Goal: Task Accomplishment & Management: Complete application form

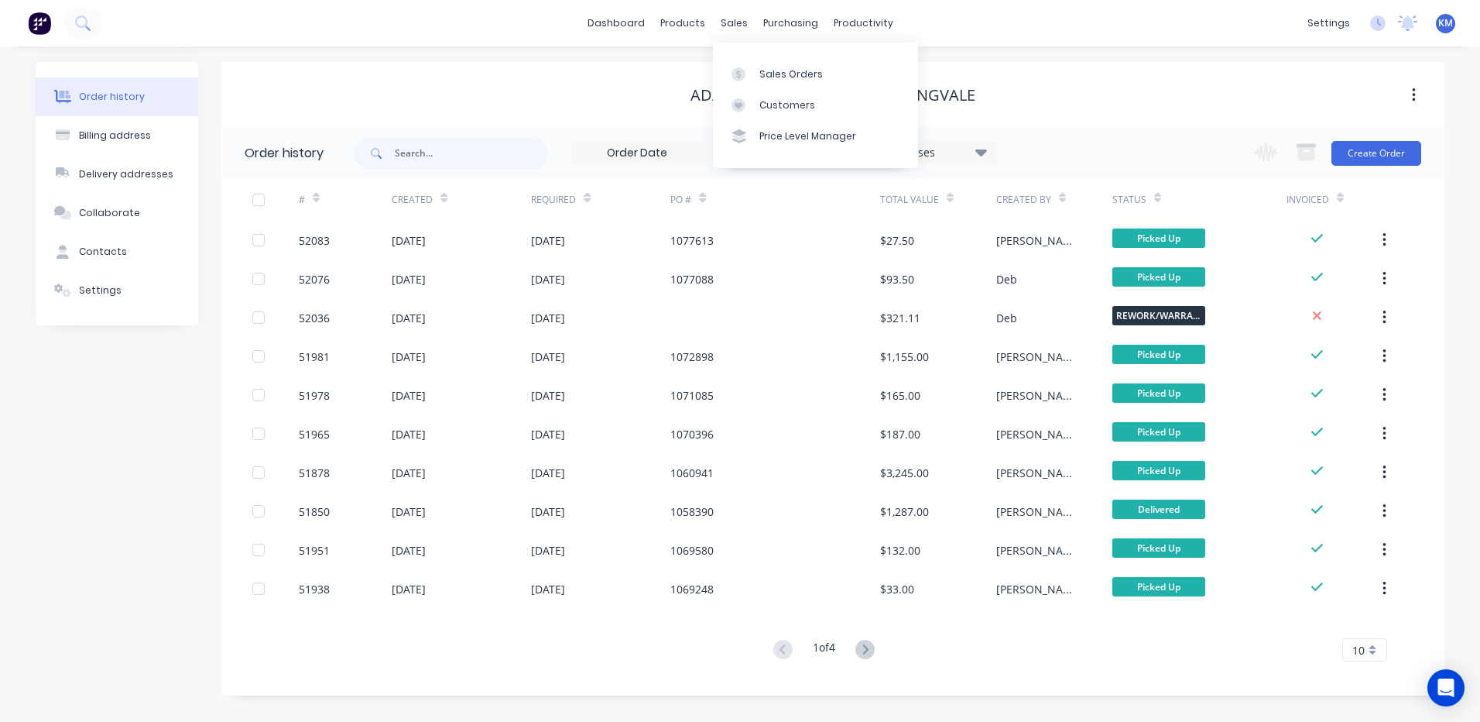
click at [734, 57] on div "Sales Orders Customers Price Level Manager" at bounding box center [815, 105] width 205 height 125
click at [740, 61] on link "Sales Orders" at bounding box center [815, 73] width 205 height 31
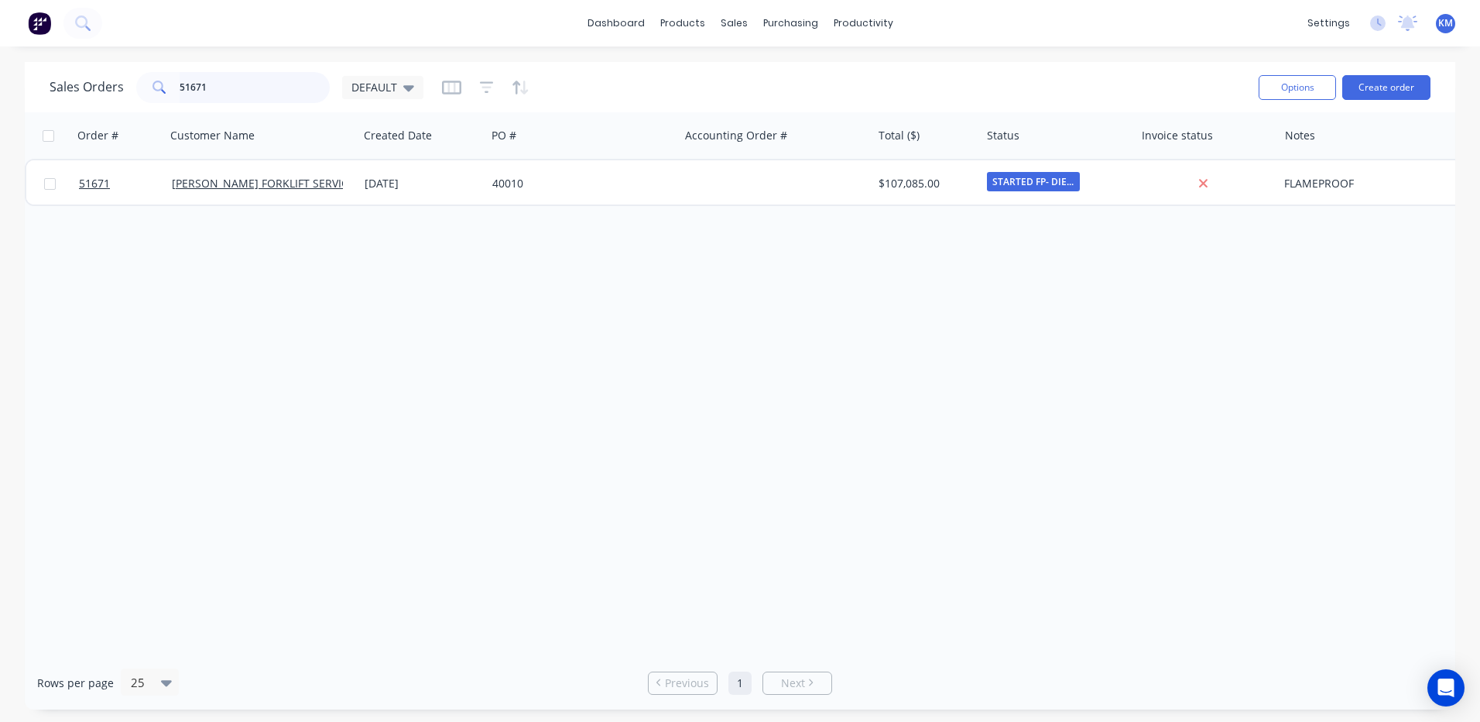
click at [279, 74] on input "51671" at bounding box center [255, 87] width 151 height 31
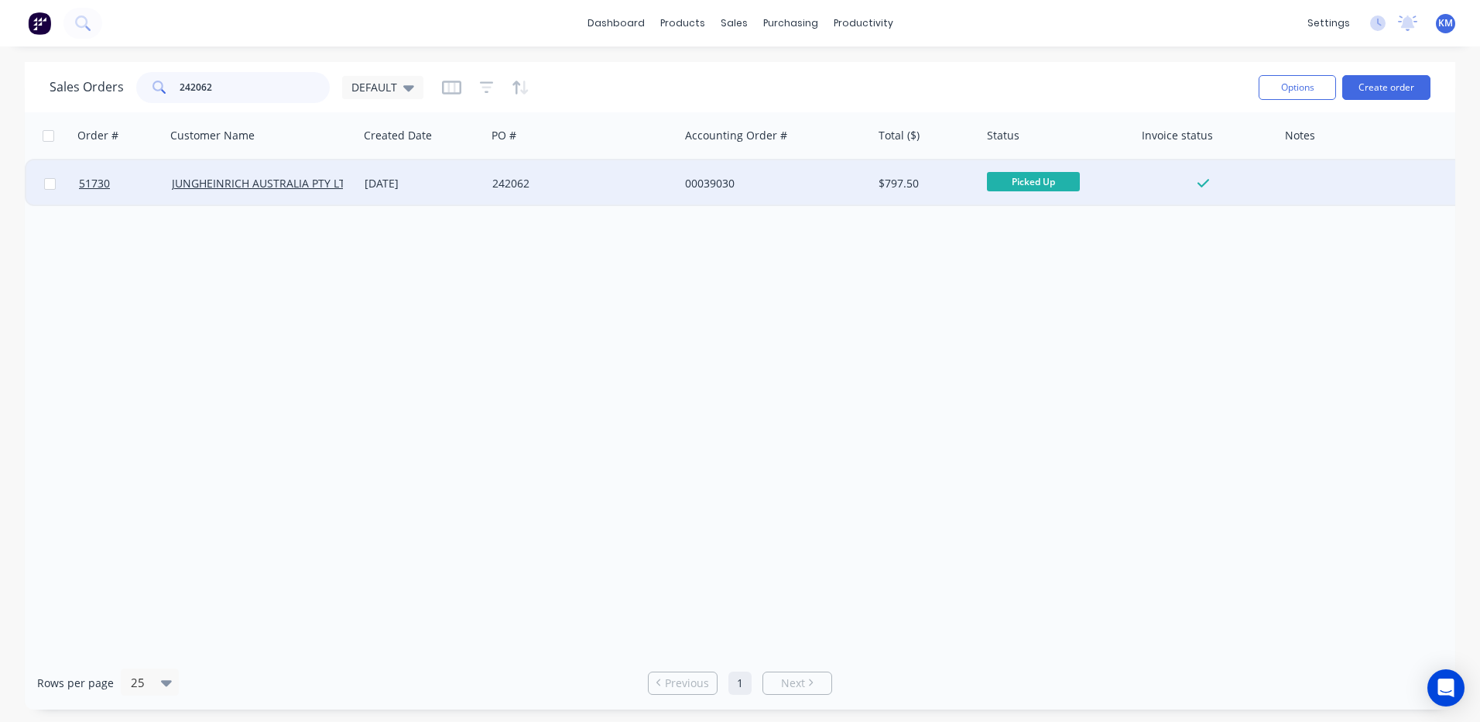
type input "242062"
click at [397, 177] on div "[DATE]" at bounding box center [422, 183] width 115 height 15
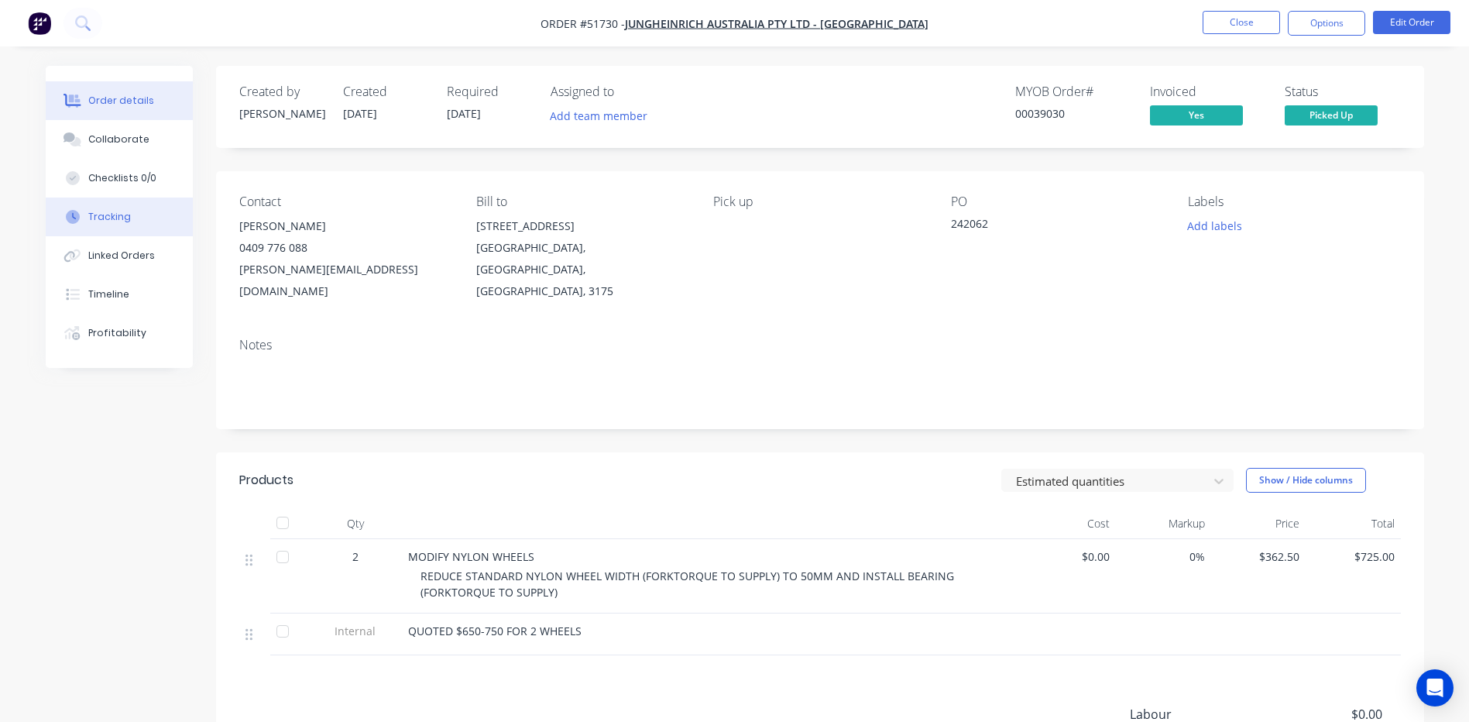
click at [123, 226] on button "Tracking" at bounding box center [119, 216] width 147 height 39
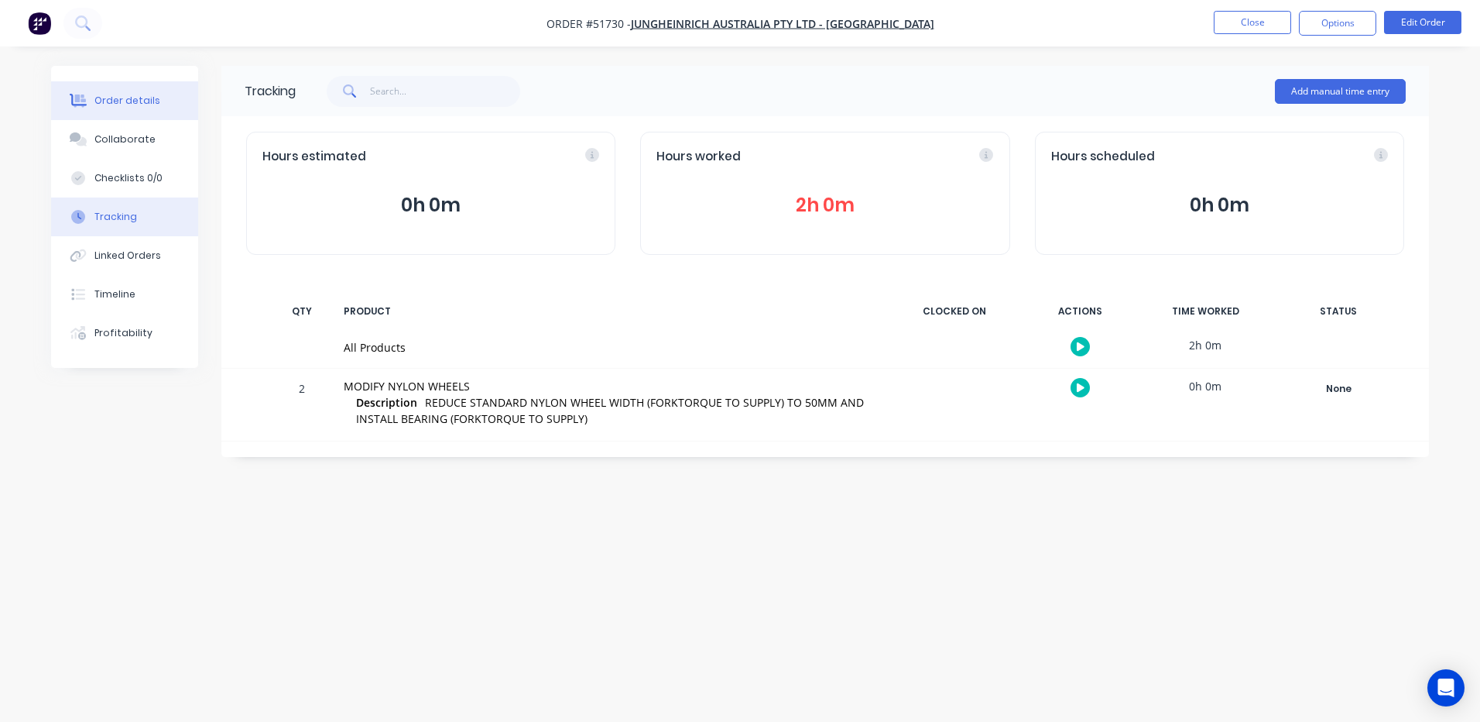
click at [185, 111] on button "Order details" at bounding box center [124, 100] width 147 height 39
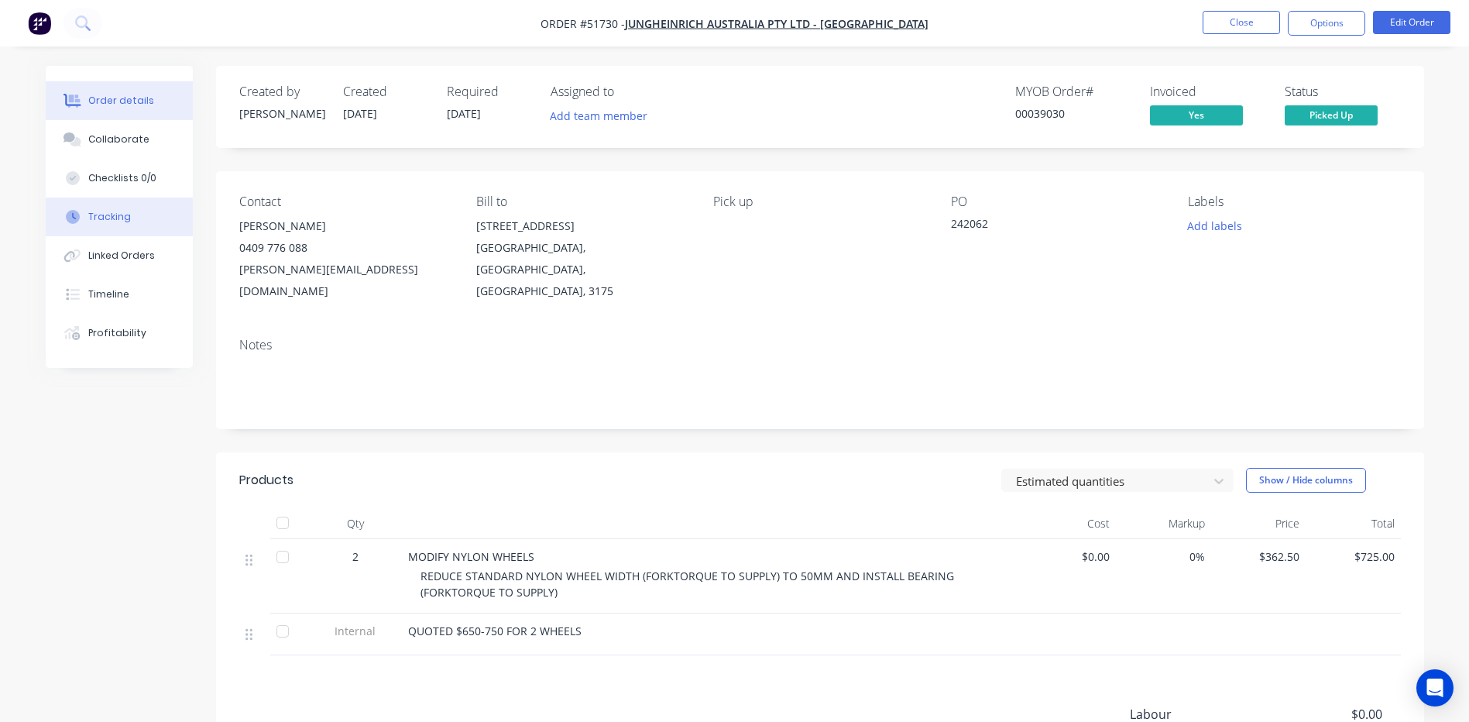
click at [145, 214] on button "Tracking" at bounding box center [119, 216] width 147 height 39
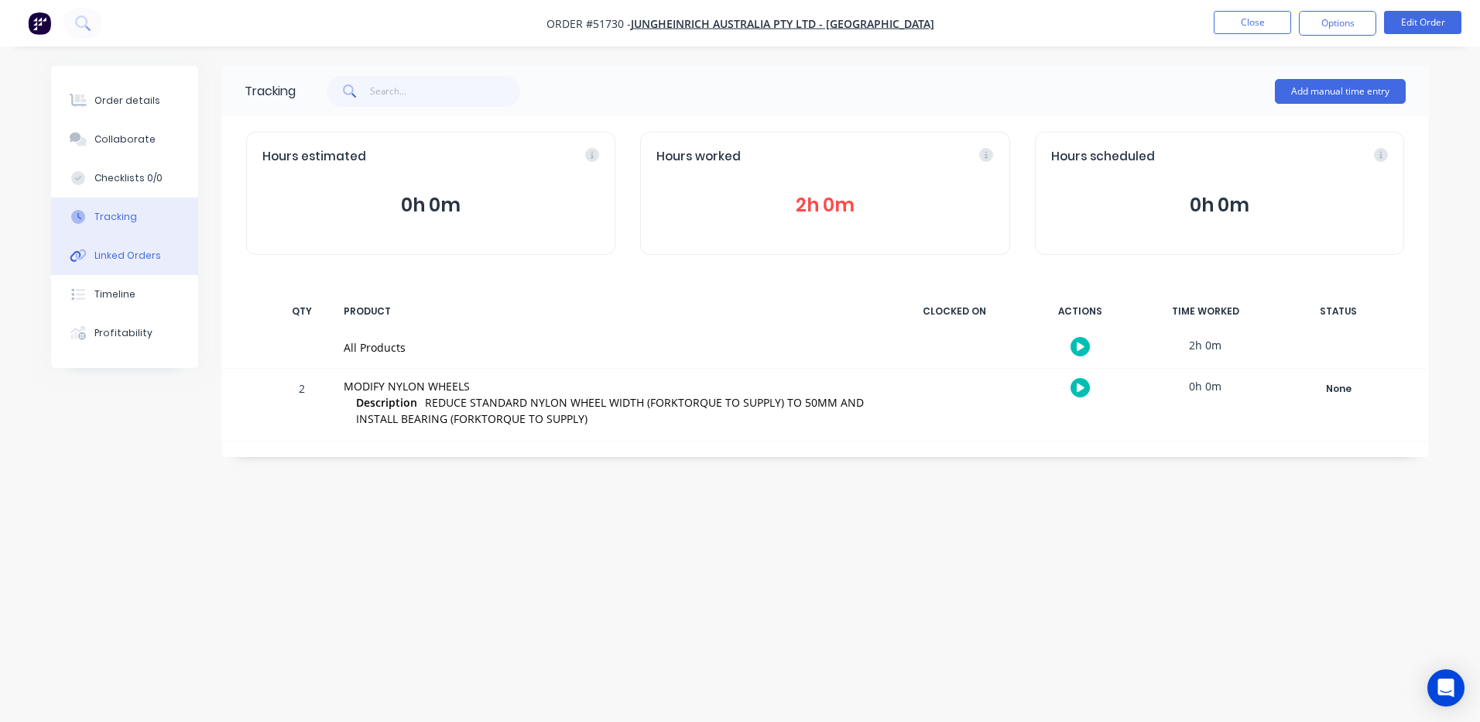
click at [149, 255] on div "Linked Orders" at bounding box center [127, 256] width 67 height 14
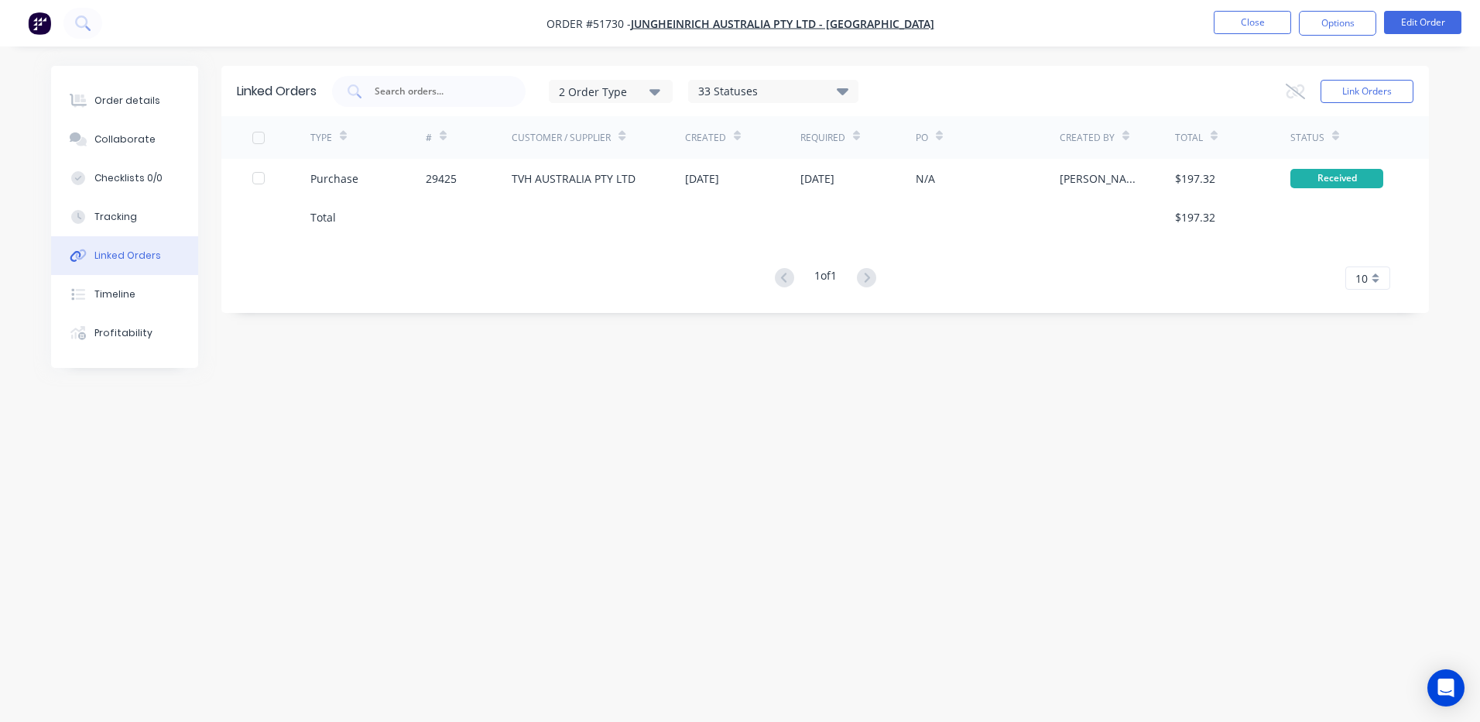
click at [513, 201] on div at bounding box center [598, 216] width 173 height 39
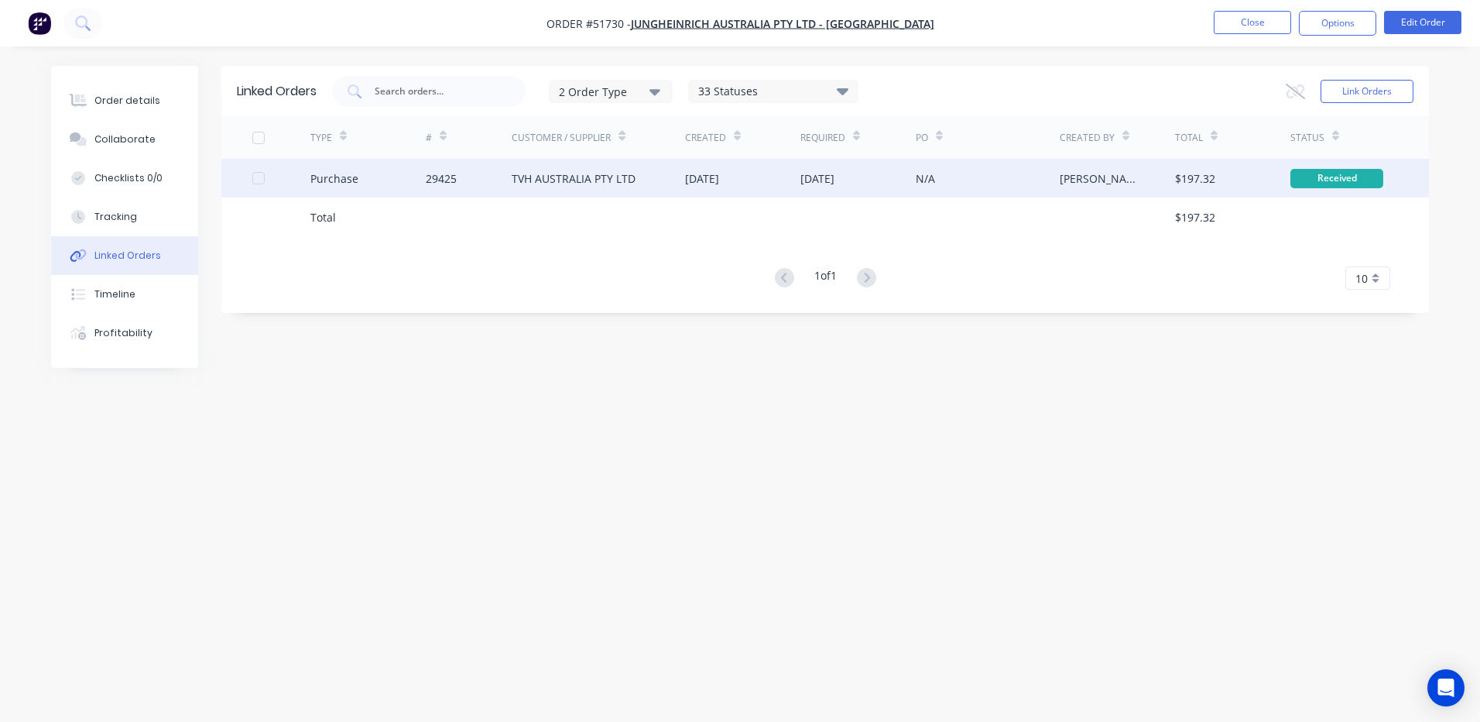
click at [523, 179] on div "TVH AUSTRALIA PTY LTD" at bounding box center [574, 178] width 124 height 16
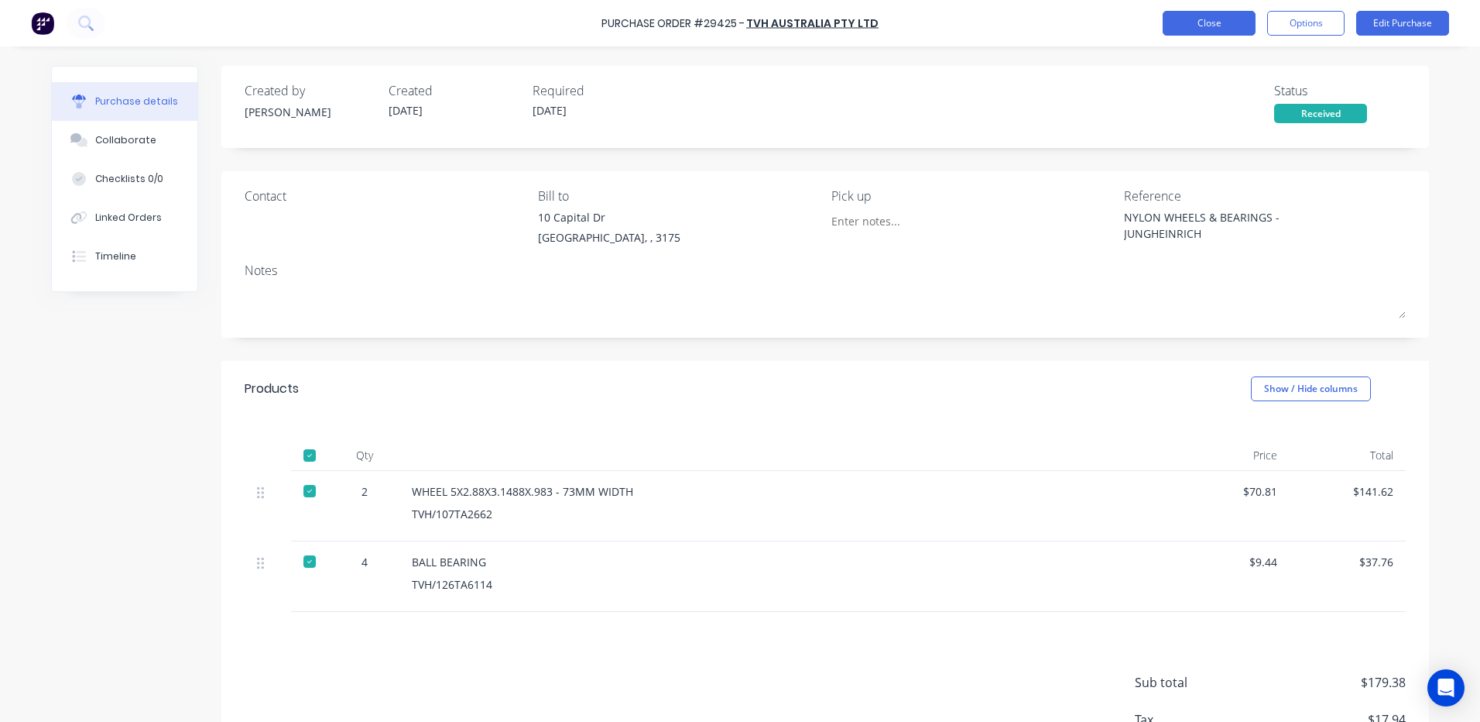
click at [1178, 22] on button "Close" at bounding box center [1209, 23] width 93 height 25
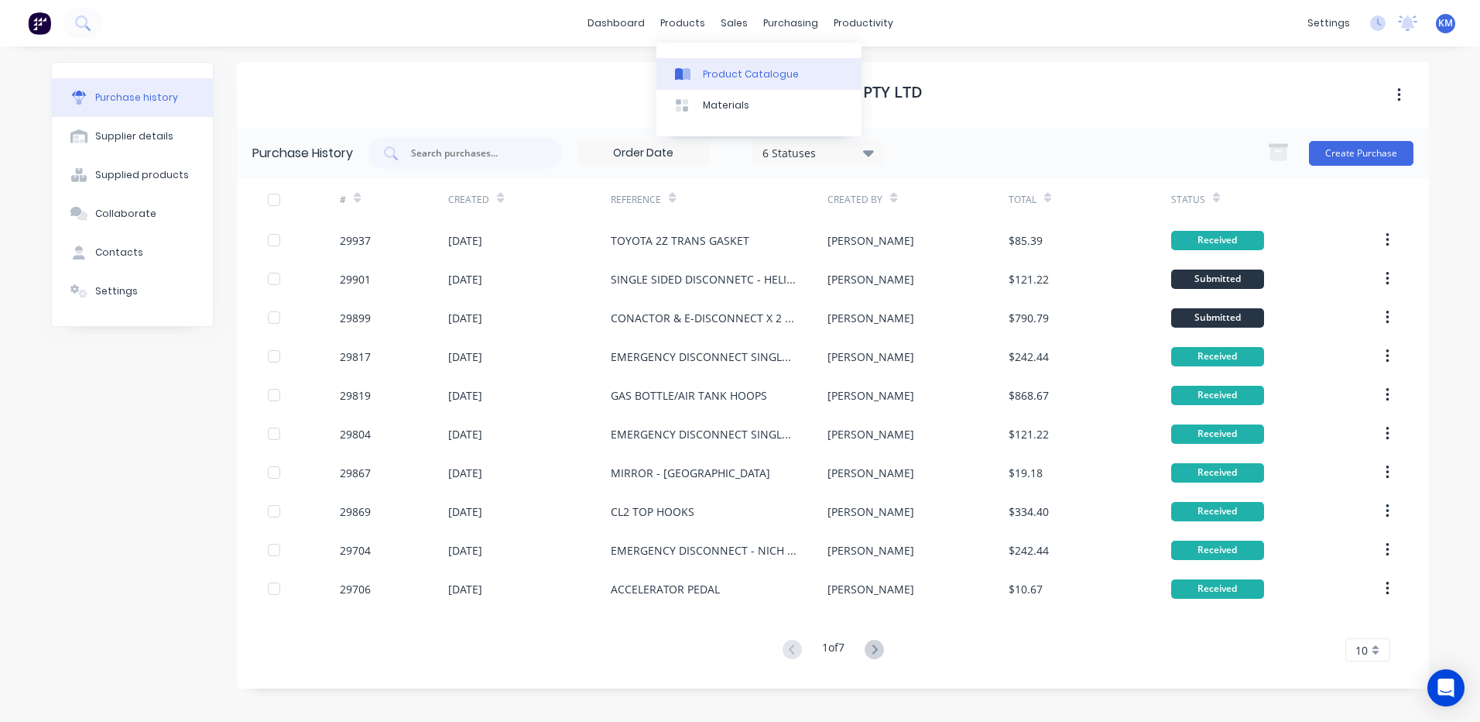
click at [711, 64] on link "Product Catalogue" at bounding box center [759, 73] width 205 height 31
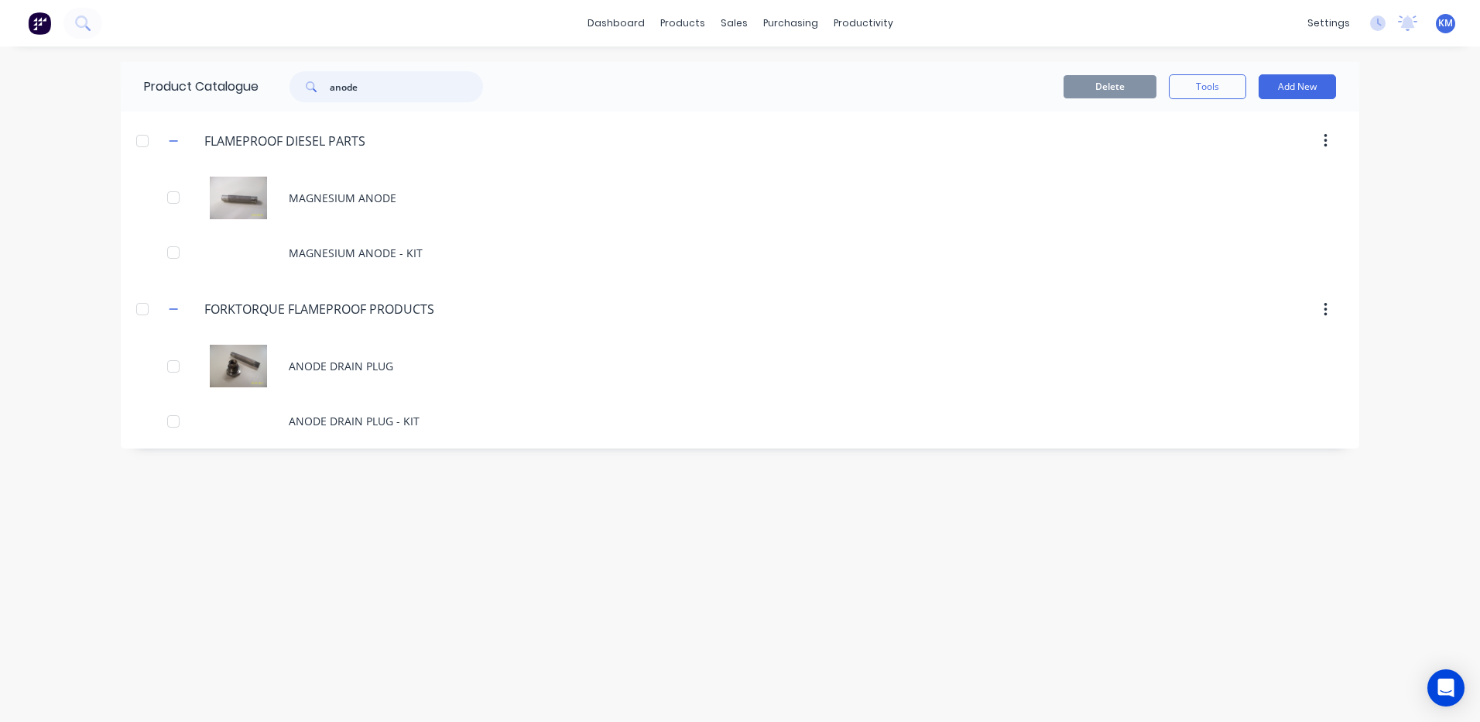
click at [429, 83] on input "anode" at bounding box center [406, 86] width 153 height 31
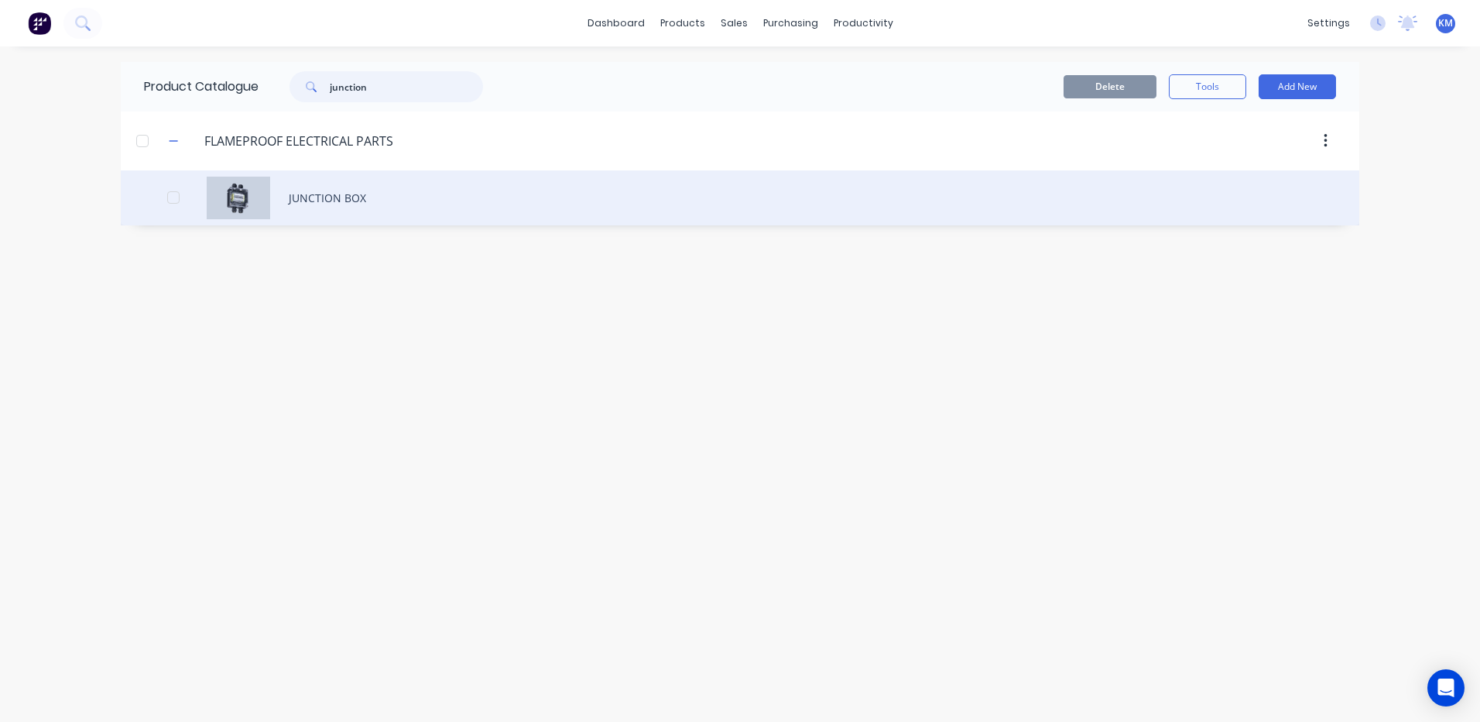
type input "junction"
click at [426, 186] on div "JUNCTION BOX" at bounding box center [740, 197] width 1239 height 55
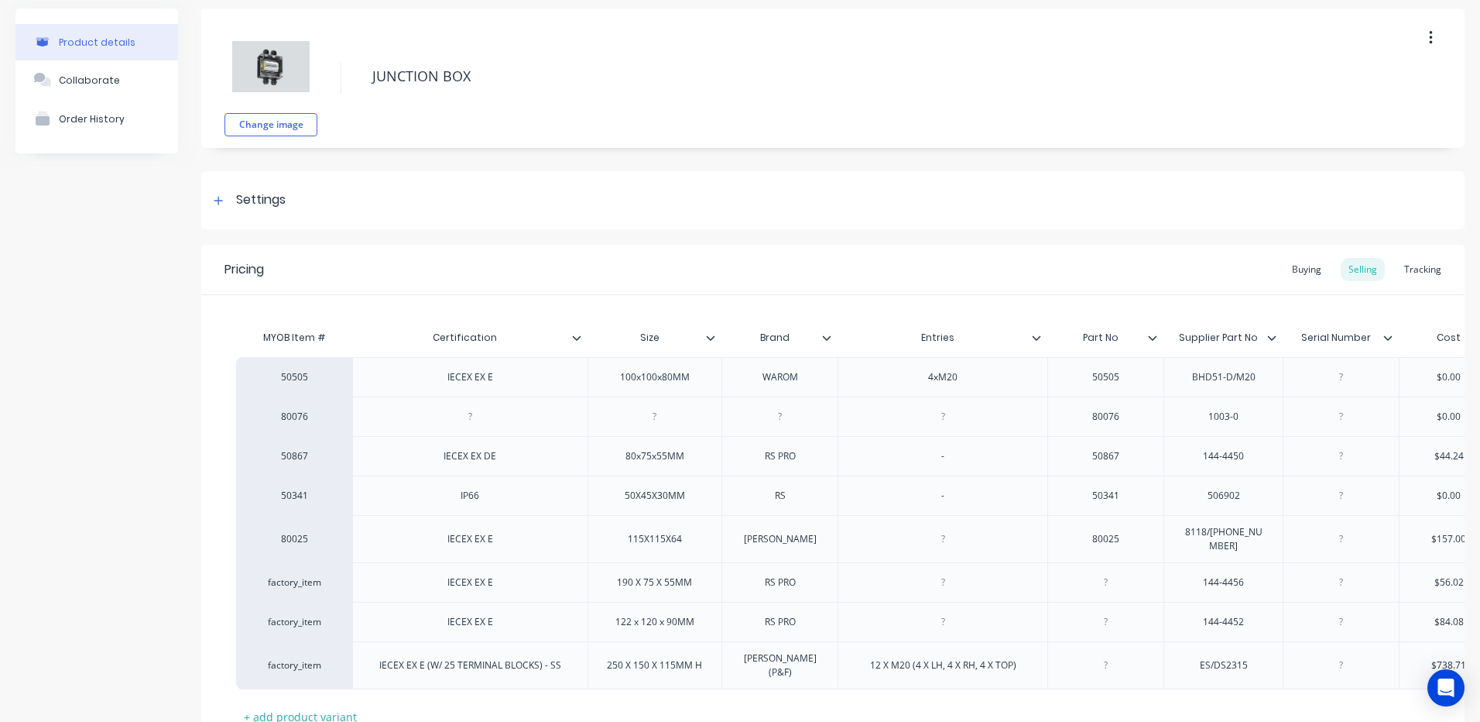
scroll to position [174, 0]
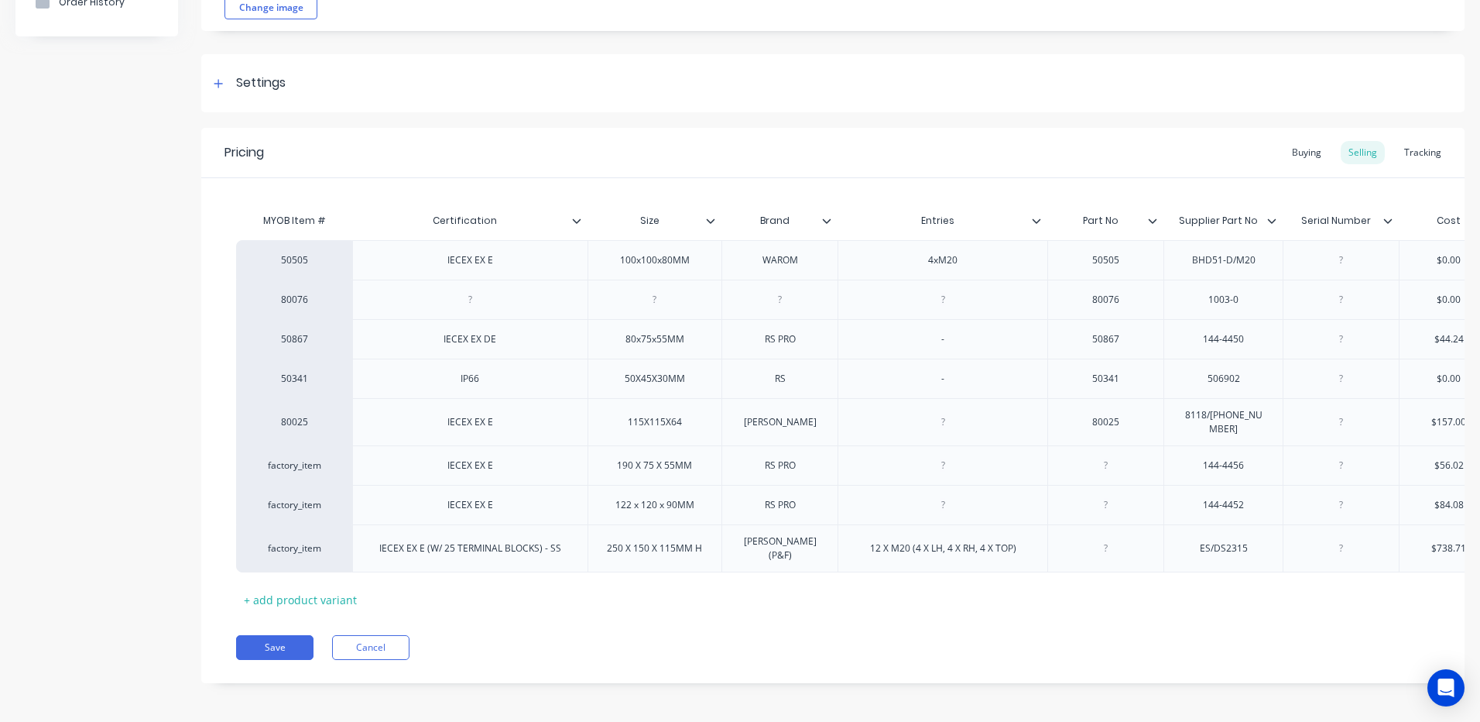
drag, startPoint x: 892, startPoint y: 586, endPoint x: 1018, endPoint y: 586, distance: 126.2
click at [1018, 586] on div "MYOB Item # Certification Size Brand Entries Part No Supplier Part No Serial Nu…" at bounding box center [833, 408] width 1194 height 406
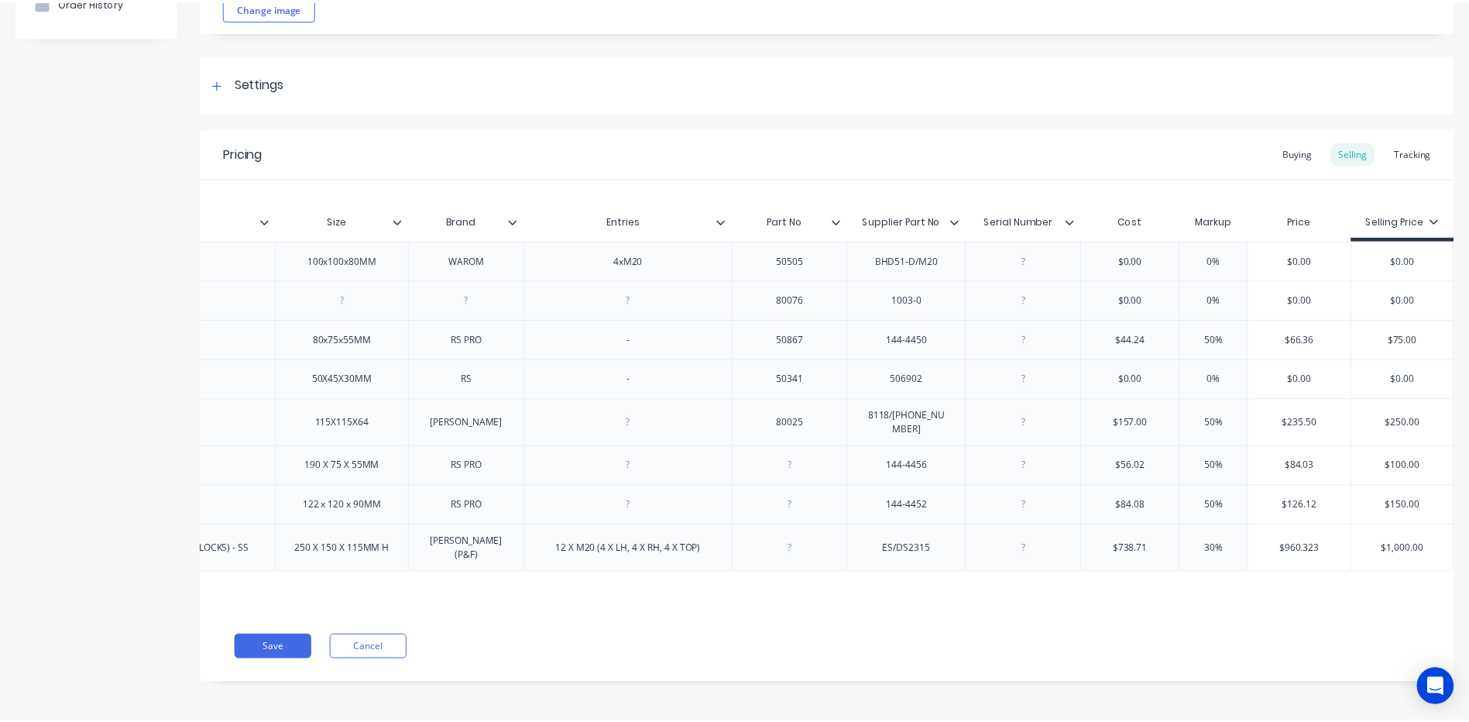
scroll to position [0, 322]
click at [395, 641] on button "Cancel" at bounding box center [370, 647] width 77 height 25
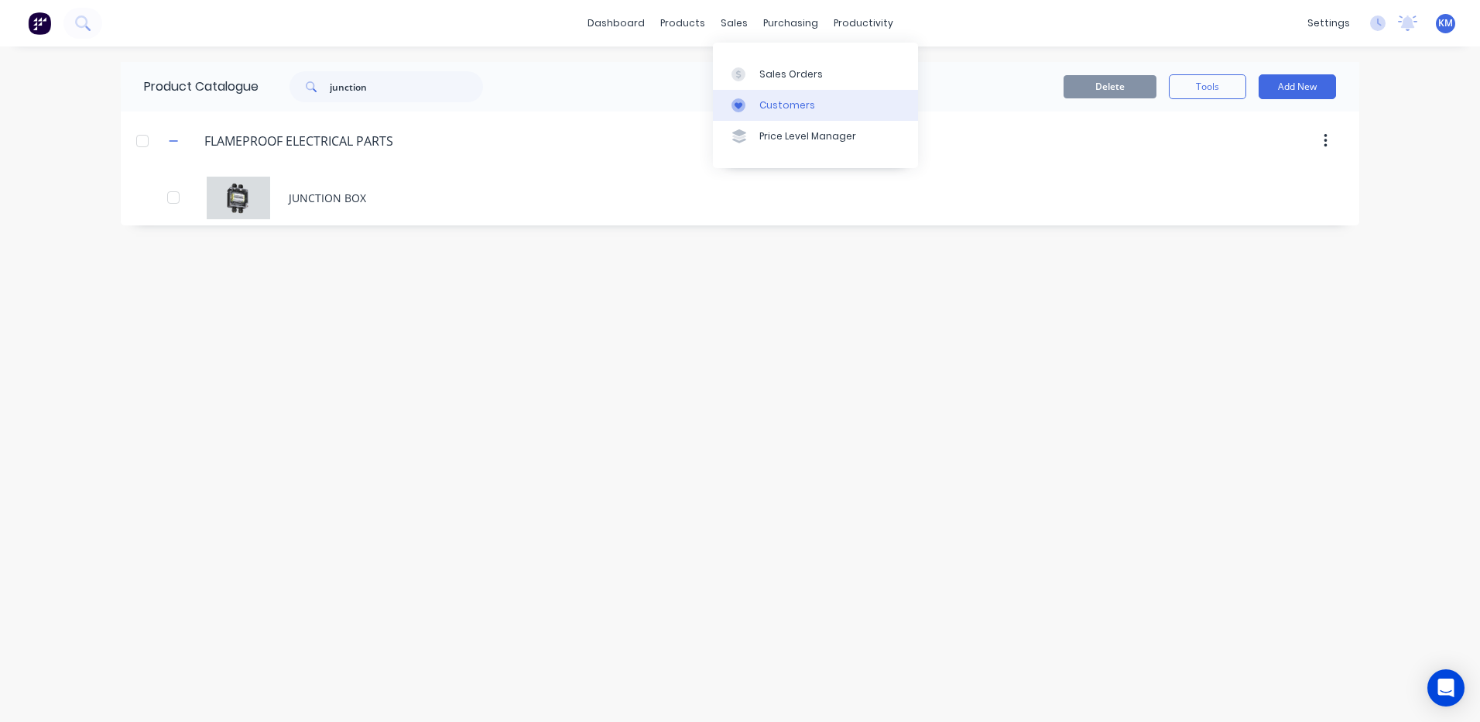
click at [750, 95] on link "Customers" at bounding box center [815, 105] width 205 height 31
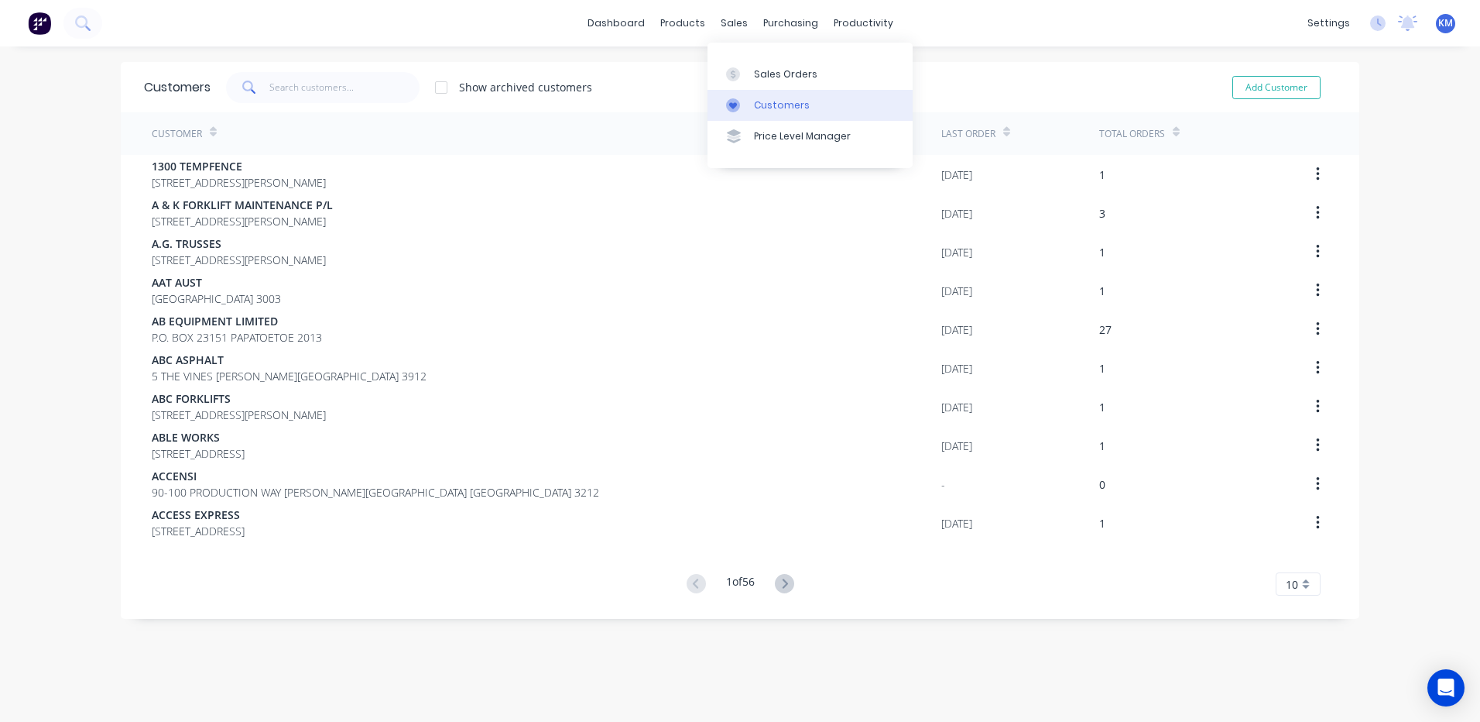
click at [739, 96] on link "Customers" at bounding box center [810, 105] width 205 height 31
click at [368, 90] on input "text" at bounding box center [344, 87] width 151 height 31
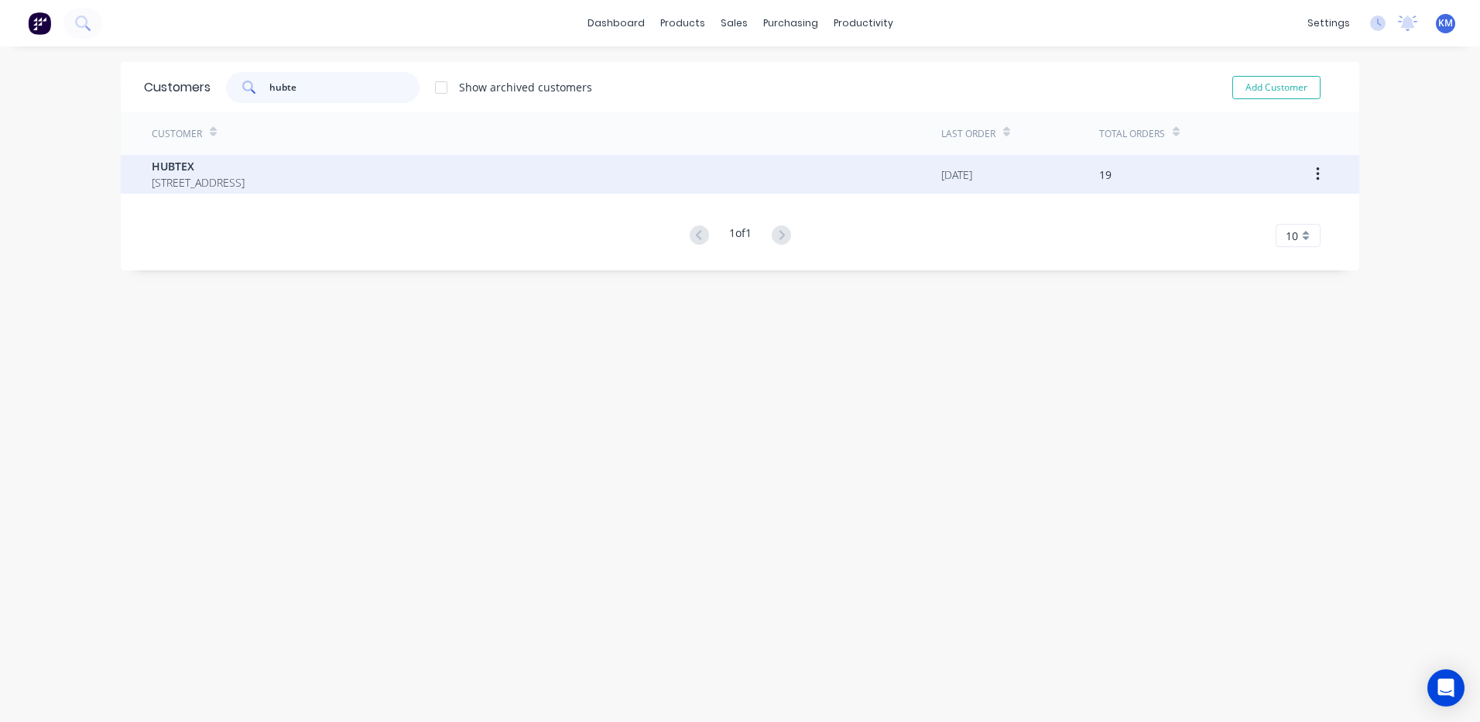
type input "hubte"
click at [245, 166] on span "HUBTEX" at bounding box center [198, 166] width 93 height 16
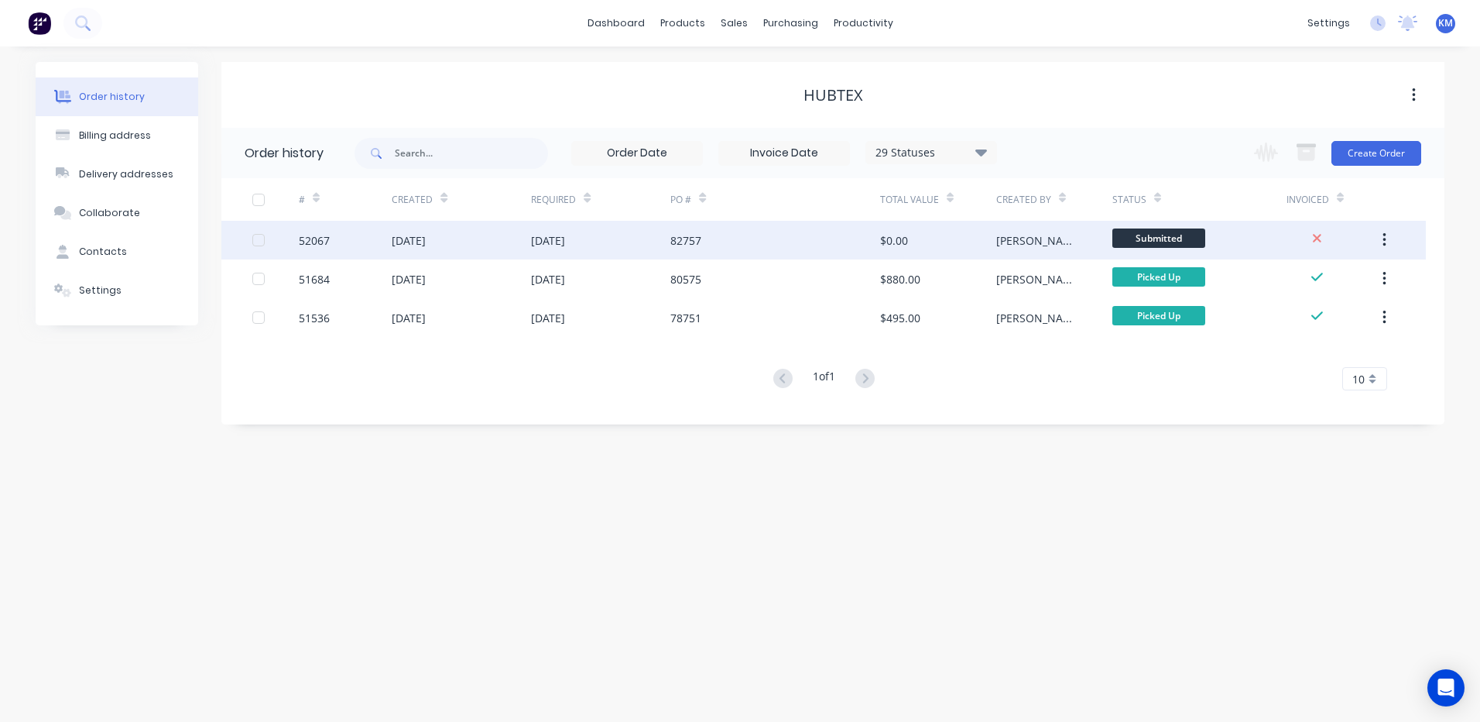
click at [1244, 230] on div "Submitted" at bounding box center [1200, 240] width 174 height 39
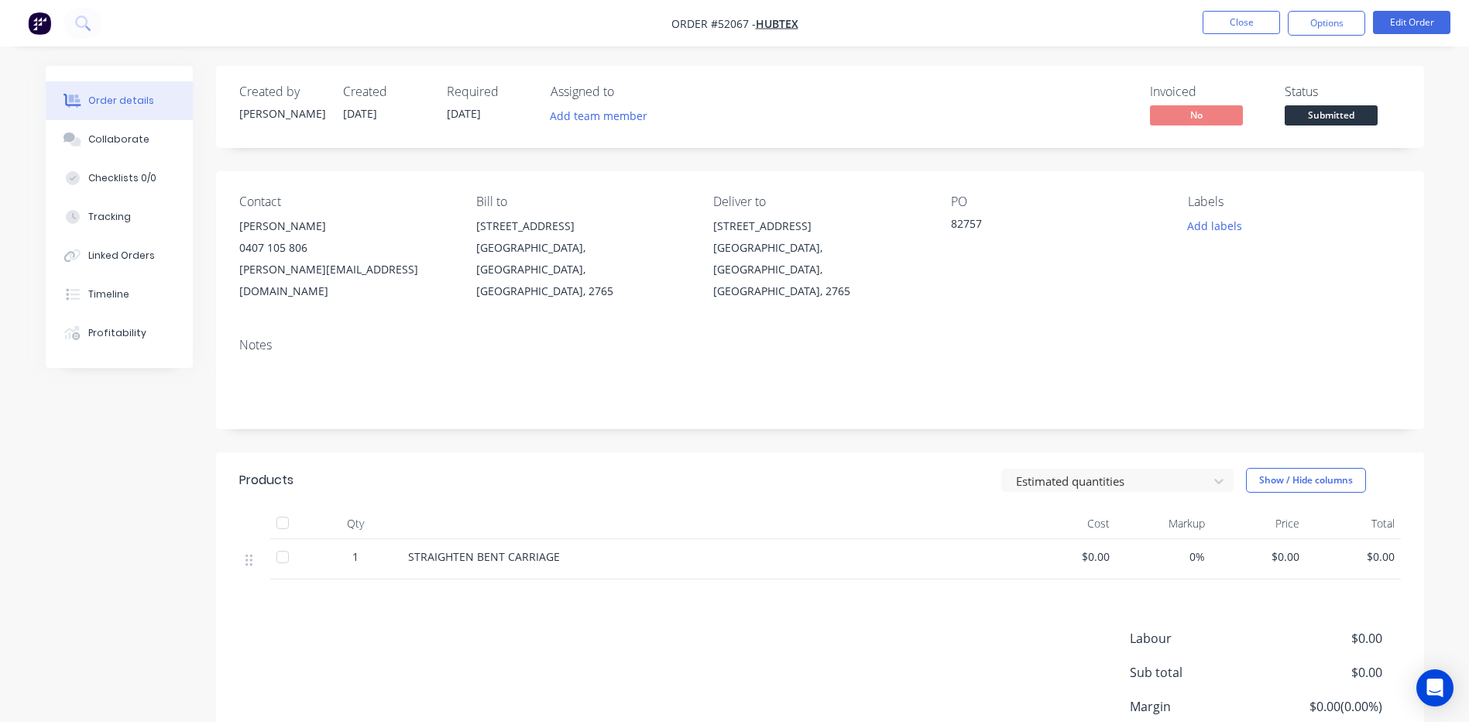
click at [1332, 115] on span "Submitted" at bounding box center [1330, 114] width 93 height 19
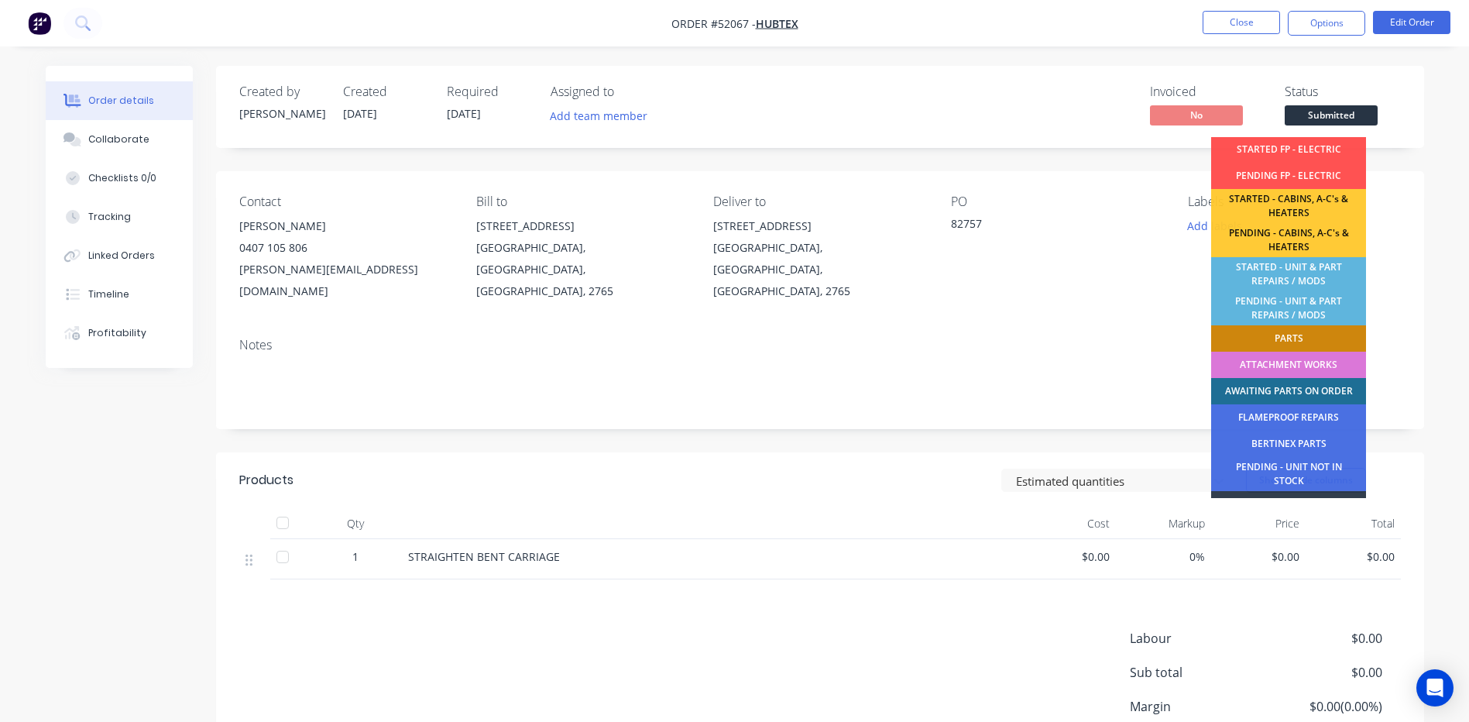
scroll to position [155, 0]
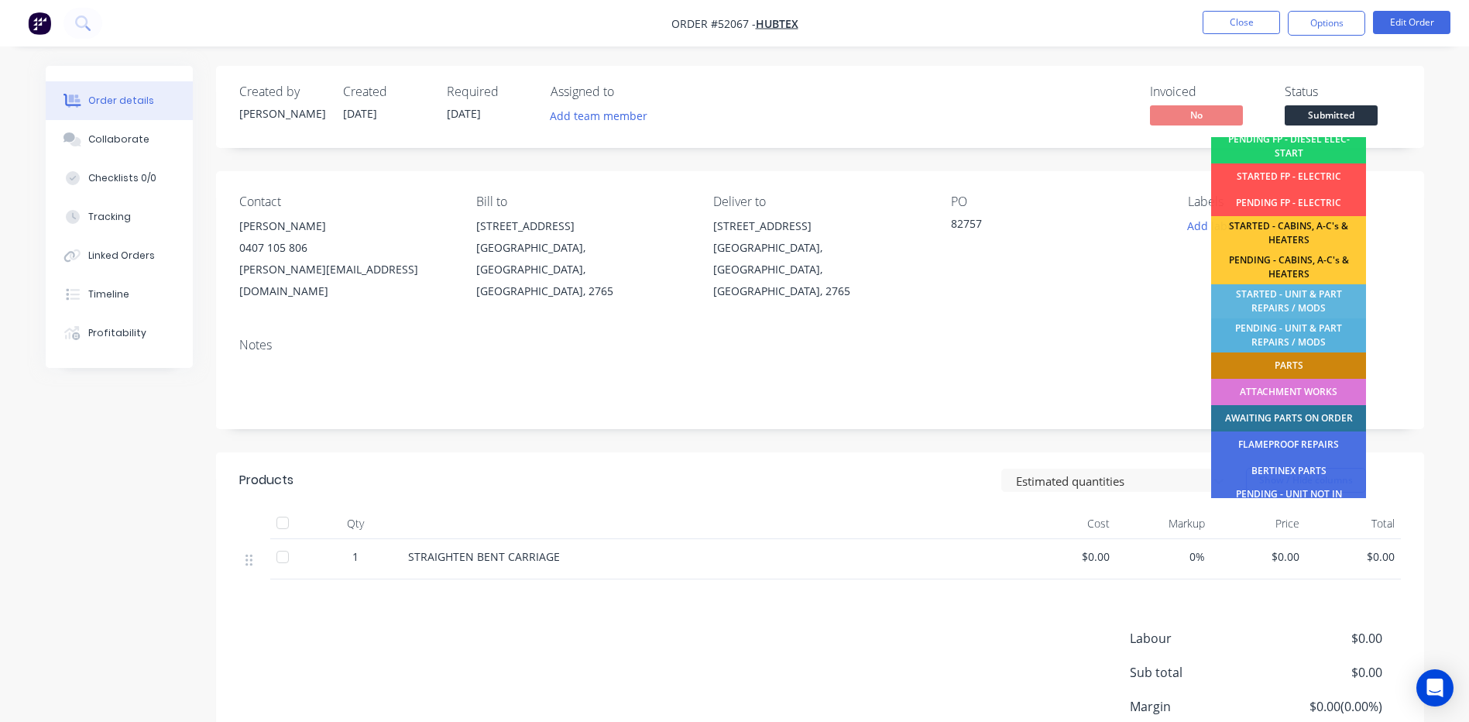
click at [1308, 340] on div "PENDING - UNIT & PART REPAIRS / MODS" at bounding box center [1288, 335] width 155 height 34
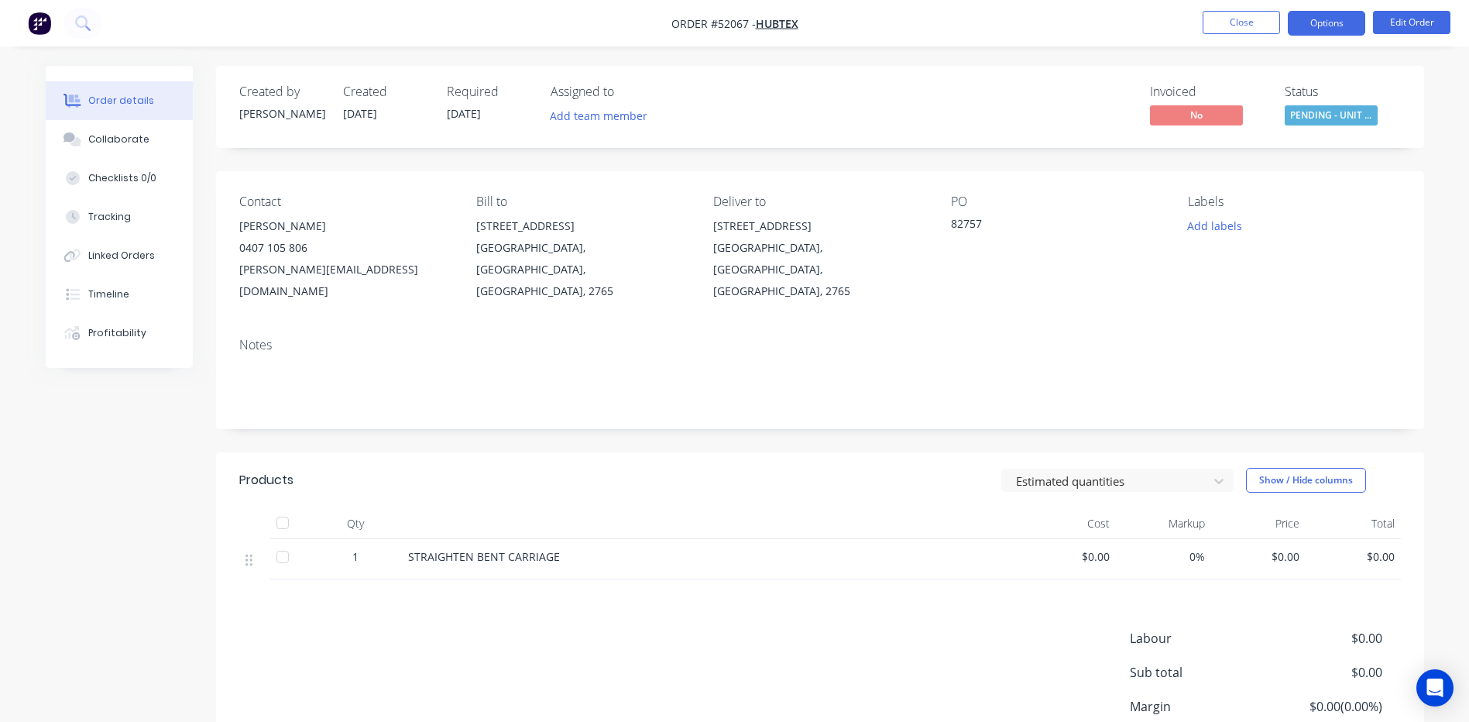
click at [1335, 26] on button "Options" at bounding box center [1326, 23] width 77 height 25
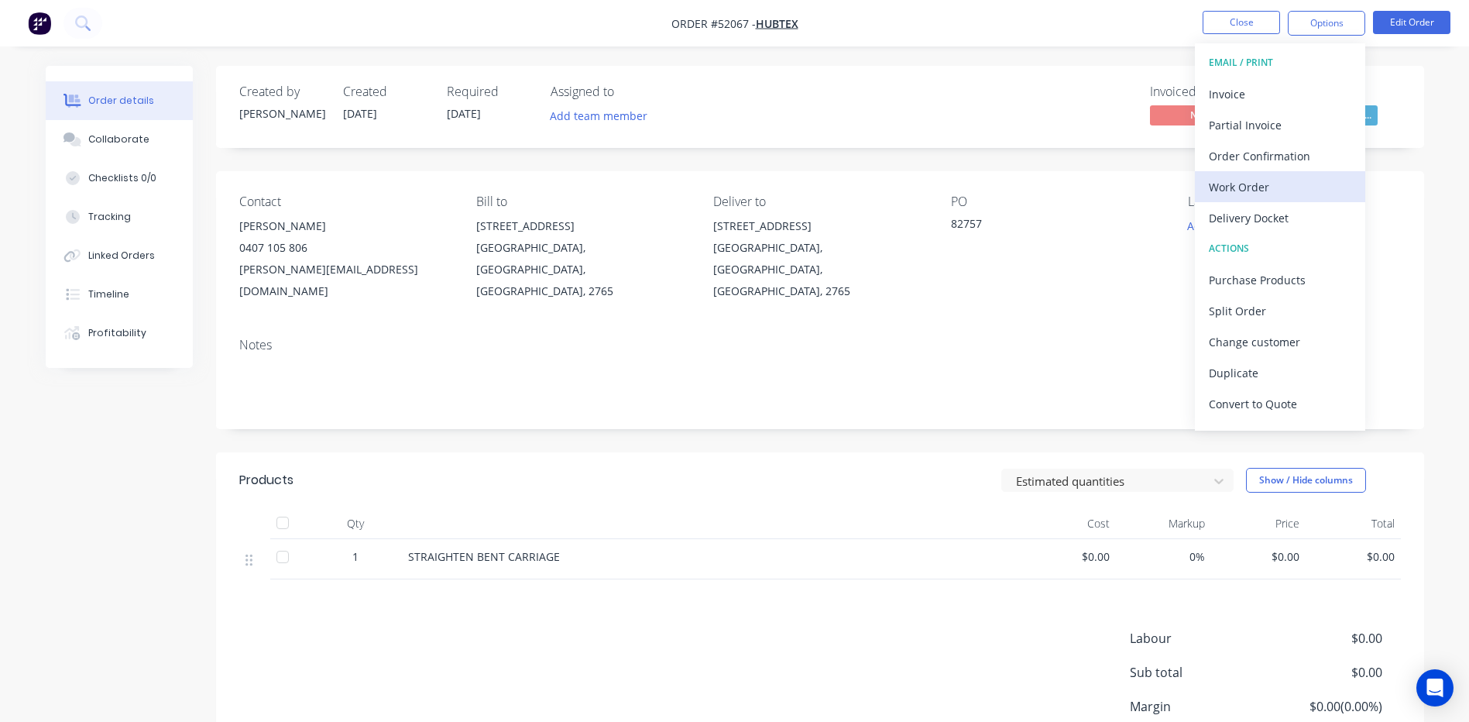
click at [1260, 177] on div "Work Order" at bounding box center [1280, 187] width 142 height 22
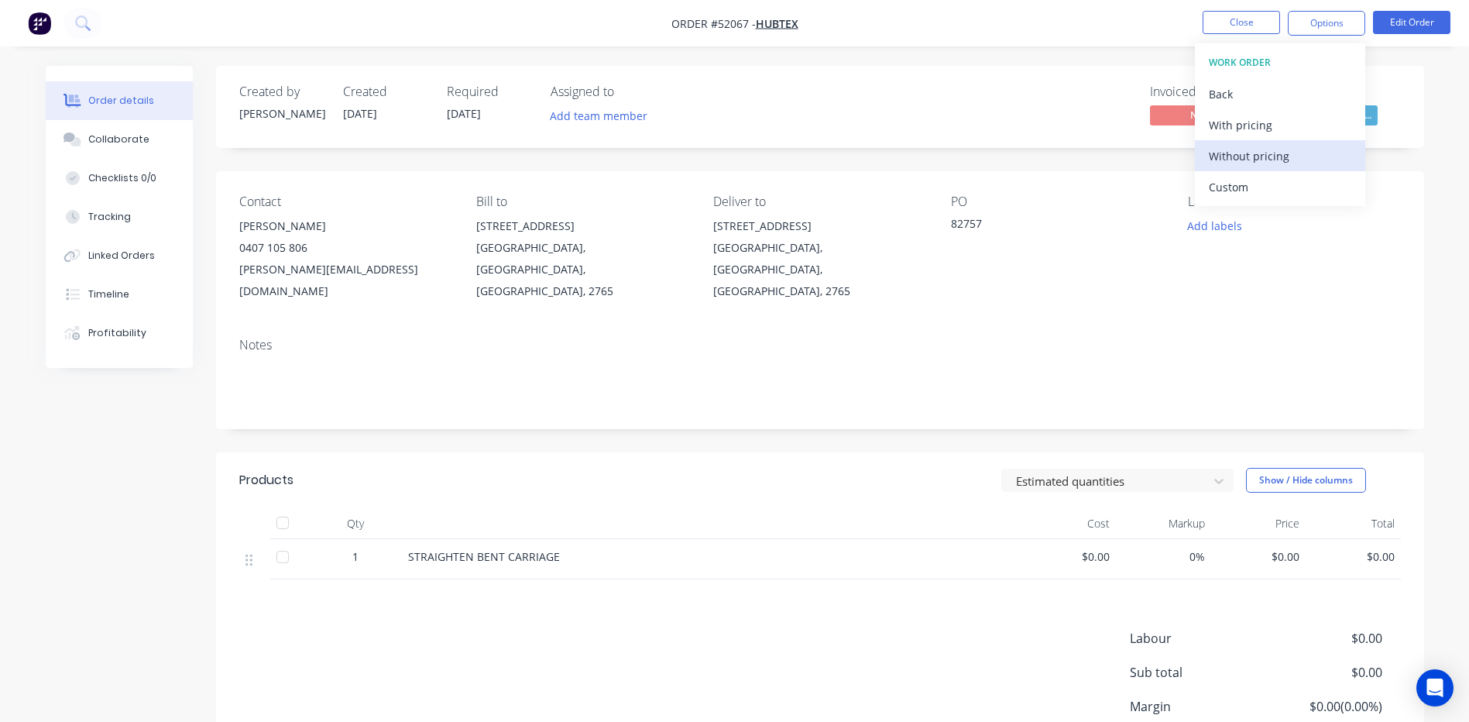
click at [1261, 154] on div "Without pricing" at bounding box center [1280, 156] width 142 height 22
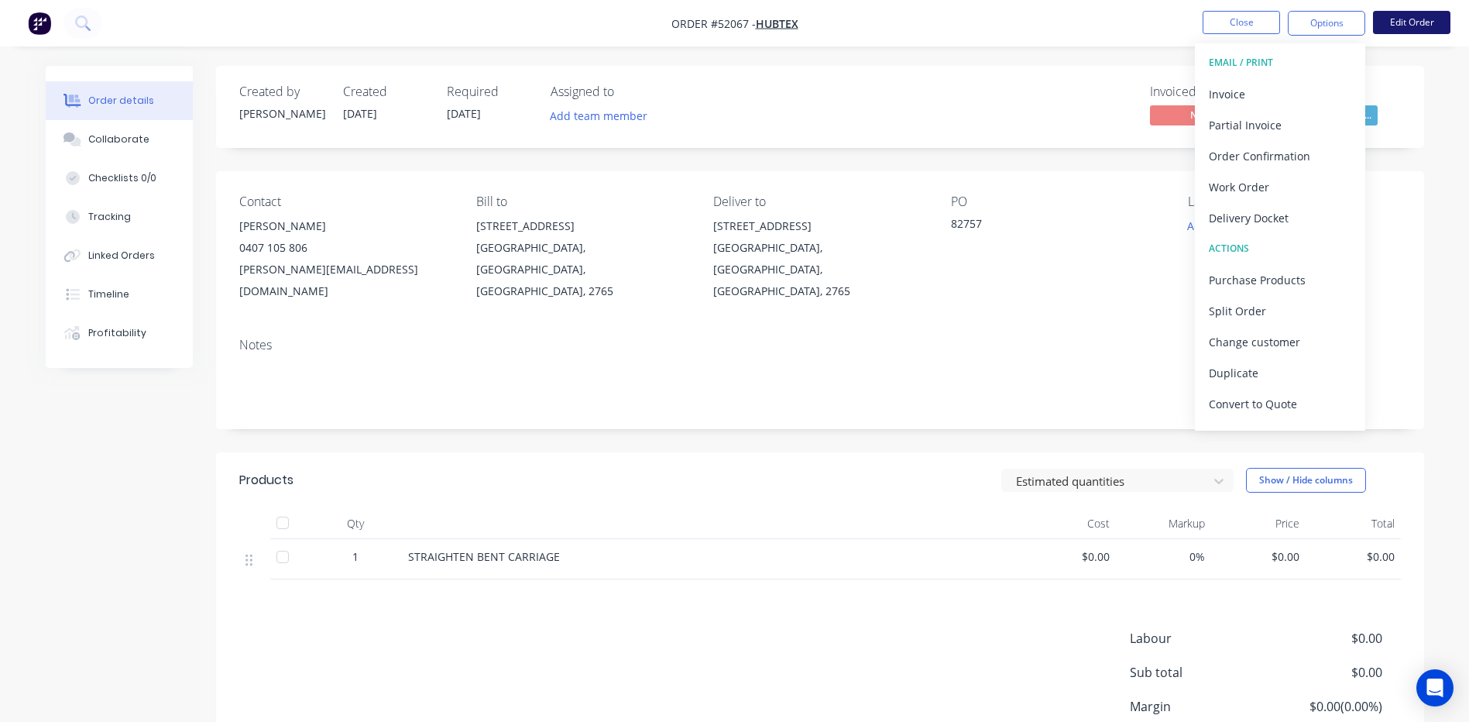
click at [1400, 30] on button "Edit Order" at bounding box center [1411, 22] width 77 height 23
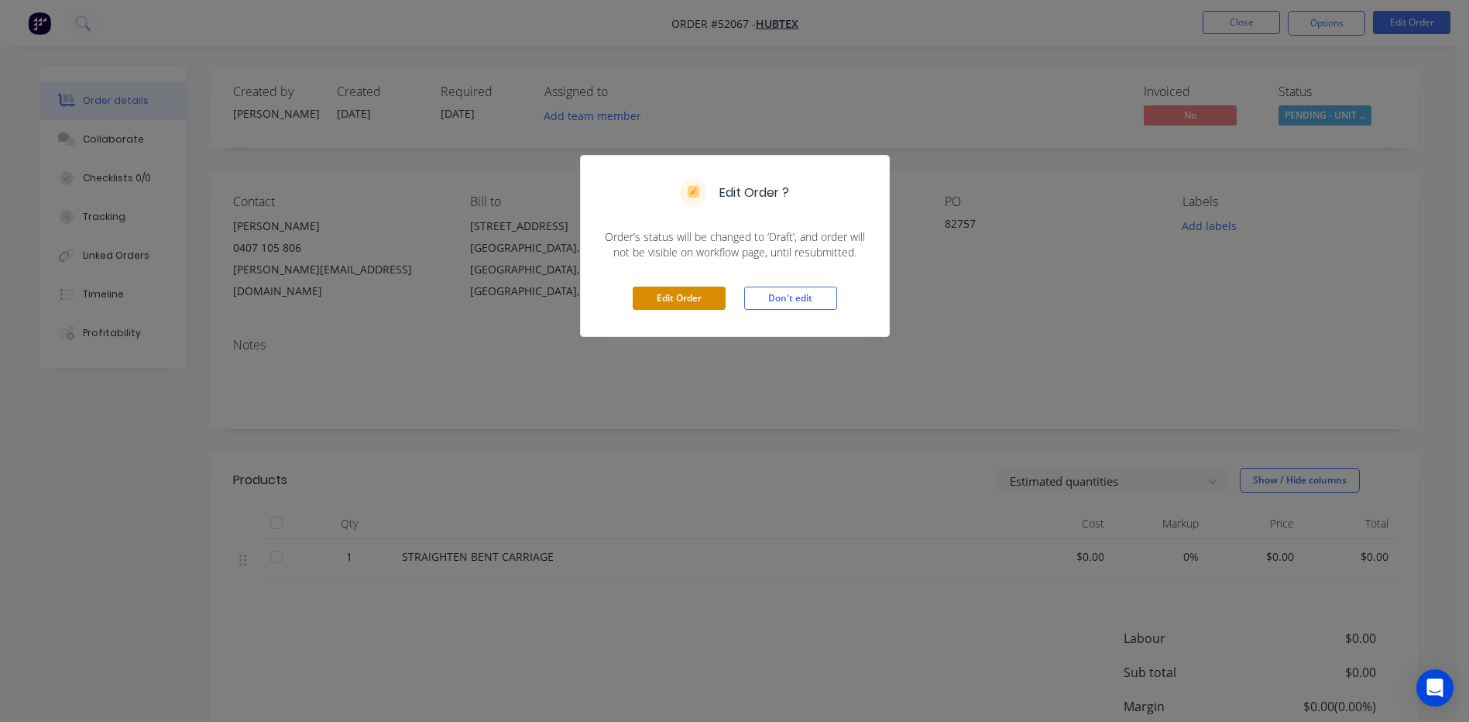
click at [653, 307] on button "Edit Order" at bounding box center [679, 297] width 93 height 23
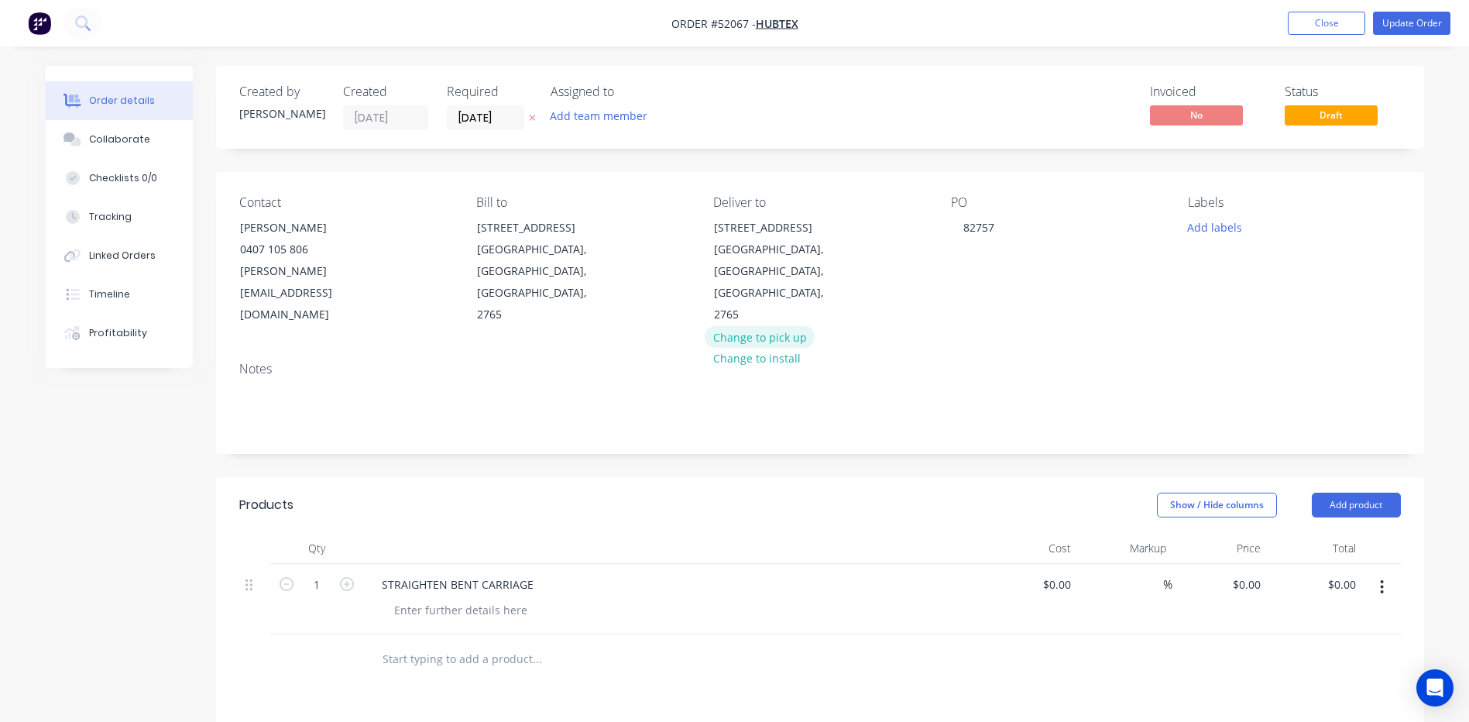
click at [789, 326] on button "Change to pick up" at bounding box center [760, 336] width 110 height 21
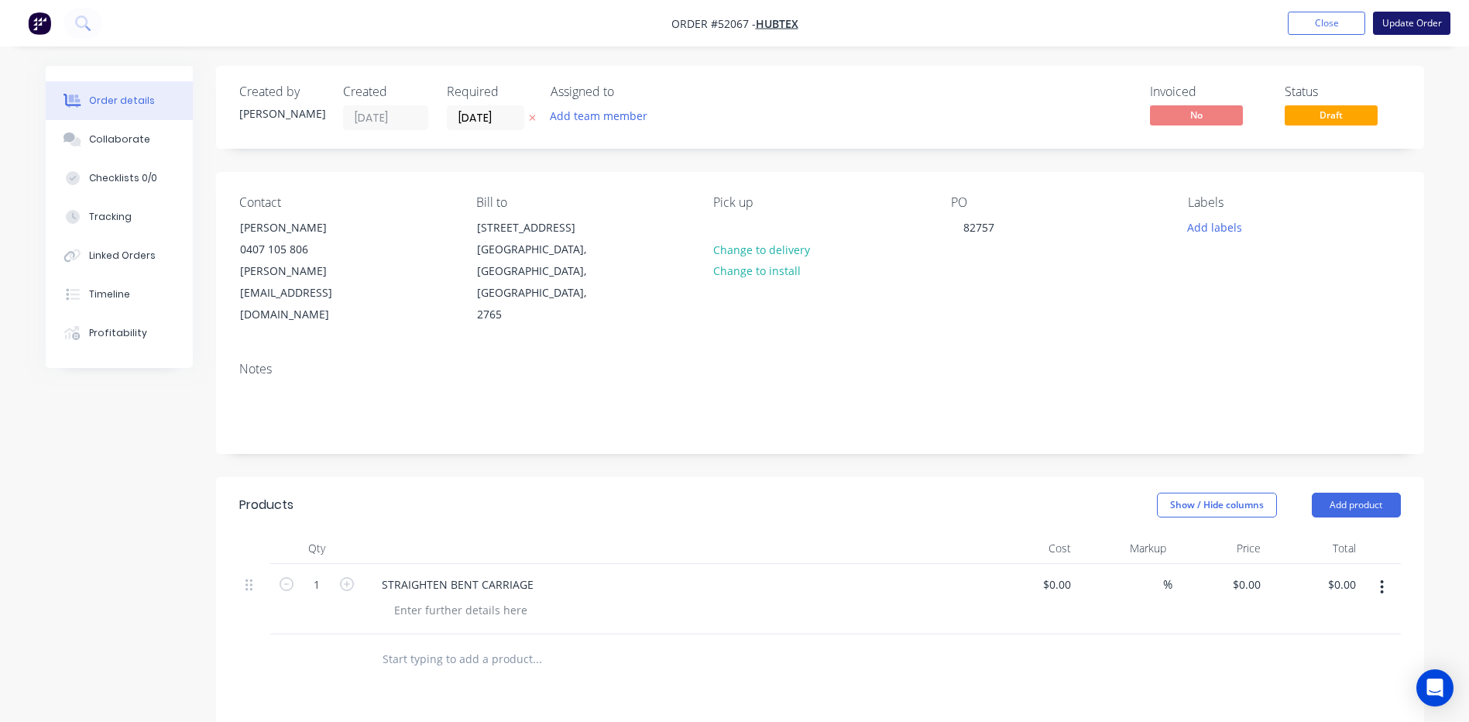
click at [1425, 29] on button "Update Order" at bounding box center [1411, 23] width 77 height 23
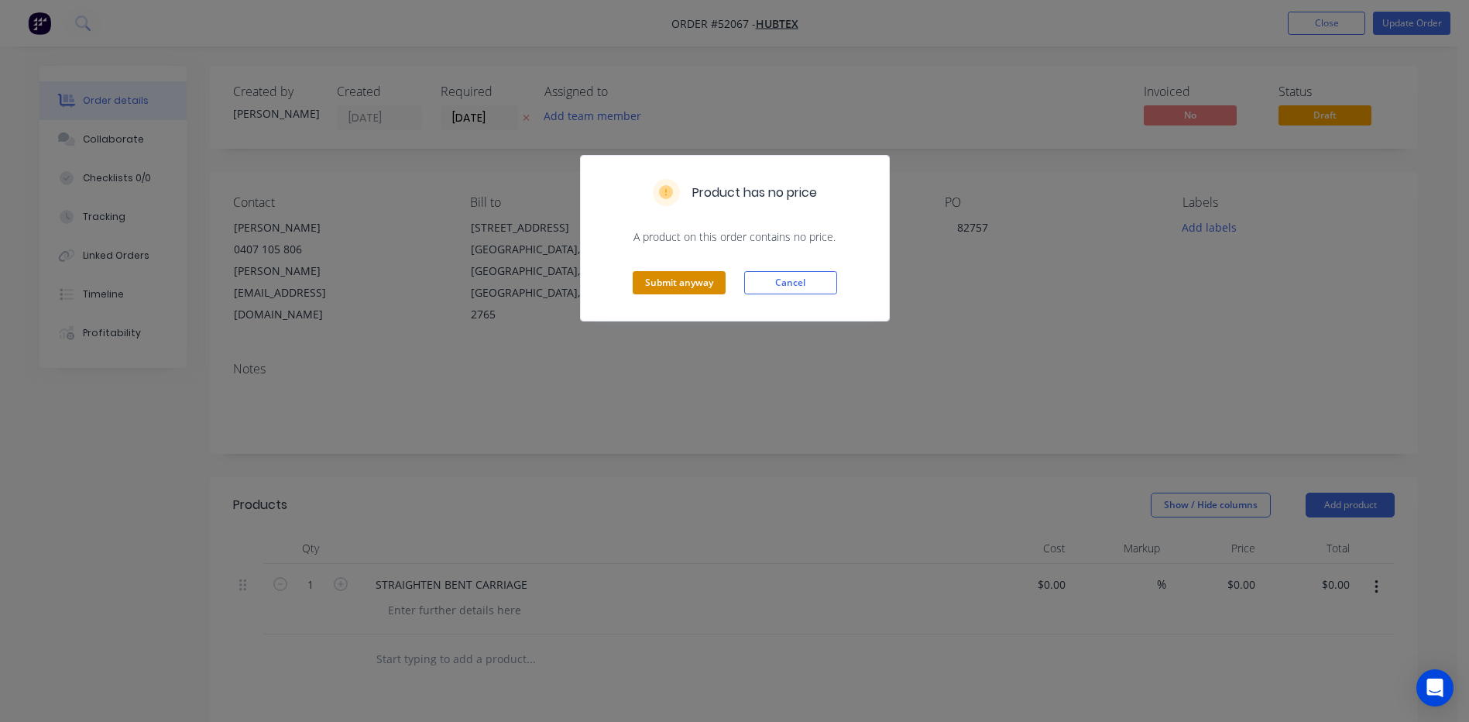
click at [676, 276] on button "Submit anyway" at bounding box center [679, 282] width 93 height 23
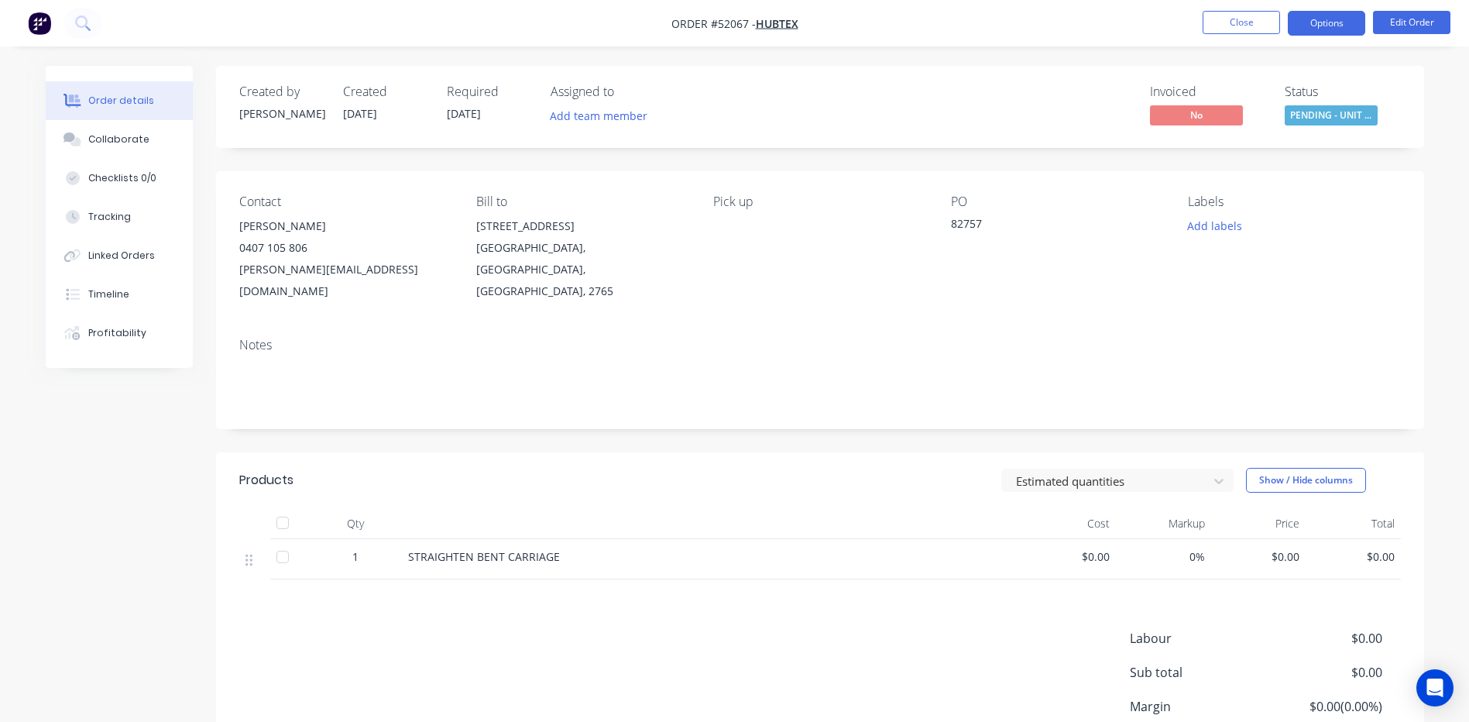
click at [1325, 23] on button "Options" at bounding box center [1326, 23] width 77 height 25
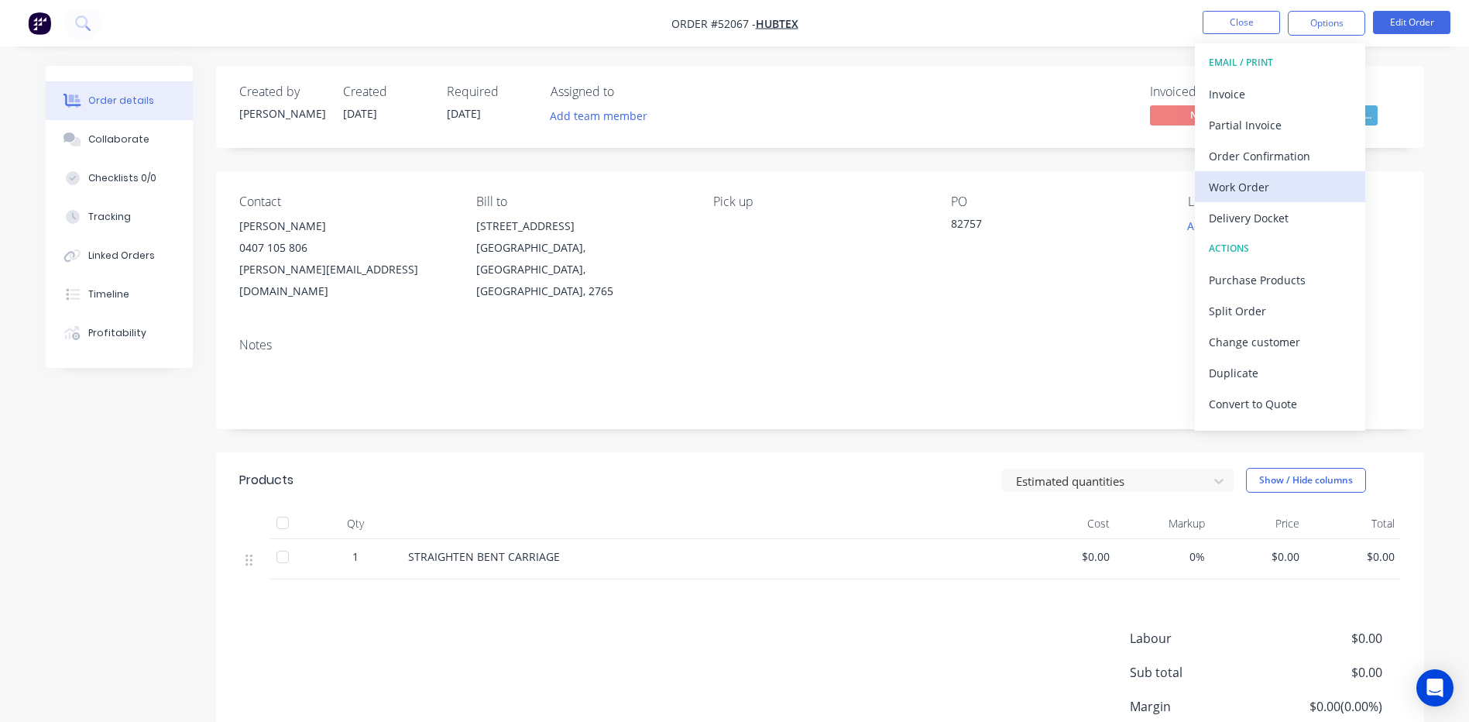
click at [1256, 197] on div "Work Order" at bounding box center [1280, 187] width 142 height 22
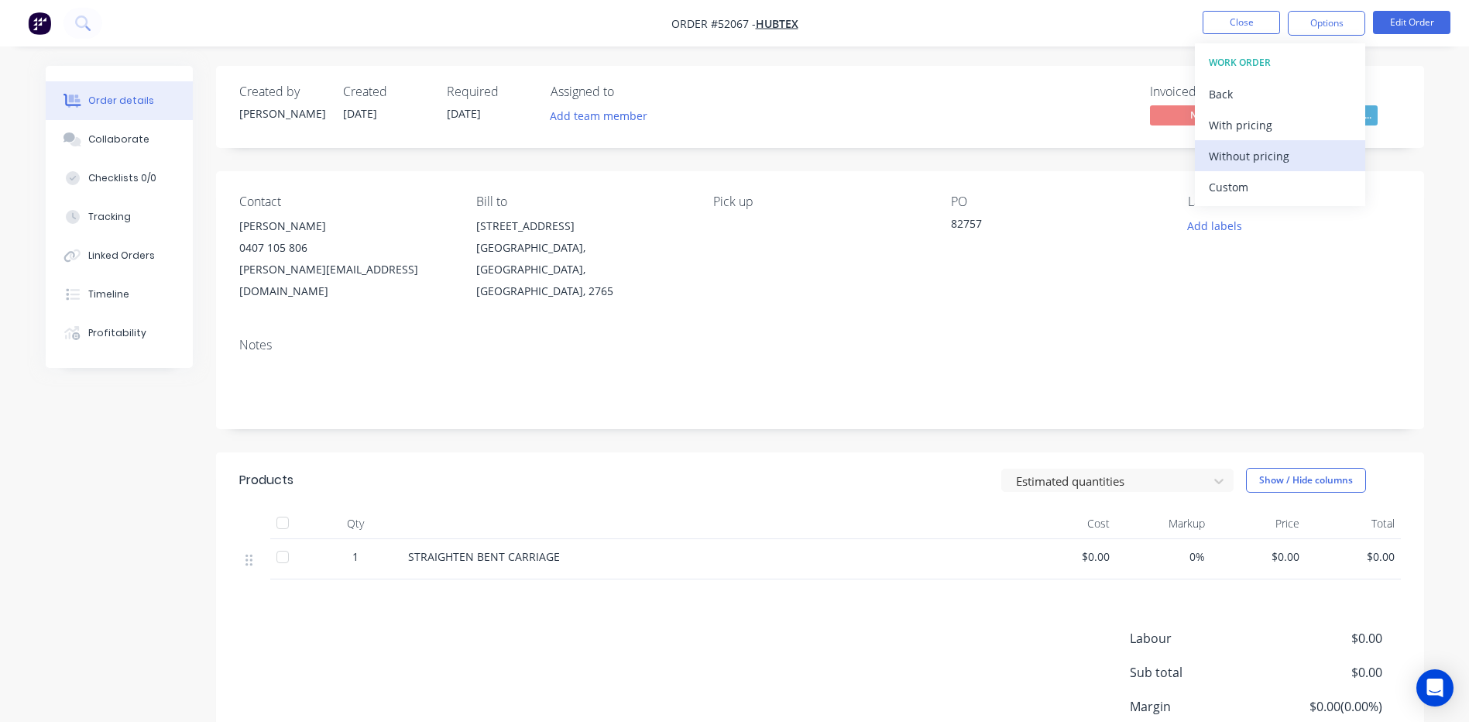
click at [1268, 161] on div "Without pricing" at bounding box center [1280, 156] width 142 height 22
drag, startPoint x: 1029, startPoint y: 70, endPoint x: 1209, endPoint y: 43, distance: 181.5
click at [1034, 72] on div "Created by [PERSON_NAME] Created [DATE] Required [DATE] Assigned to Add team me…" at bounding box center [820, 107] width 1208 height 82
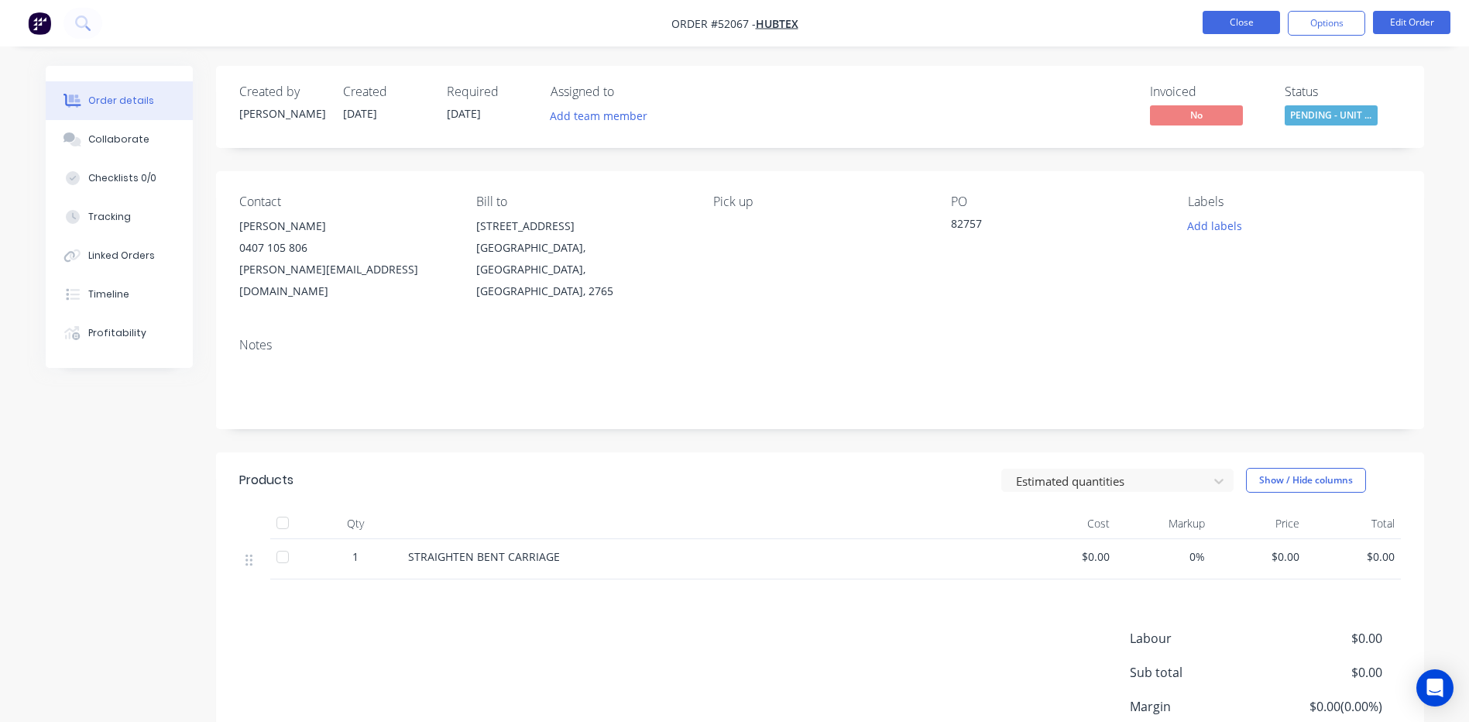
click at [1226, 24] on button "Close" at bounding box center [1240, 22] width 77 height 23
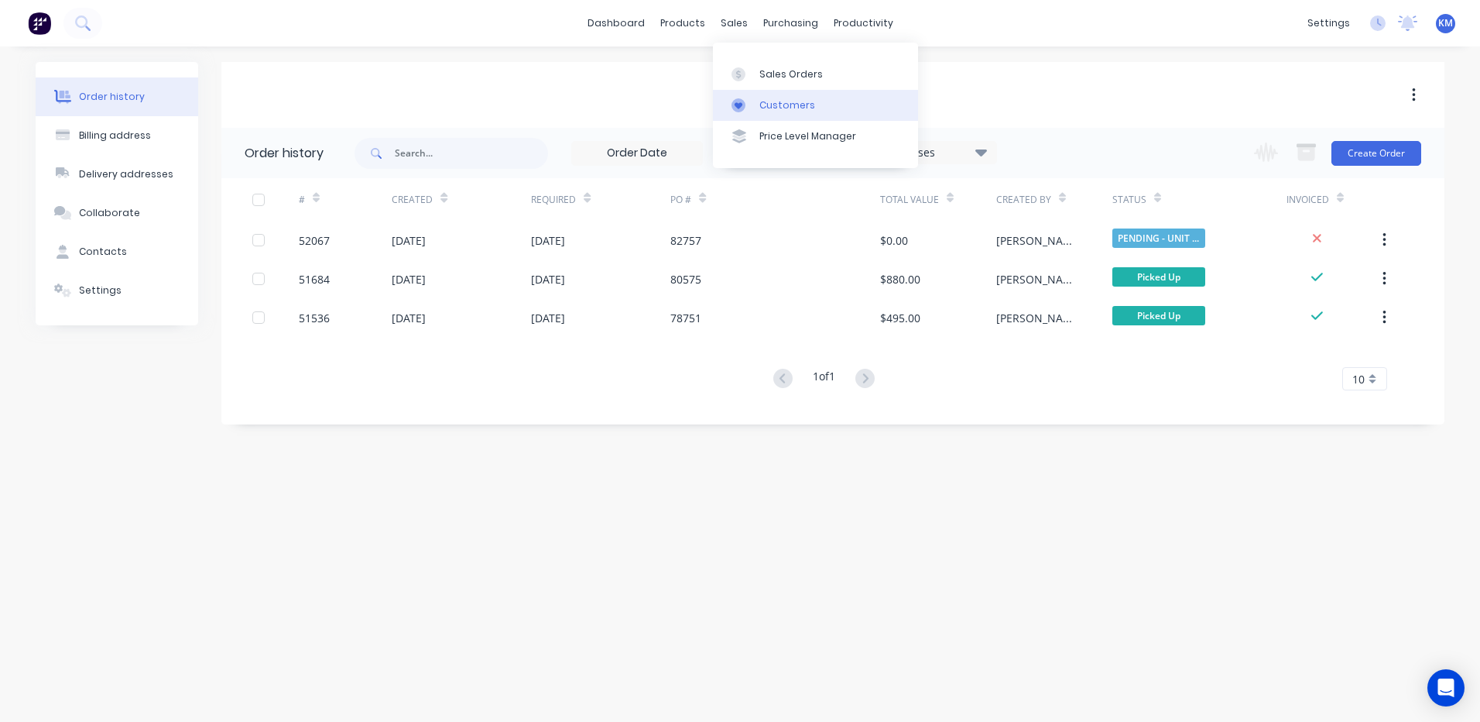
click at [775, 110] on div "Customers" at bounding box center [788, 105] width 56 height 14
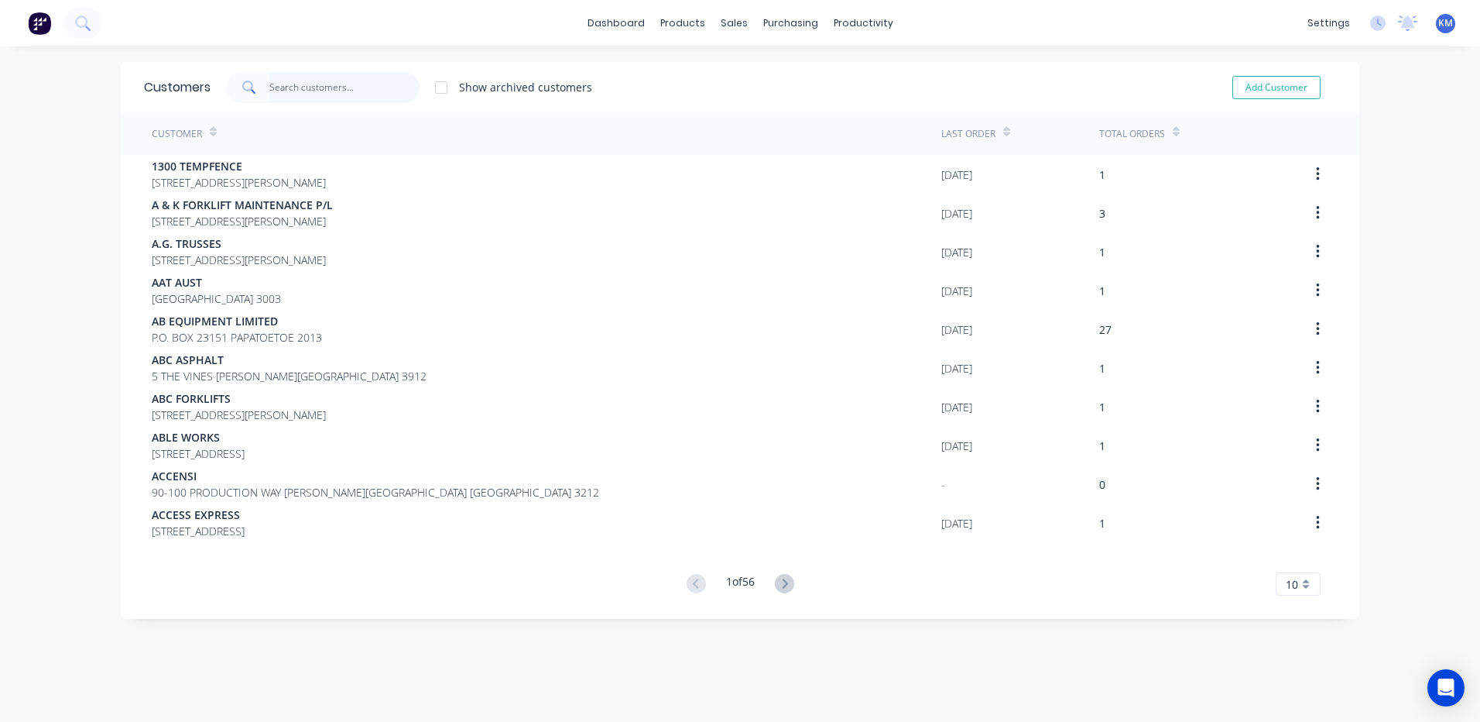
click at [397, 91] on input "text" at bounding box center [344, 87] width 151 height 31
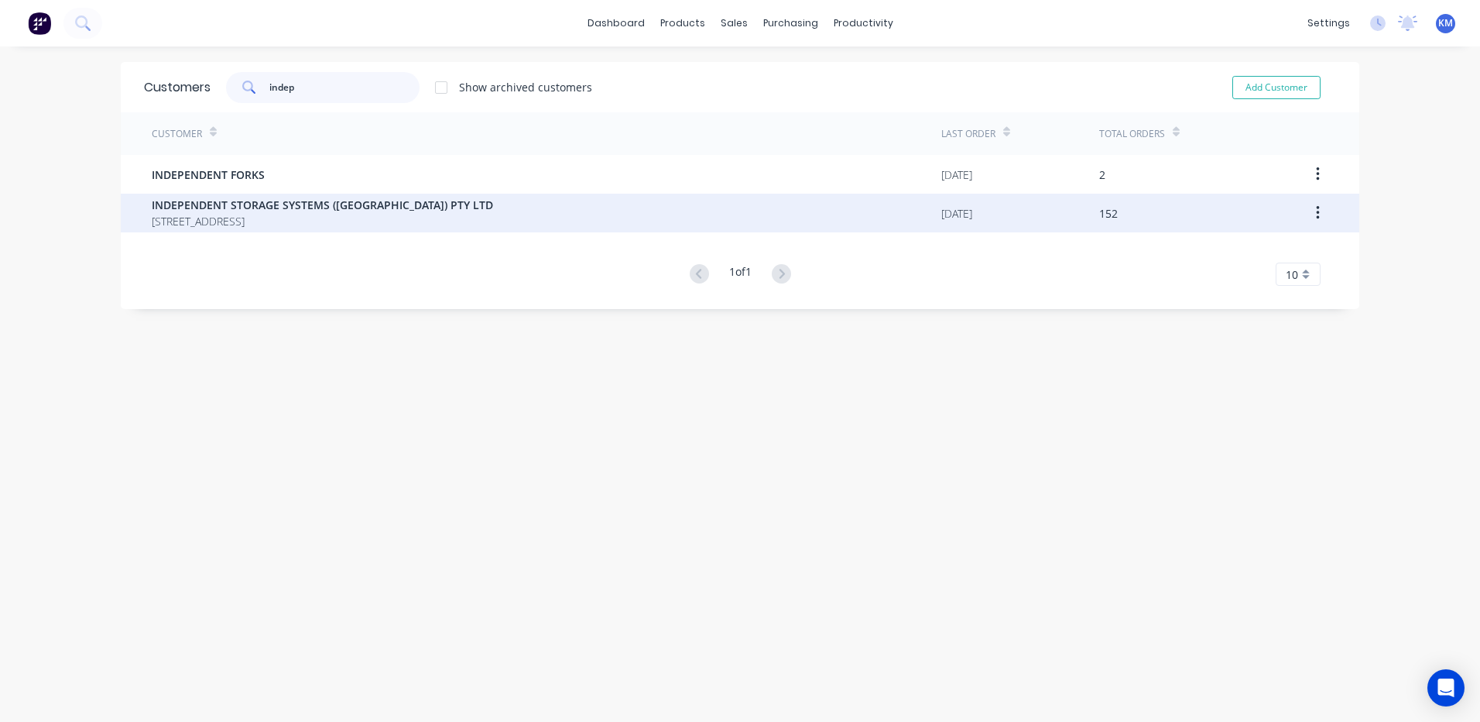
type input "indep"
click at [396, 218] on span "[STREET_ADDRESS]" at bounding box center [322, 221] width 341 height 16
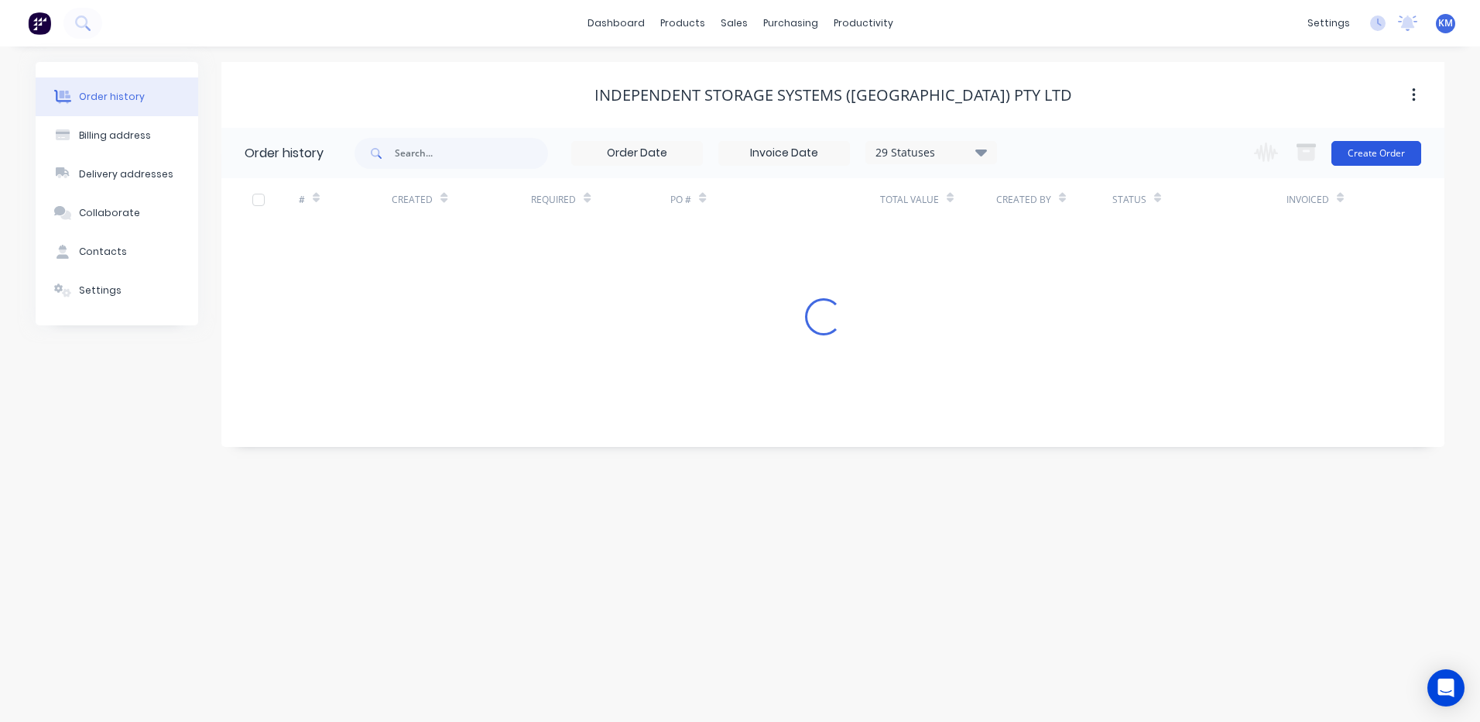
click at [1357, 156] on button "Create Order" at bounding box center [1377, 153] width 90 height 25
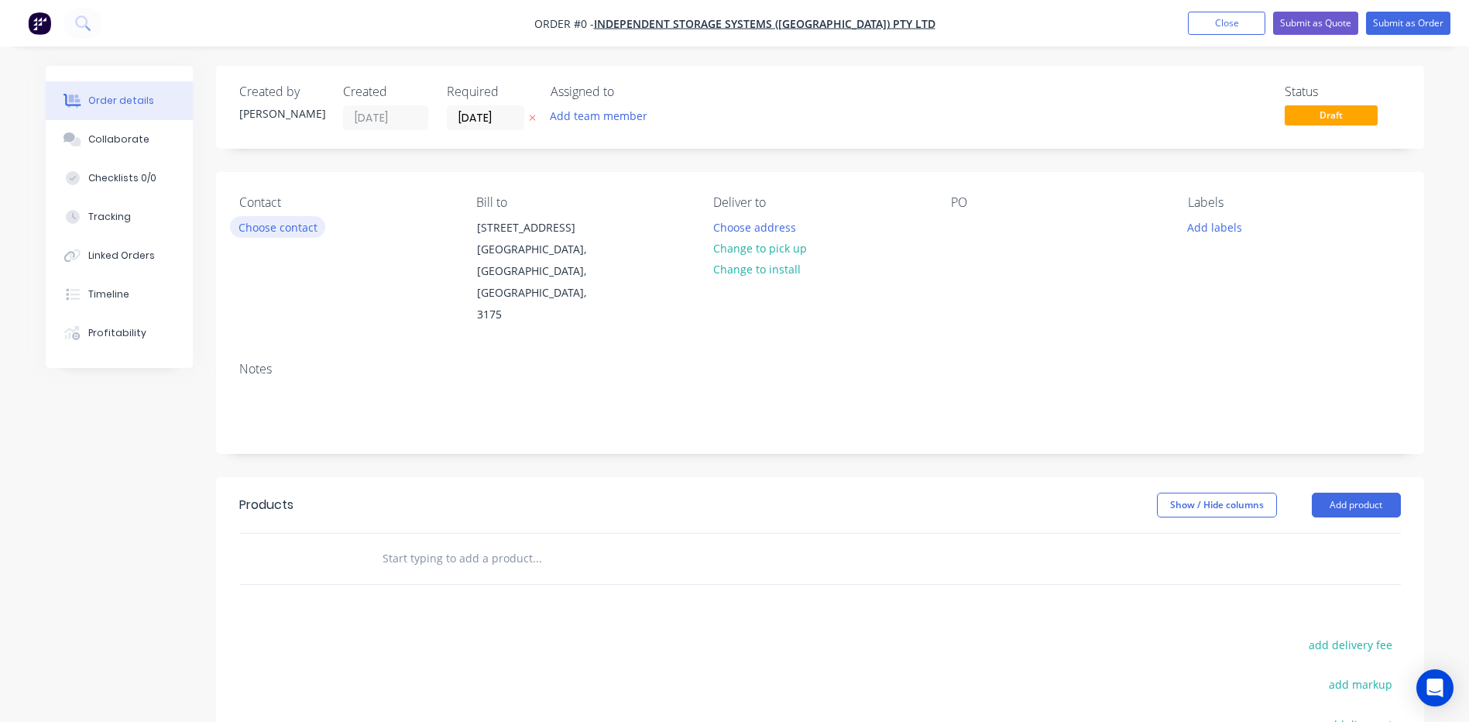
click at [323, 222] on button "Choose contact" at bounding box center [277, 226] width 95 height 21
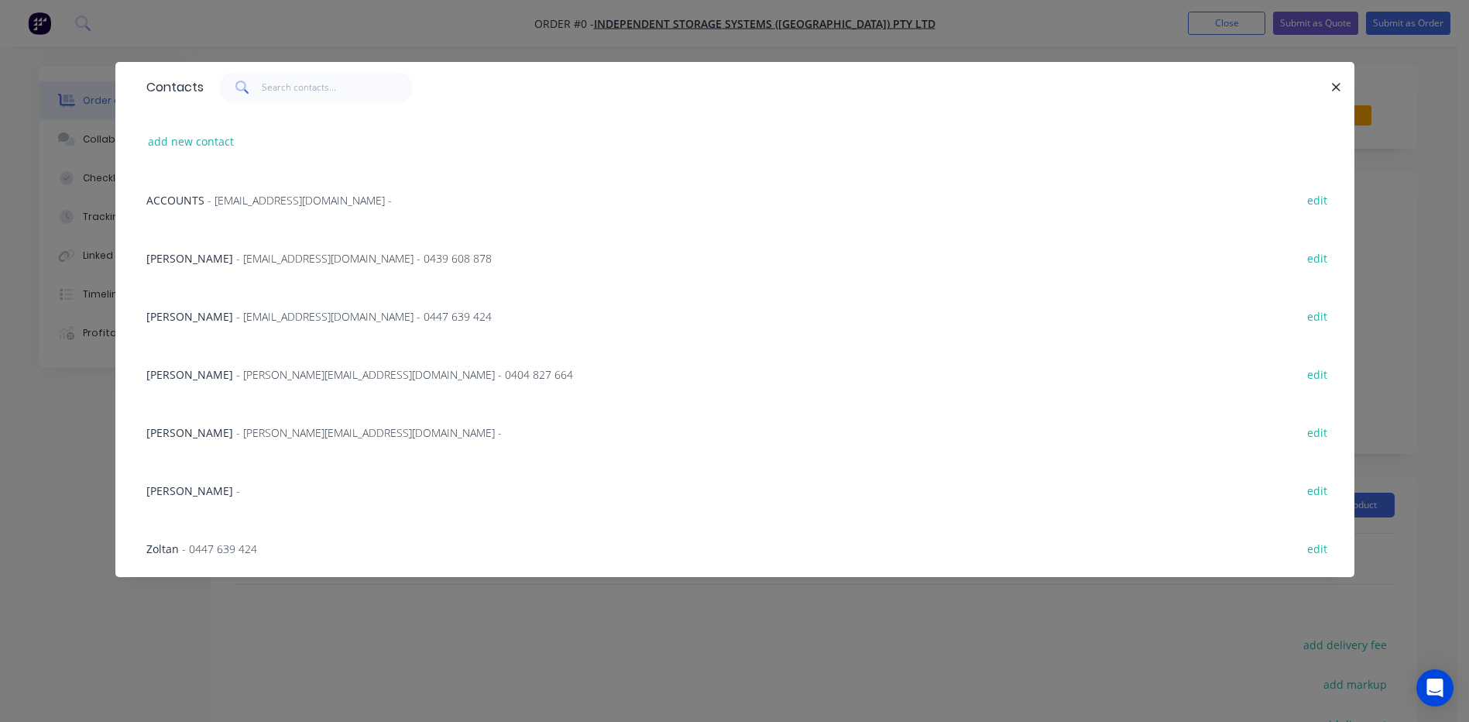
click at [314, 257] on span "- [EMAIL_ADDRESS][DOMAIN_NAME] - 0439 608 878" at bounding box center [363, 258] width 255 height 15
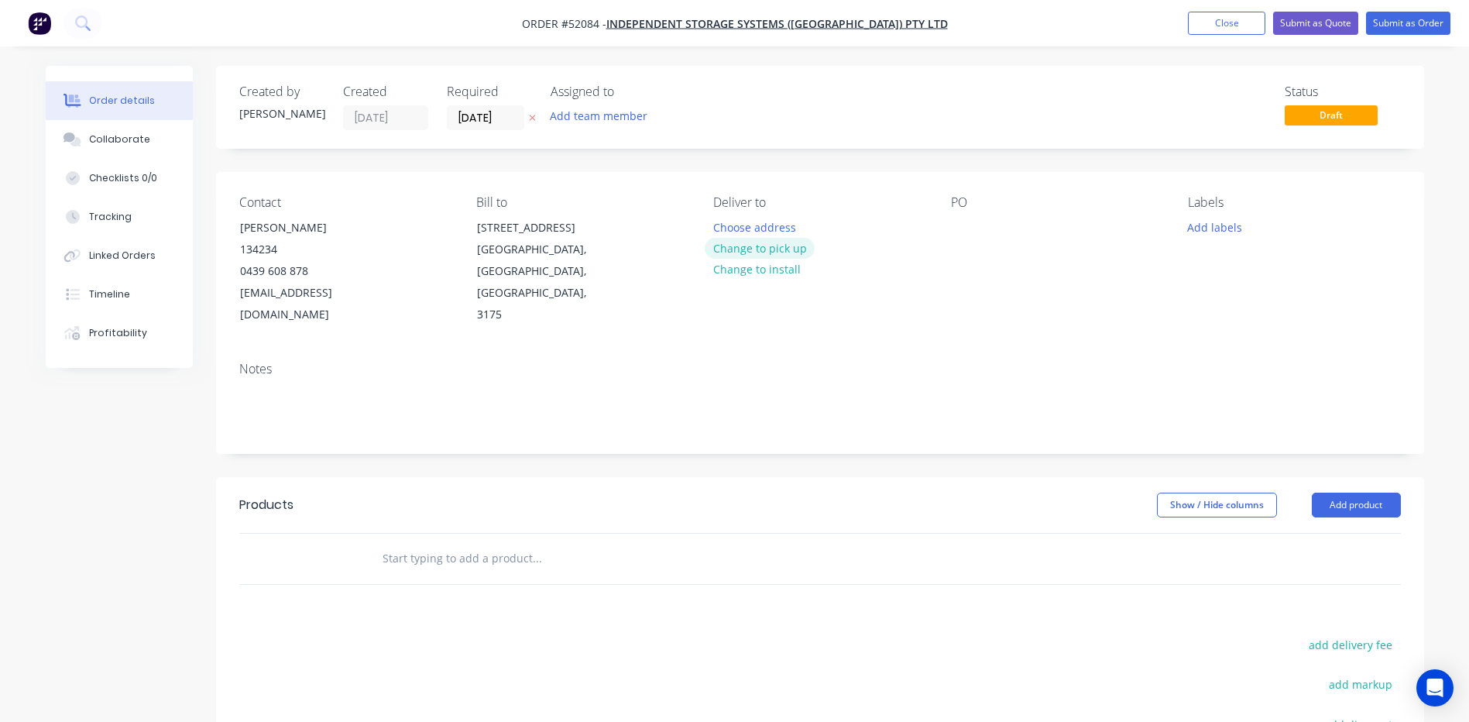
click at [766, 251] on button "Change to pick up" at bounding box center [760, 248] width 110 height 21
click at [1374, 492] on button "Add product" at bounding box center [1356, 504] width 89 height 25
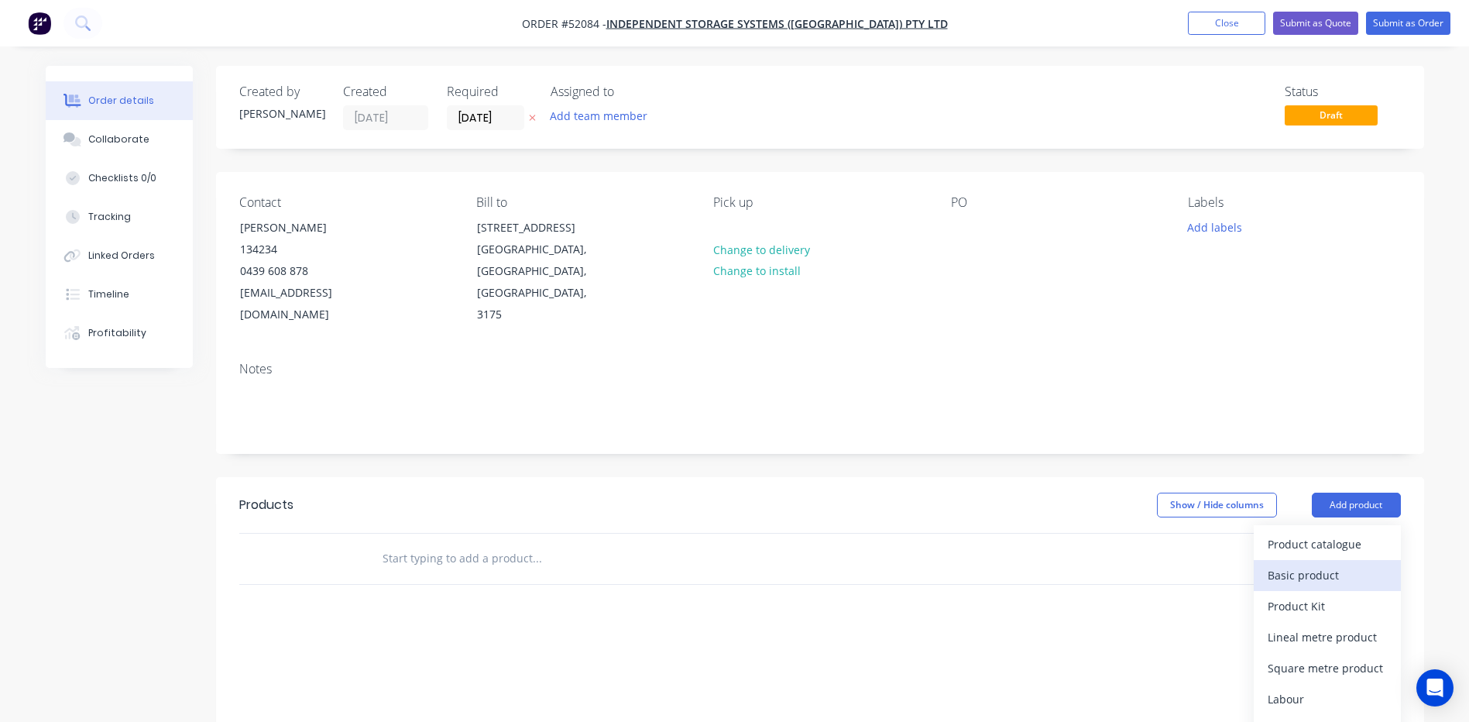
click at [1332, 564] on div "Basic product" at bounding box center [1326, 575] width 119 height 22
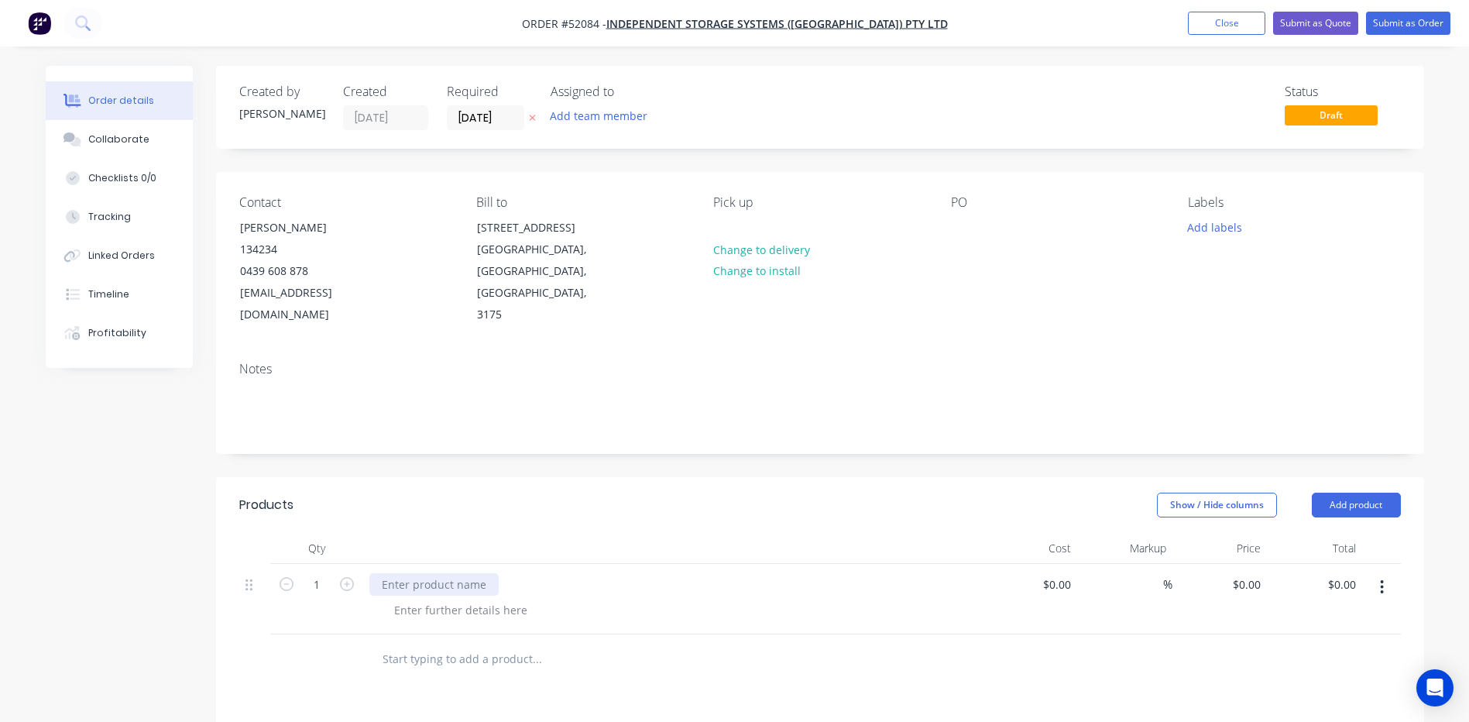
click at [478, 573] on div at bounding box center [433, 584] width 129 height 22
type input "$0.00"
click at [509, 598] on div at bounding box center [461, 609] width 158 height 22
click at [520, 598] on div at bounding box center [461, 609] width 158 height 22
click at [720, 533] on div at bounding box center [672, 548] width 619 height 31
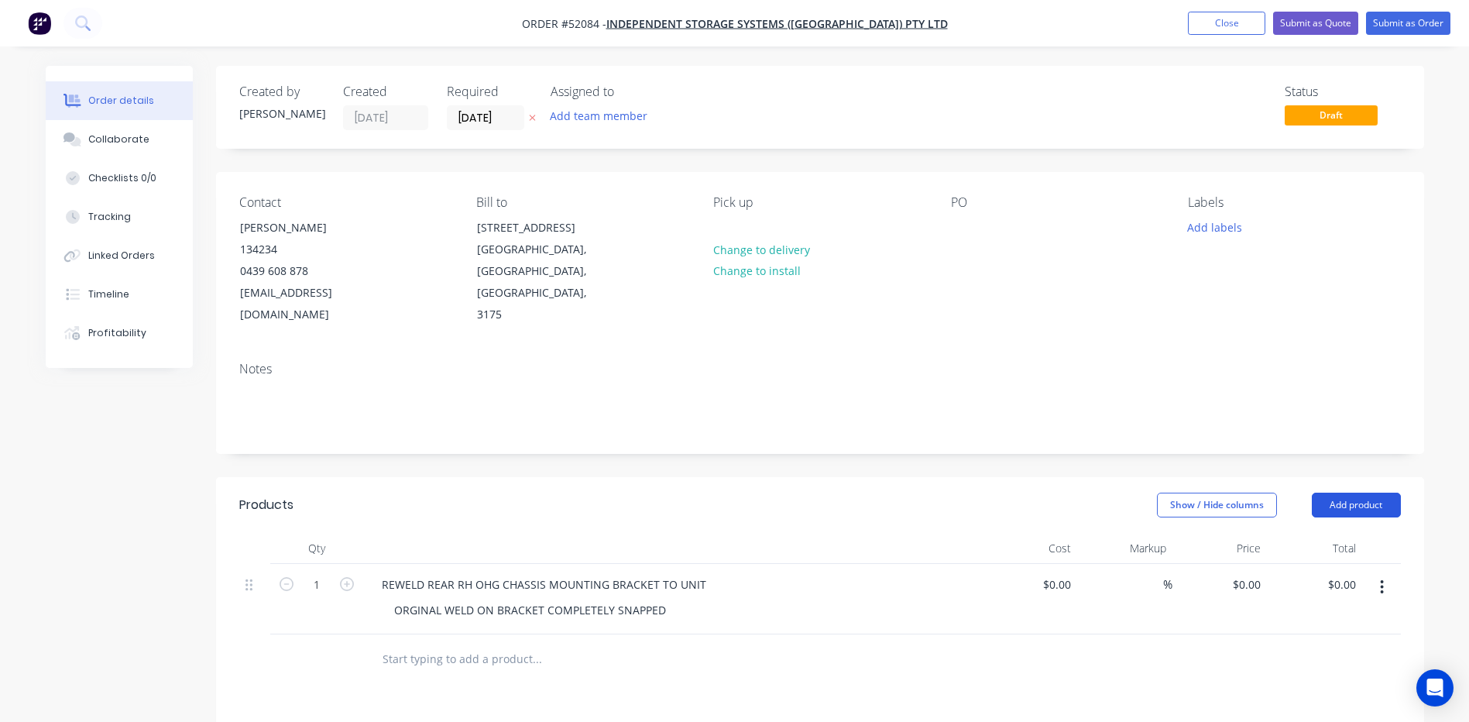
click at [1364, 492] on button "Add product" at bounding box center [1356, 504] width 89 height 25
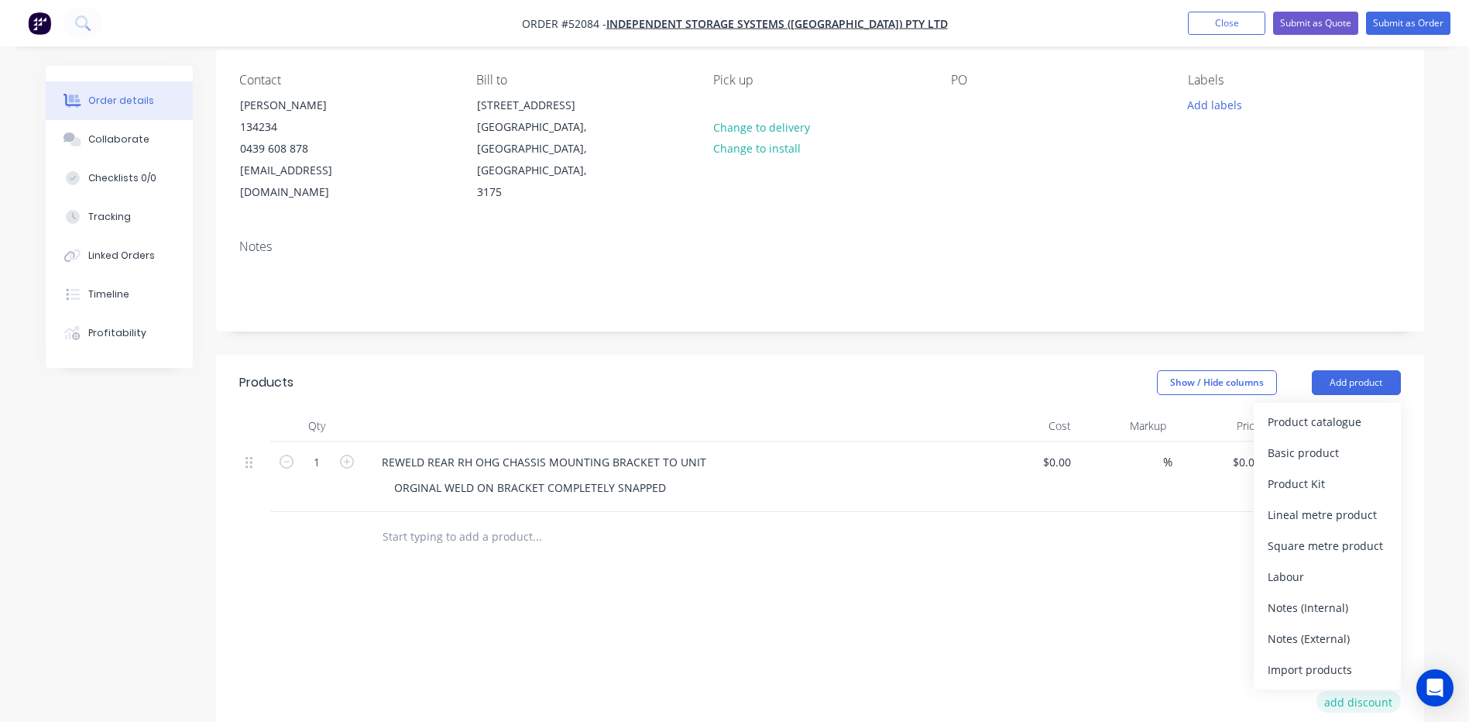
scroll to position [232, 0]
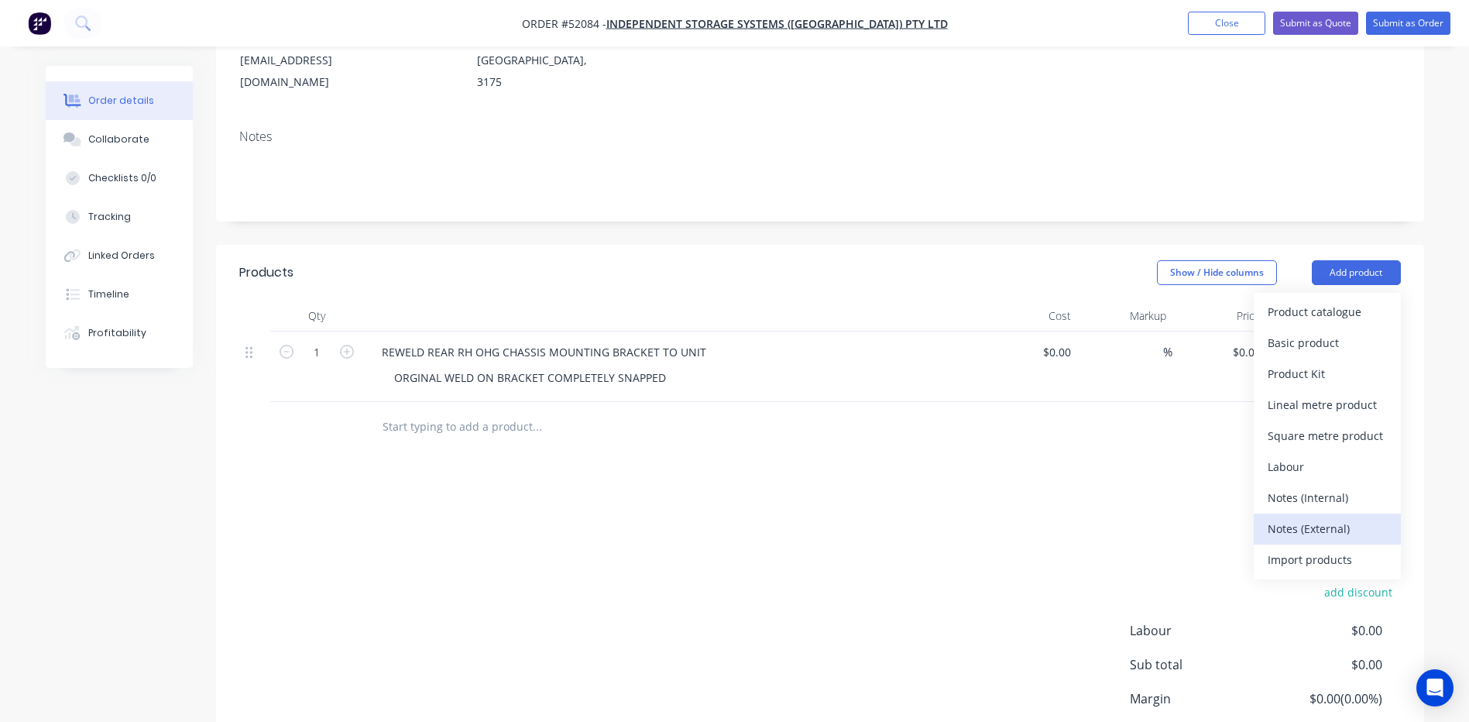
click at [1332, 517] on div "Notes (External)" at bounding box center [1326, 528] width 119 height 22
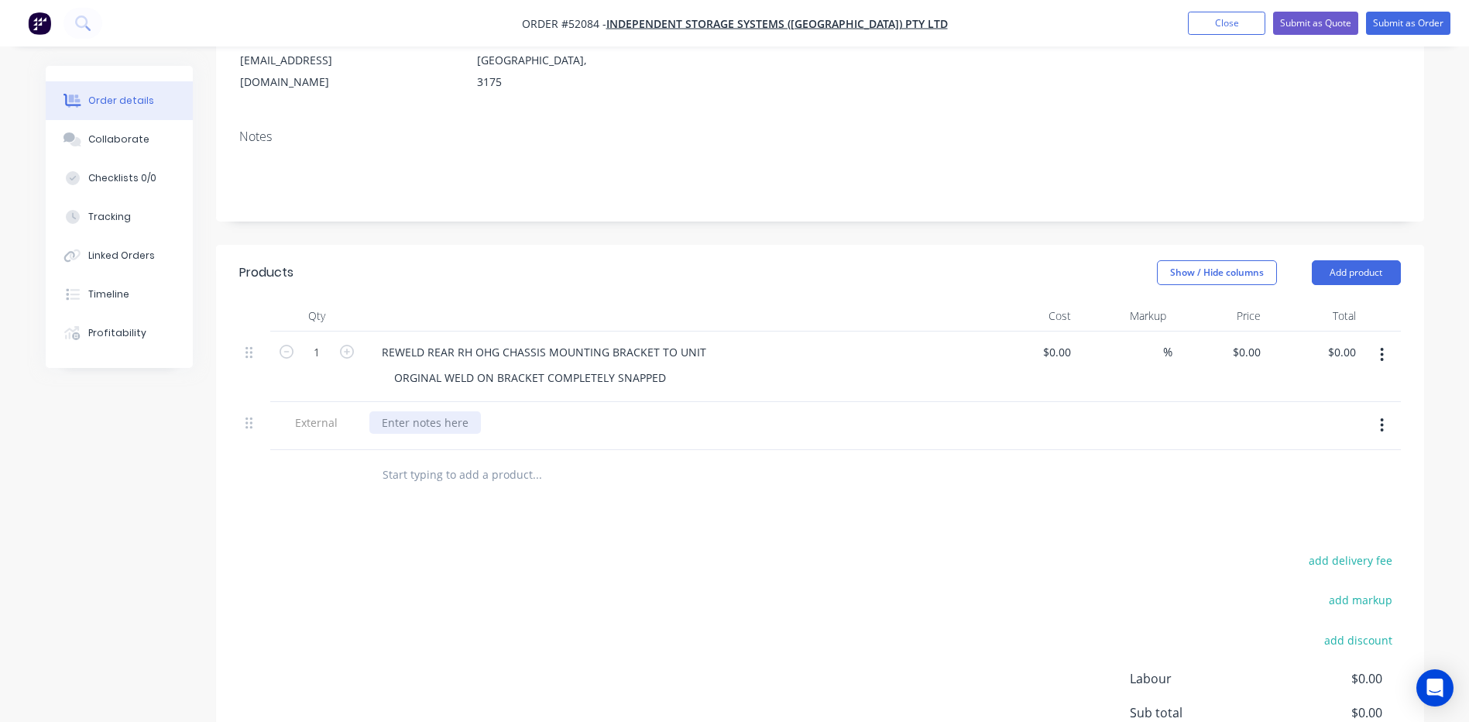
click at [431, 411] on div at bounding box center [424, 422] width 111 height 22
click at [433, 415] on div "MAKE: NICHIYU MODEL:" at bounding box center [421, 430] width 105 height 39
click at [923, 260] on div "Show / Hide columns Add product" at bounding box center [942, 272] width 914 height 25
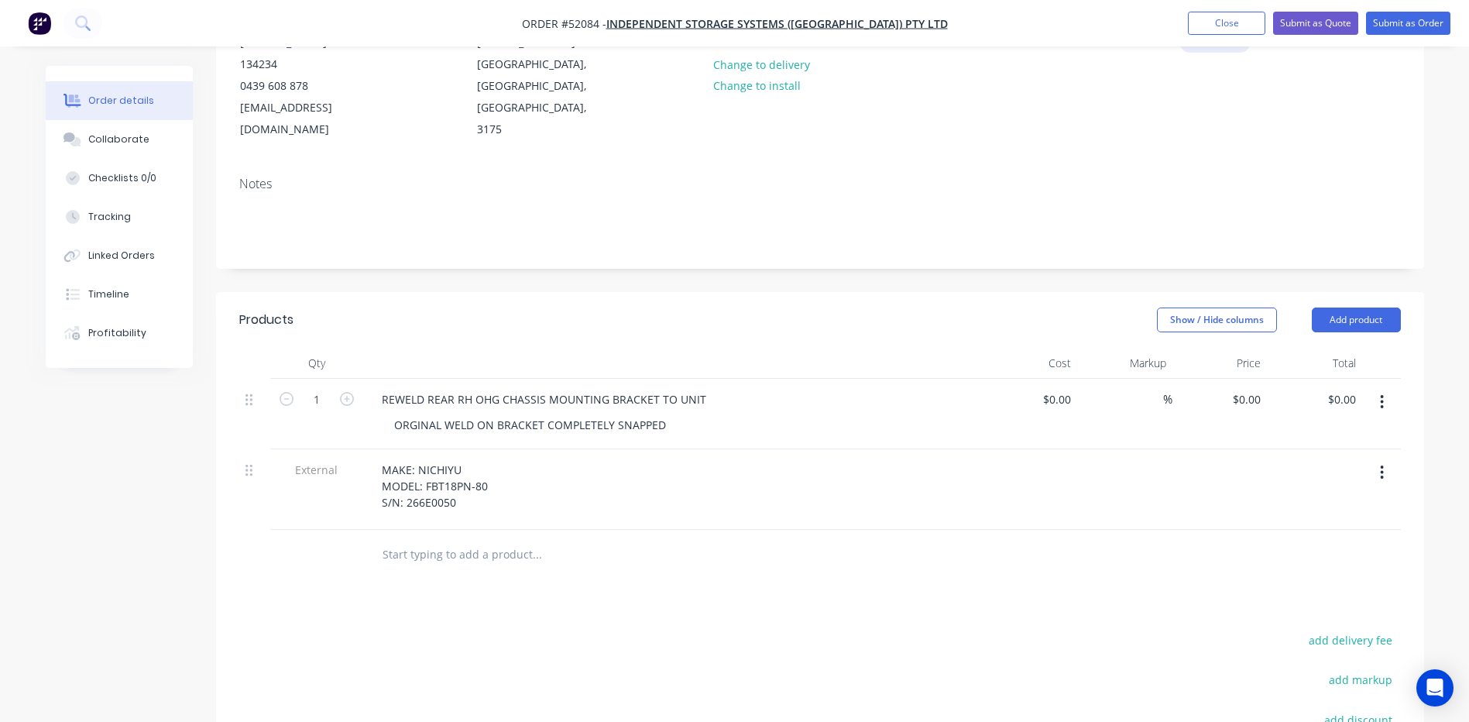
scroll to position [77, 0]
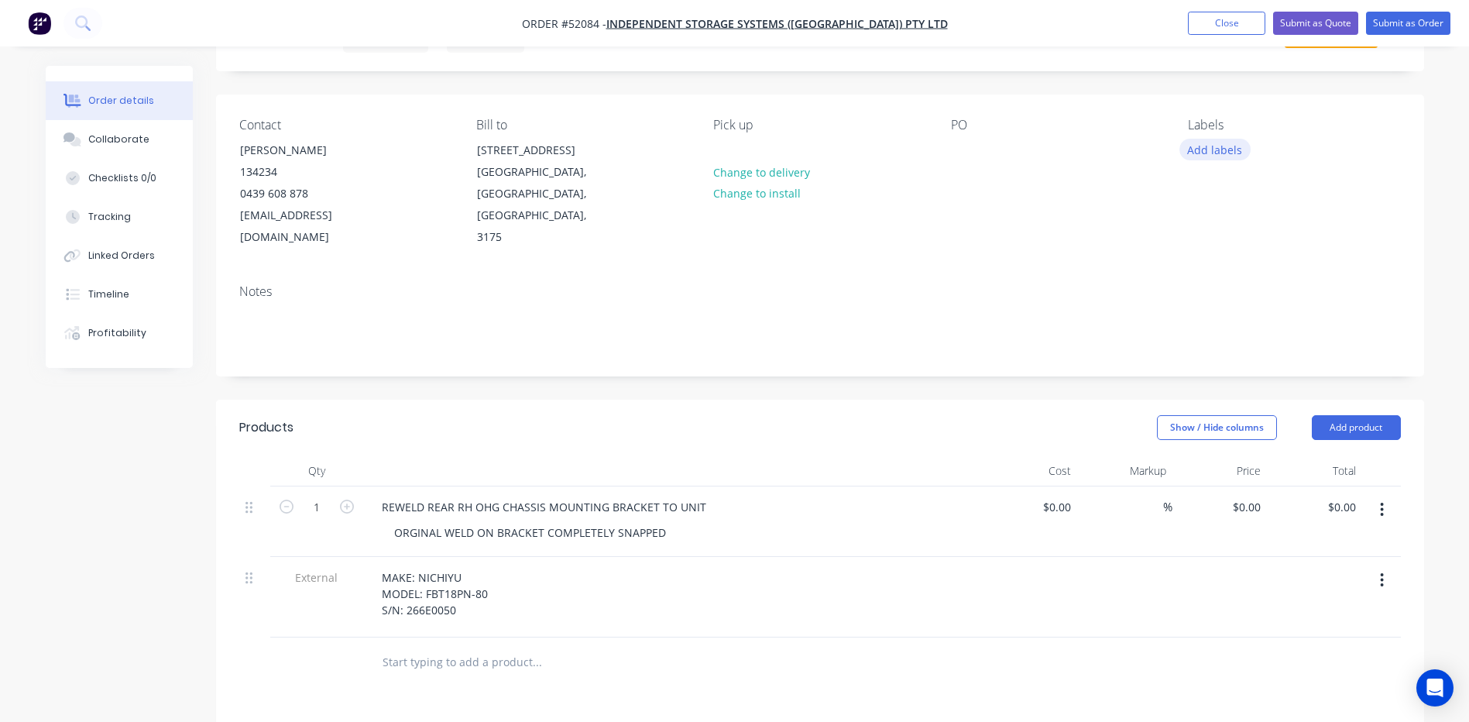
click at [1215, 150] on button "Add labels" at bounding box center [1214, 149] width 71 height 21
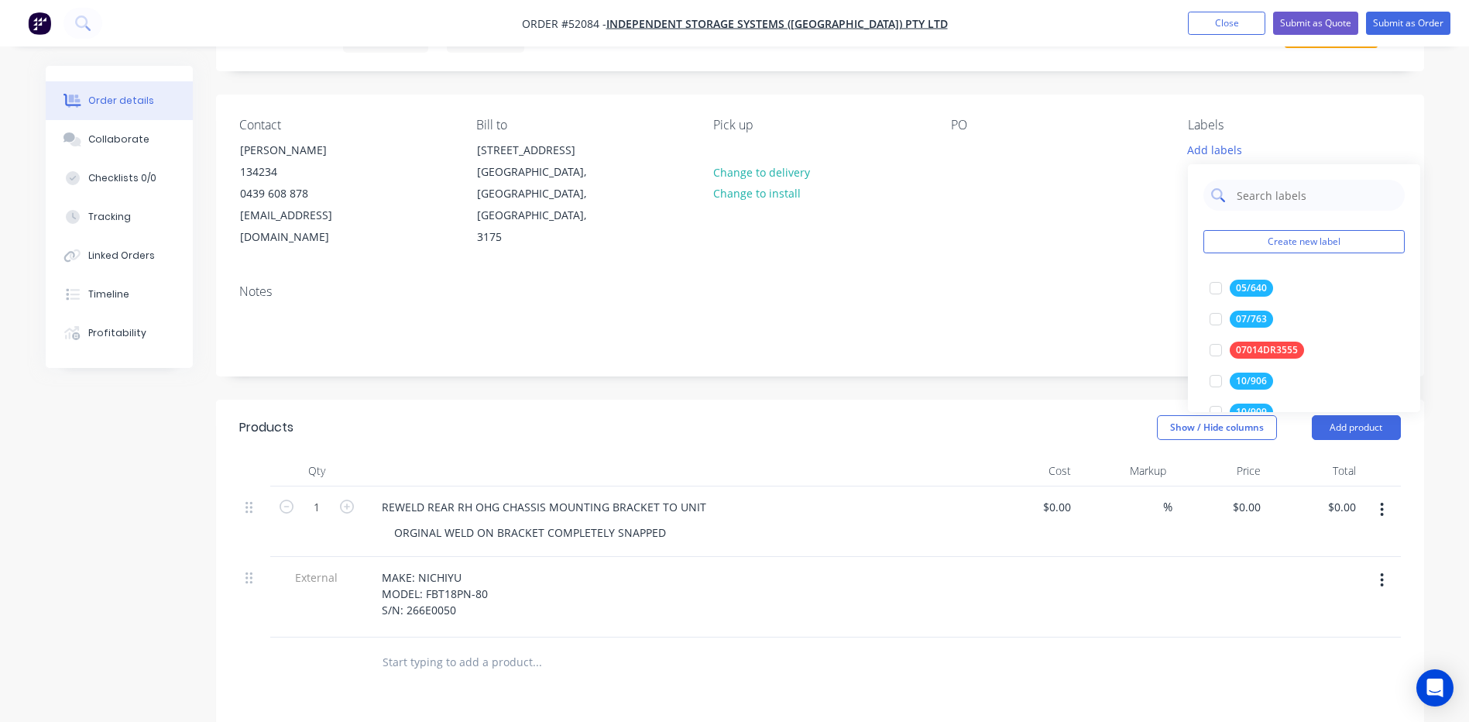
click at [1297, 197] on input "text" at bounding box center [1316, 195] width 162 height 31
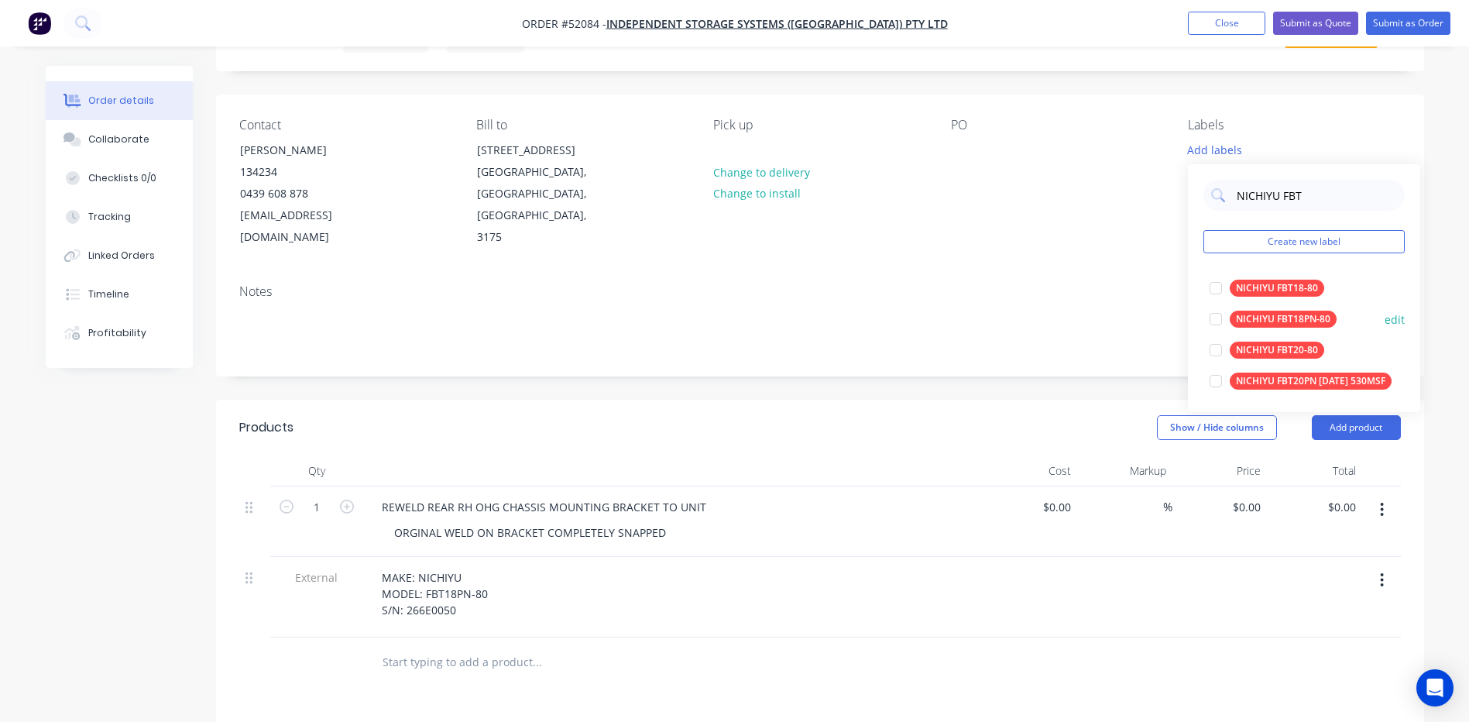
type input "NICHIYU FBT"
click at [1356, 312] on div "NICHIYU FBT18PN-80 edit" at bounding box center [1303, 319] width 201 height 31
click at [1219, 322] on div at bounding box center [1215, 319] width 31 height 31
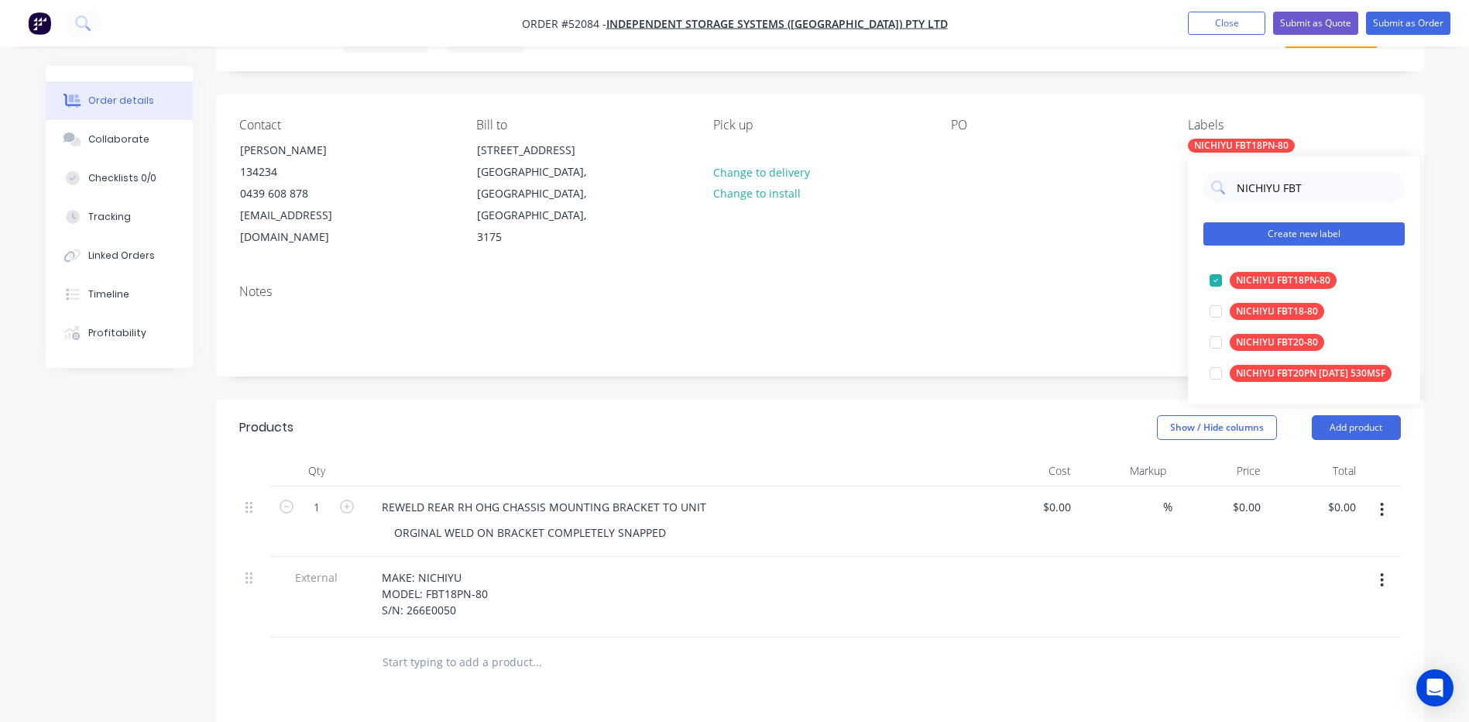
click at [1290, 228] on button "Create new label" at bounding box center [1303, 233] width 201 height 23
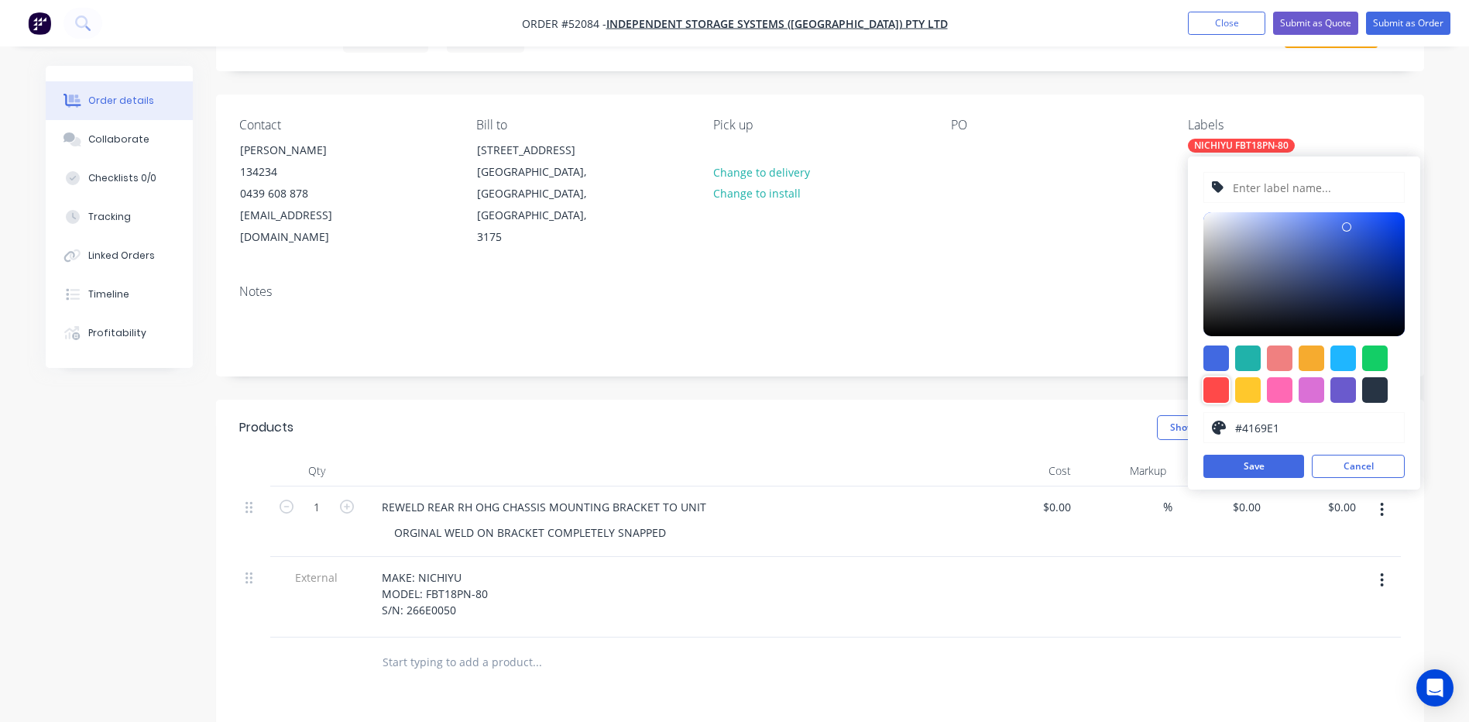
click at [1211, 387] on div at bounding box center [1216, 390] width 26 height 26
type input "#FF4949"
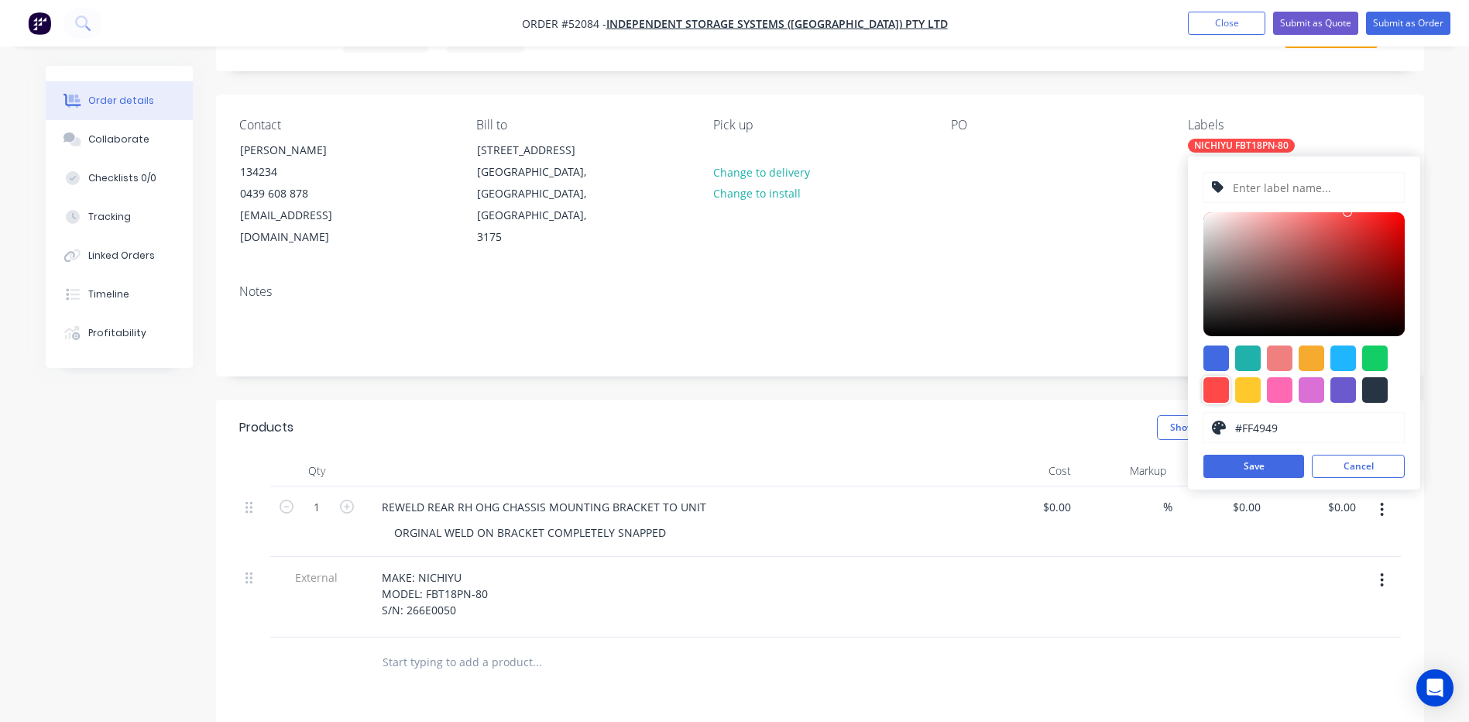
click at [1308, 193] on input "text" at bounding box center [1313, 187] width 165 height 29
type input "S/N: 266E0050"
click at [1240, 465] on button "Save" at bounding box center [1253, 465] width 101 height 23
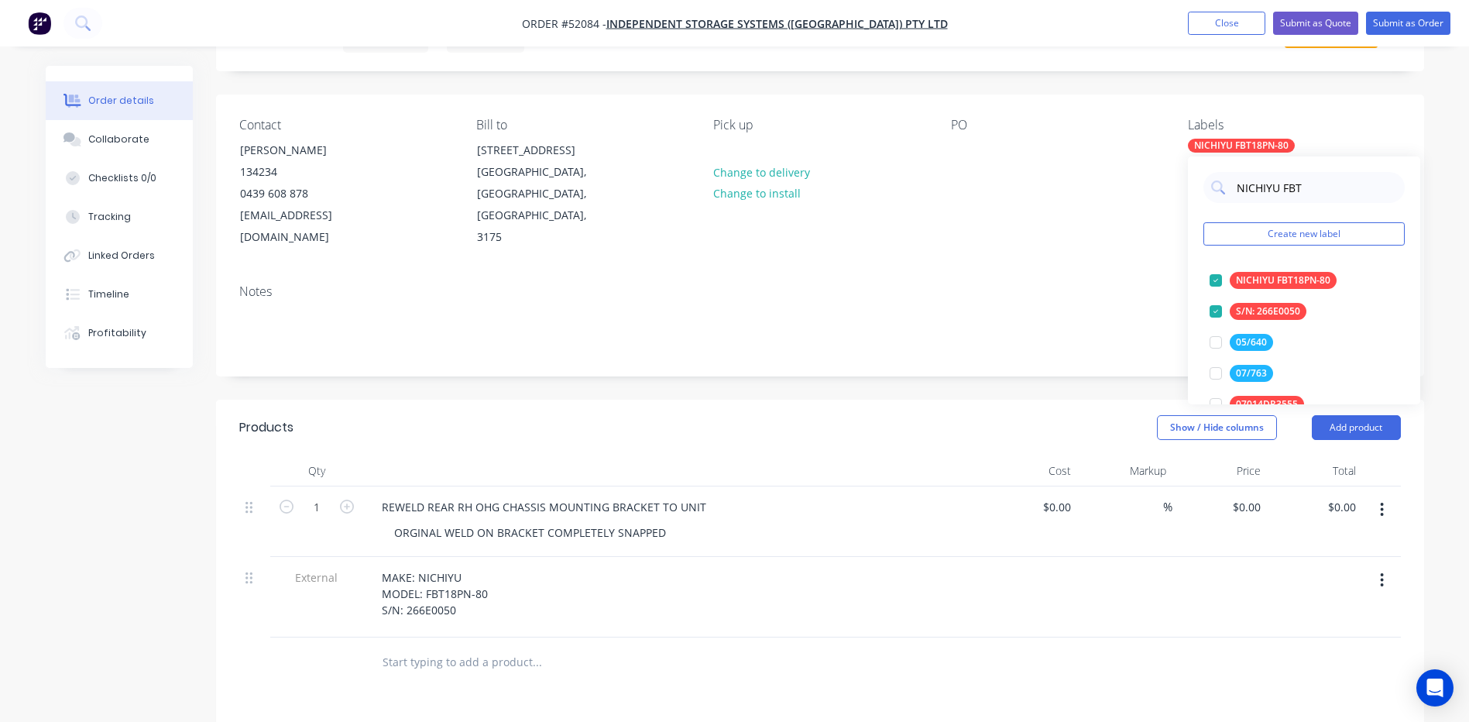
click at [1125, 352] on div "Notes" at bounding box center [820, 324] width 1208 height 104
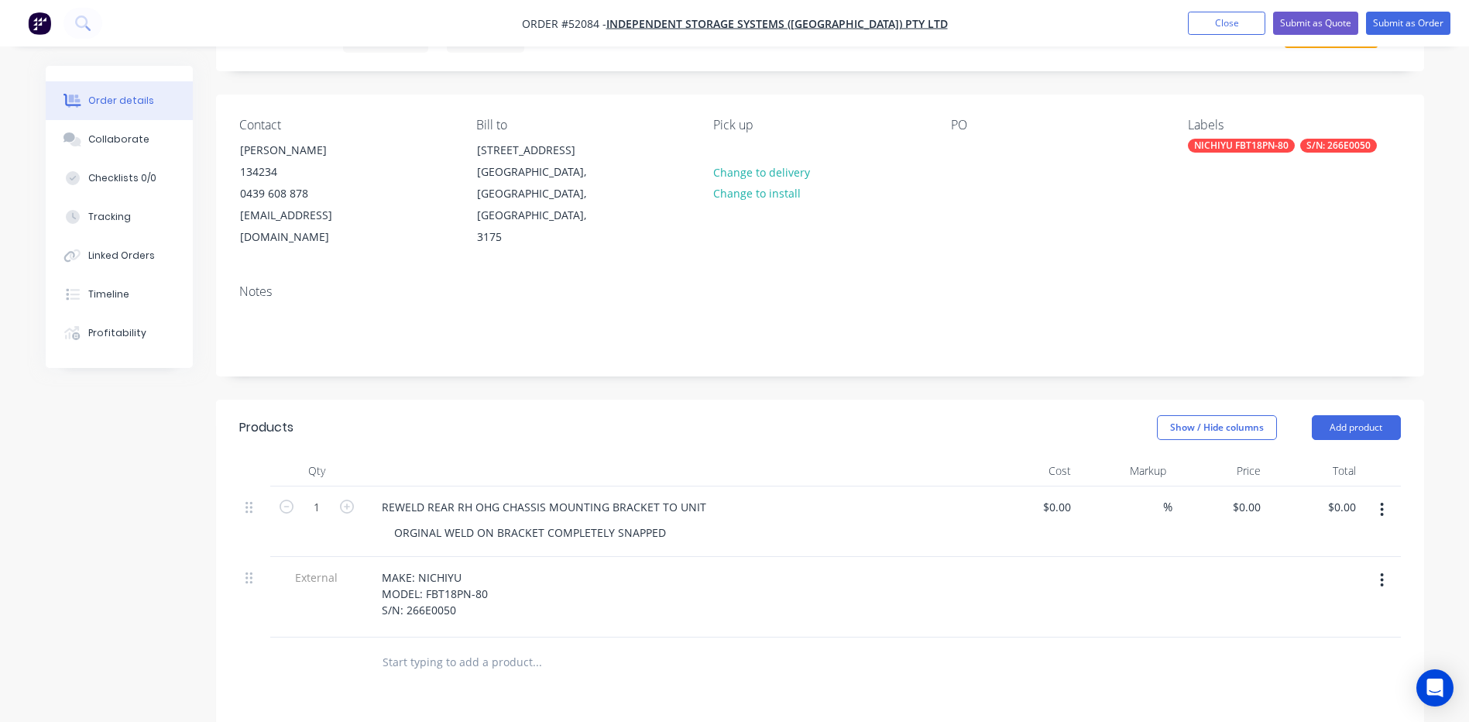
scroll to position [0, 0]
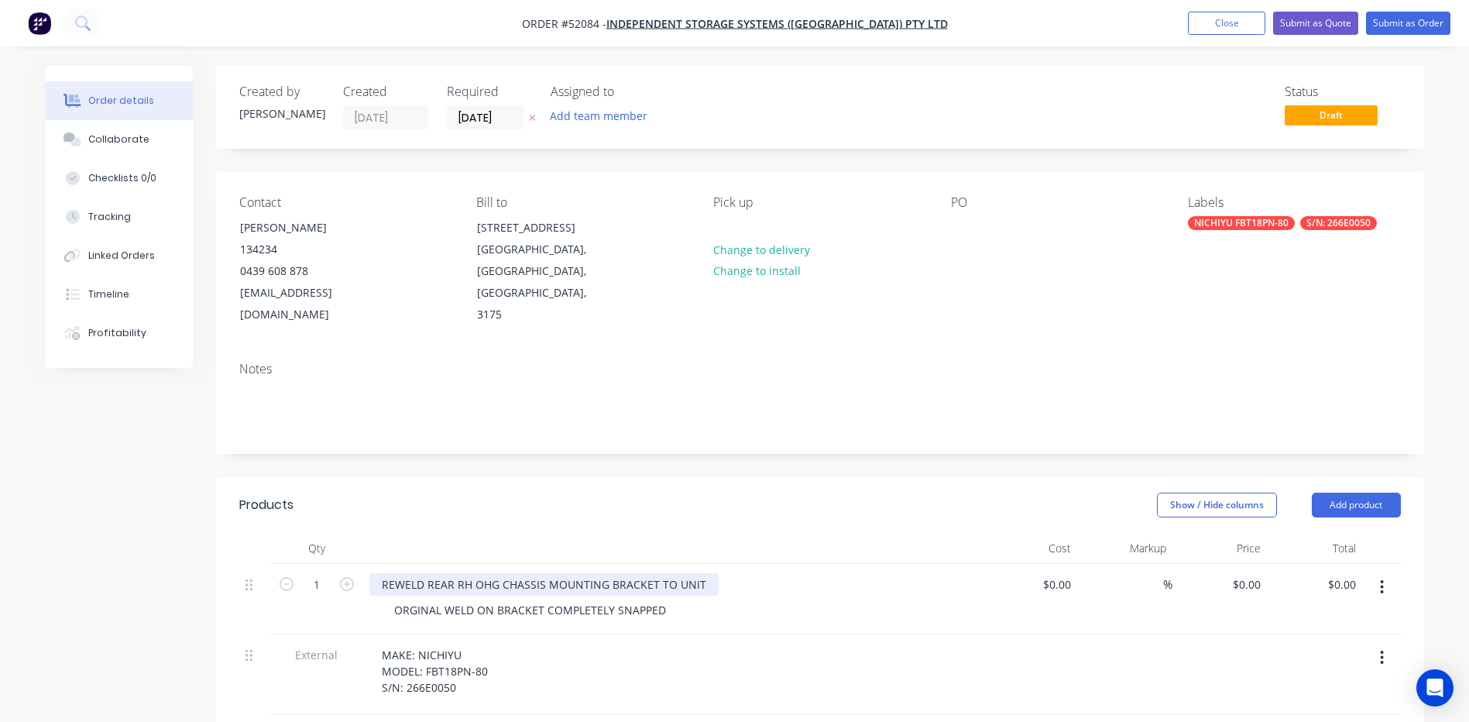
click at [490, 573] on div "REWELD REAR RH OHG CHASSIS MOUNTING BRACKET TO UNIT" at bounding box center [543, 584] width 349 height 22
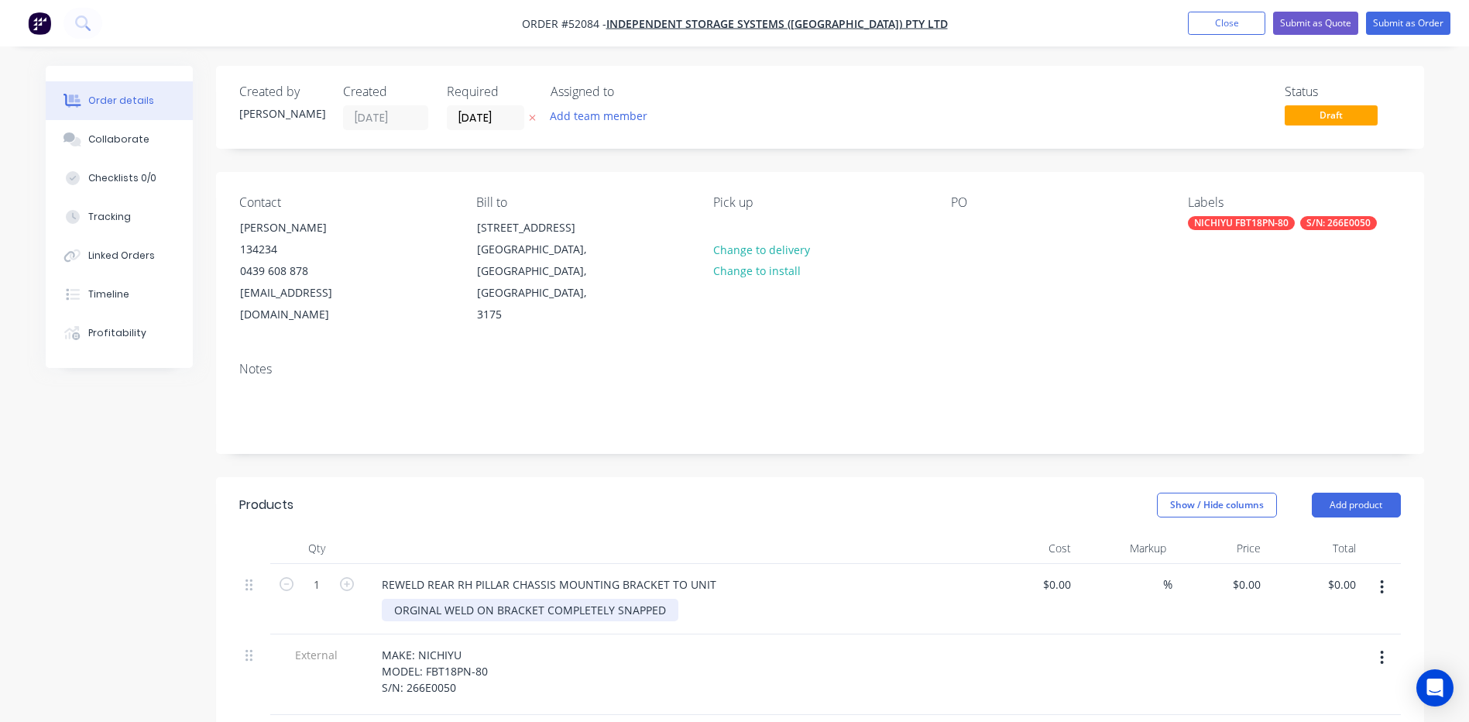
click at [649, 598] on div "ORGINAL WELD ON BRACKET COMPLETELY SNAPPED" at bounding box center [530, 609] width 297 height 22
click at [669, 598] on div "ORGINAL WELD ON BRACKET COMPLETELY SNAPPED" at bounding box center [530, 609] width 297 height 22
drag, startPoint x: 667, startPoint y: 587, endPoint x: 612, endPoint y: 589, distance: 54.2
click at [612, 598] on div "ORGINAL WELD ON BRACKET COMPLETELY SNAPPED" at bounding box center [530, 609] width 297 height 22
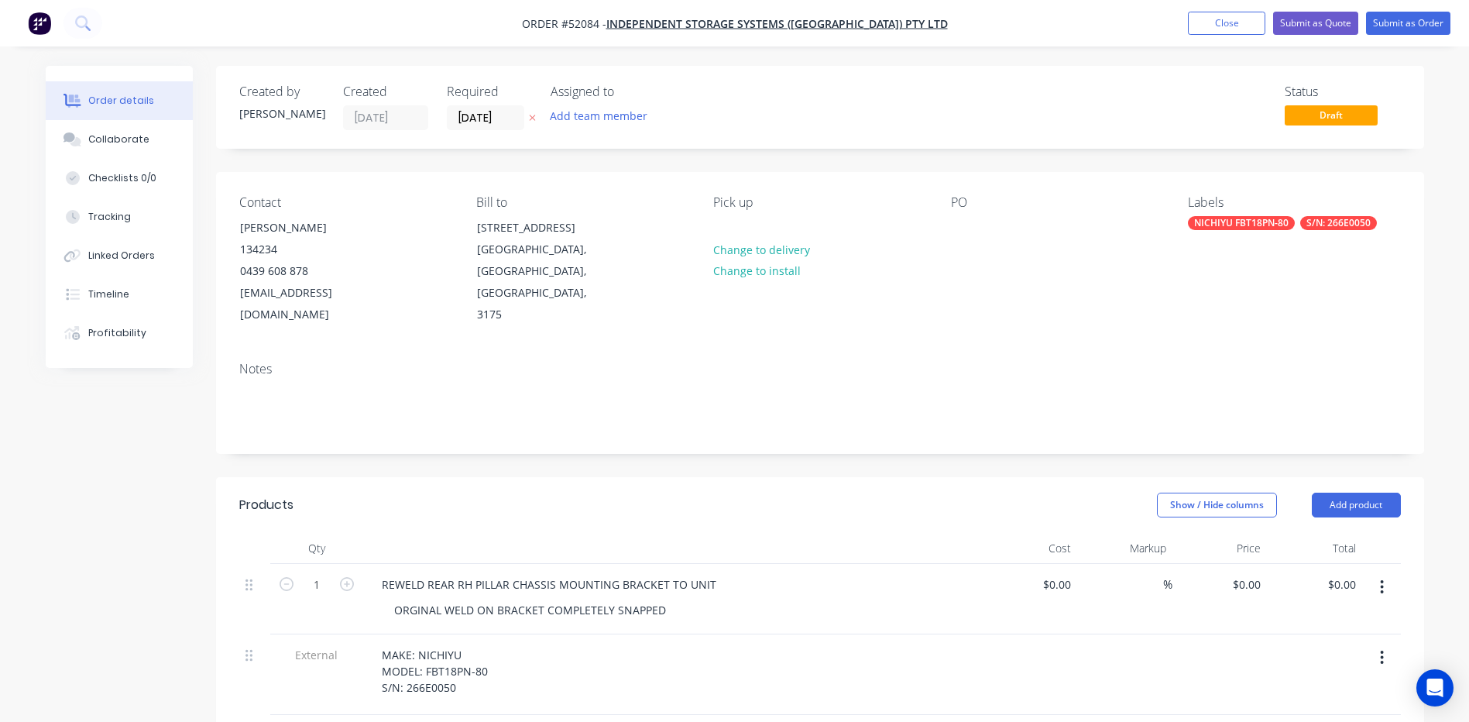
click at [930, 533] on div at bounding box center [672, 548] width 619 height 31
click at [1422, 22] on button "Submit as Order" at bounding box center [1408, 23] width 84 height 23
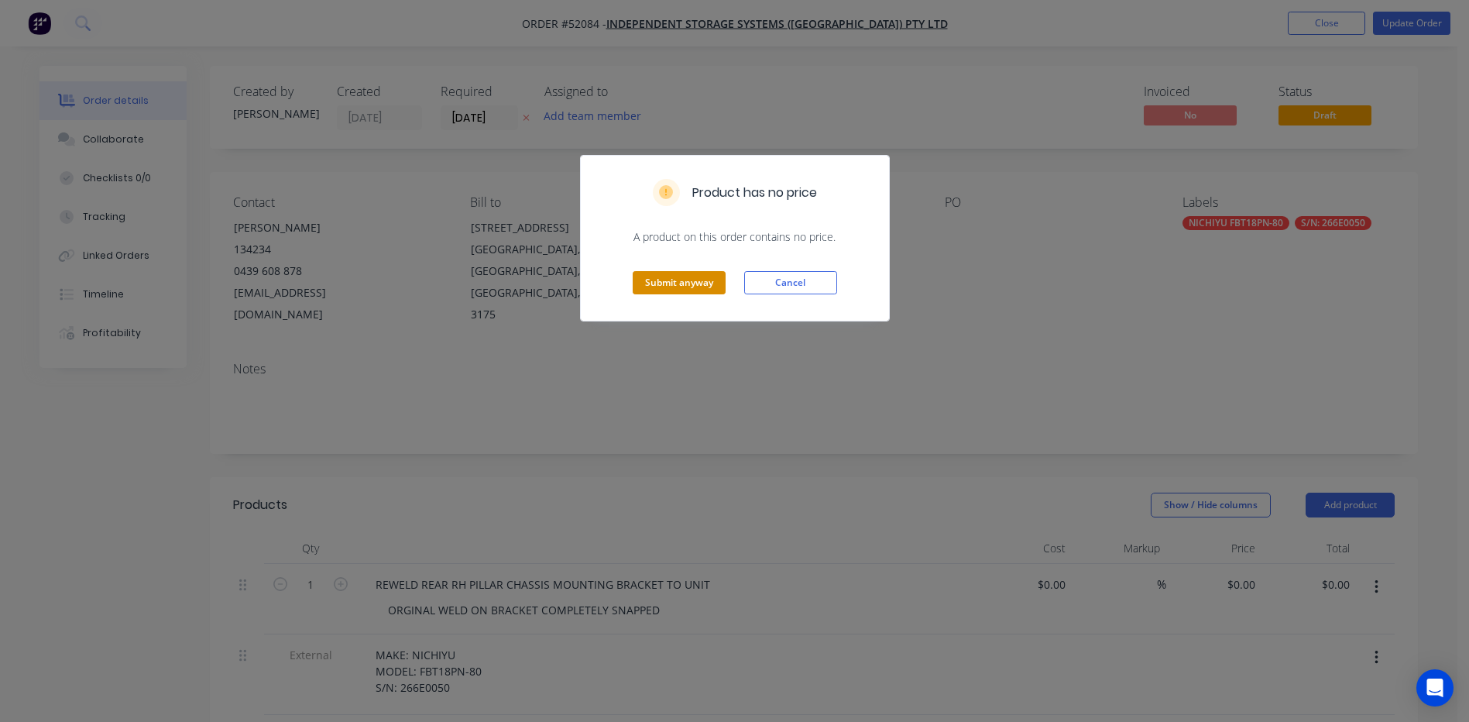
click at [681, 276] on button "Submit anyway" at bounding box center [679, 282] width 93 height 23
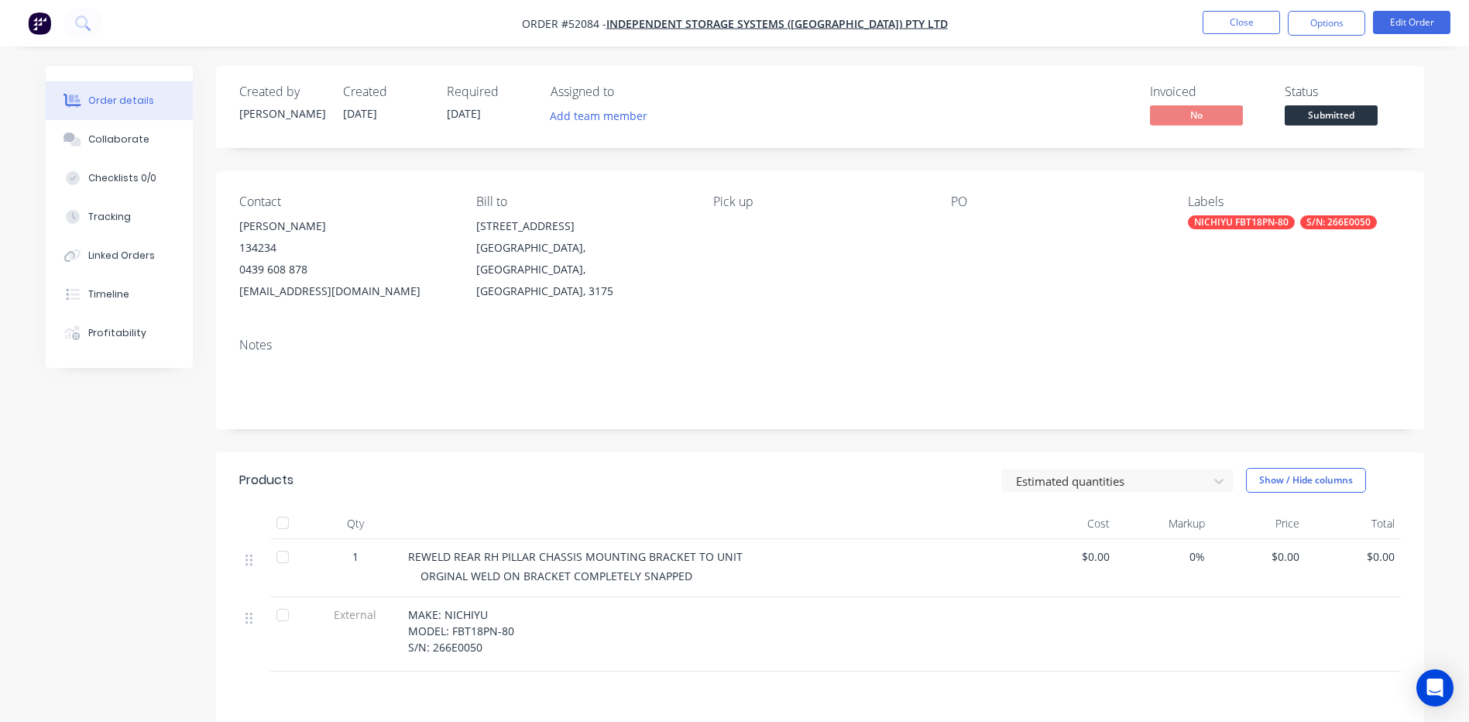
click at [1314, 122] on span "Submitted" at bounding box center [1330, 114] width 93 height 19
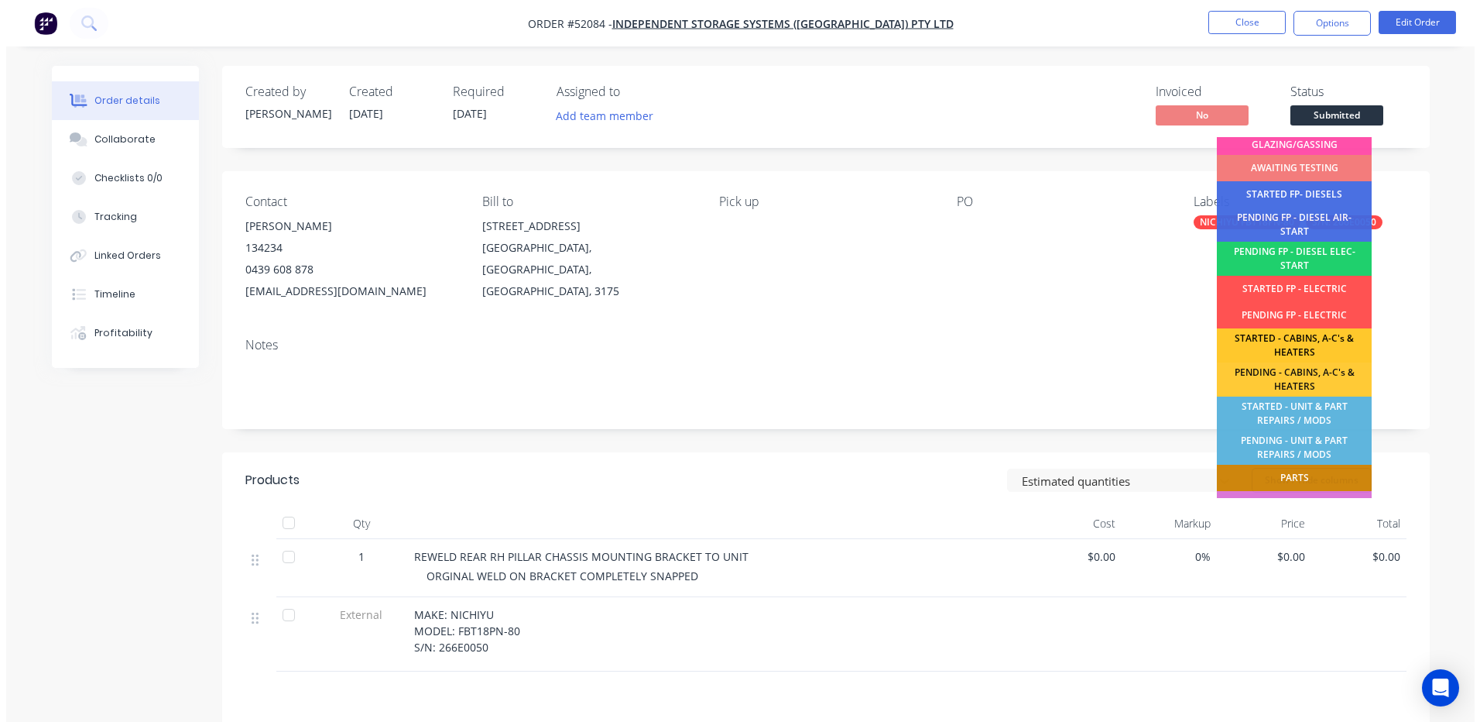
scroll to position [155, 0]
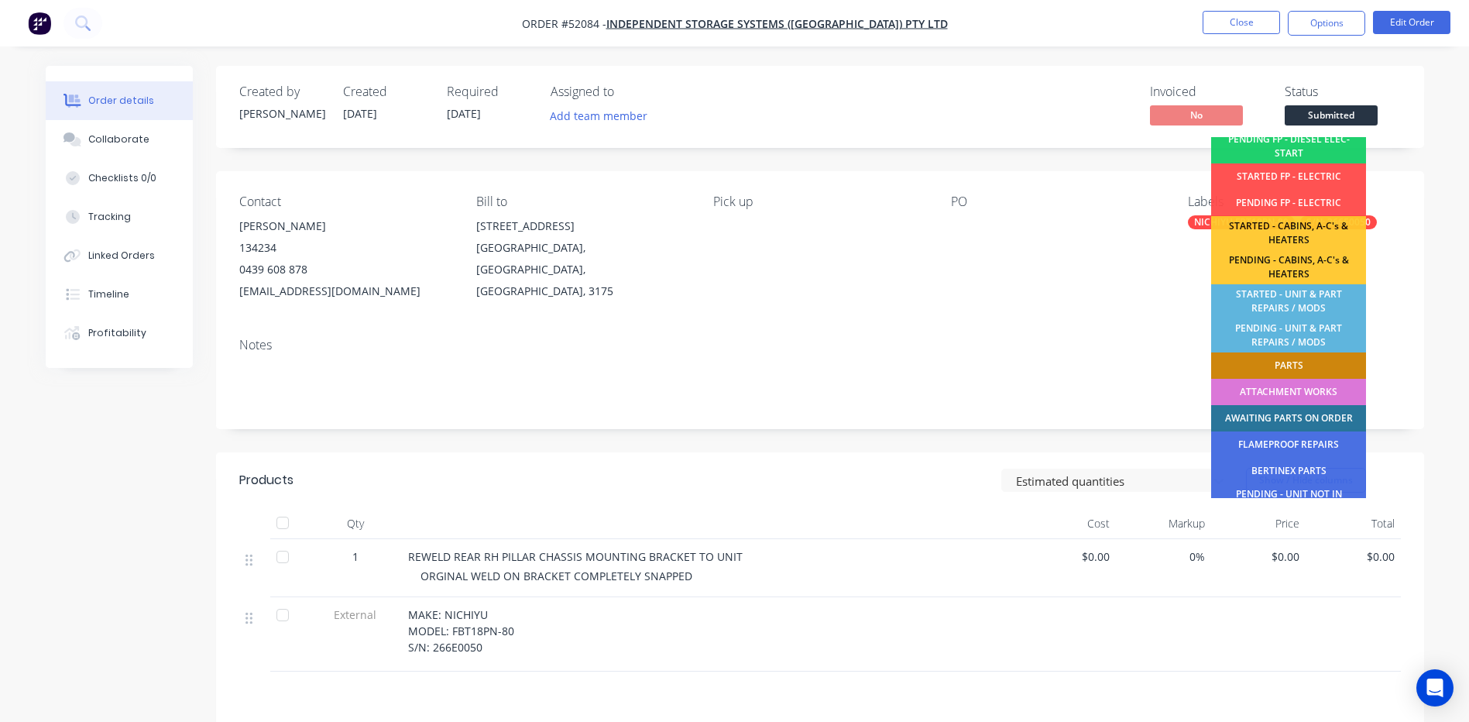
click at [1306, 334] on div "PENDING - UNIT & PART REPAIRS / MODS" at bounding box center [1288, 335] width 155 height 34
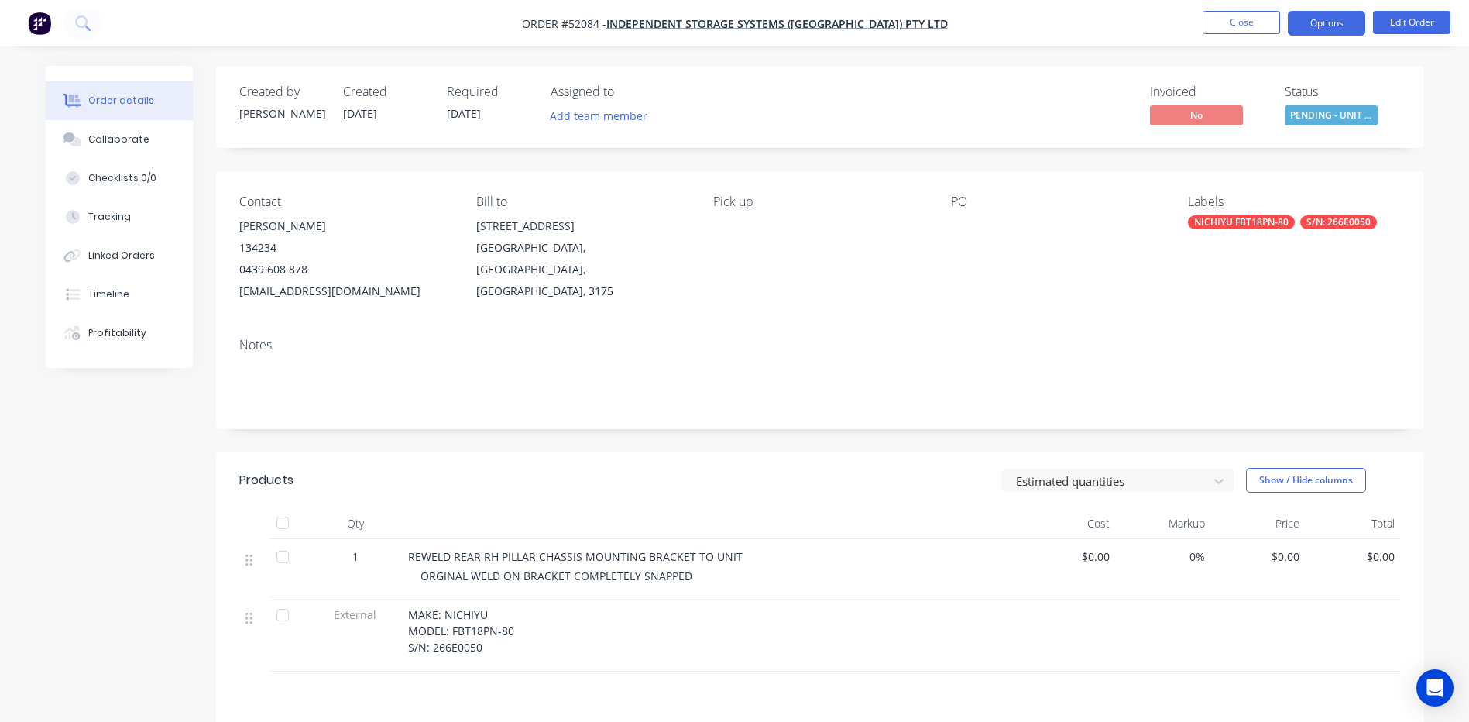
click at [1317, 19] on button "Options" at bounding box center [1326, 23] width 77 height 25
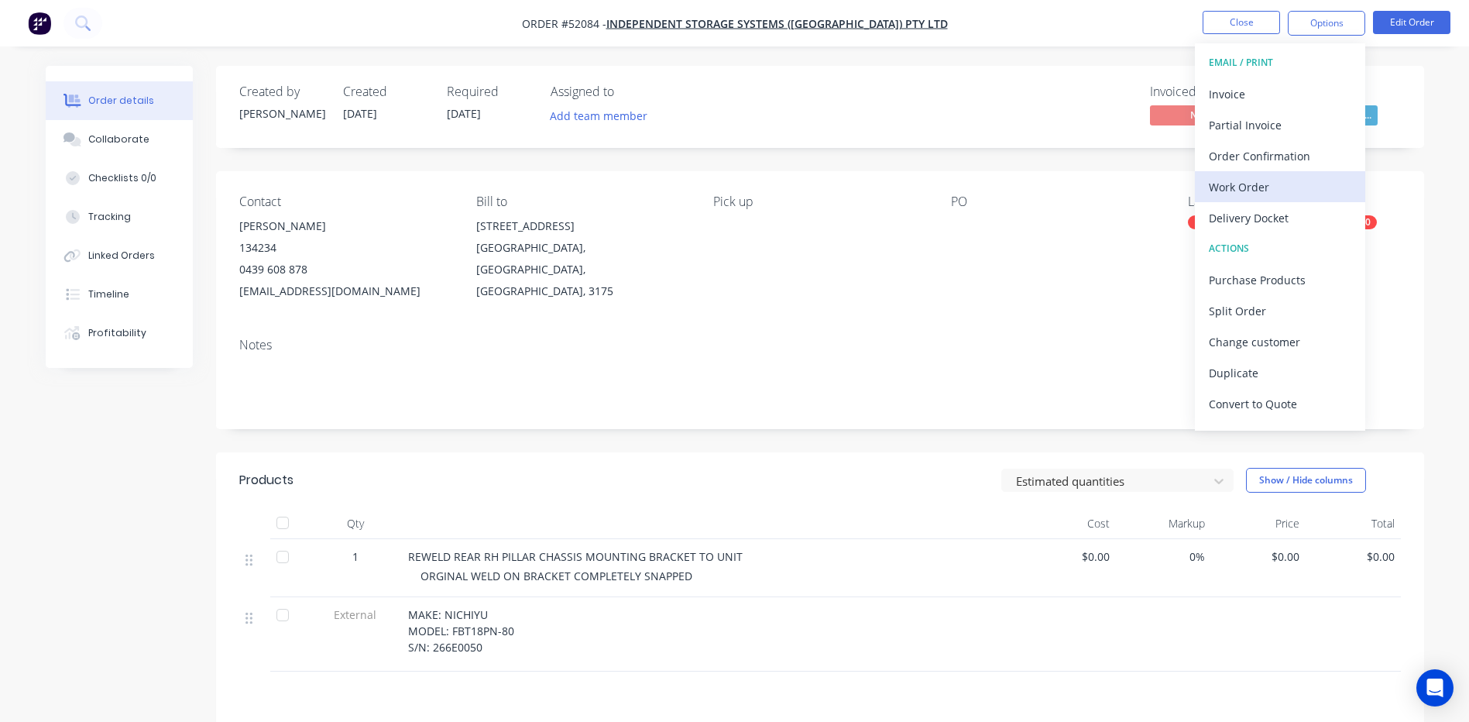
click at [1262, 183] on div "Work Order" at bounding box center [1280, 187] width 142 height 22
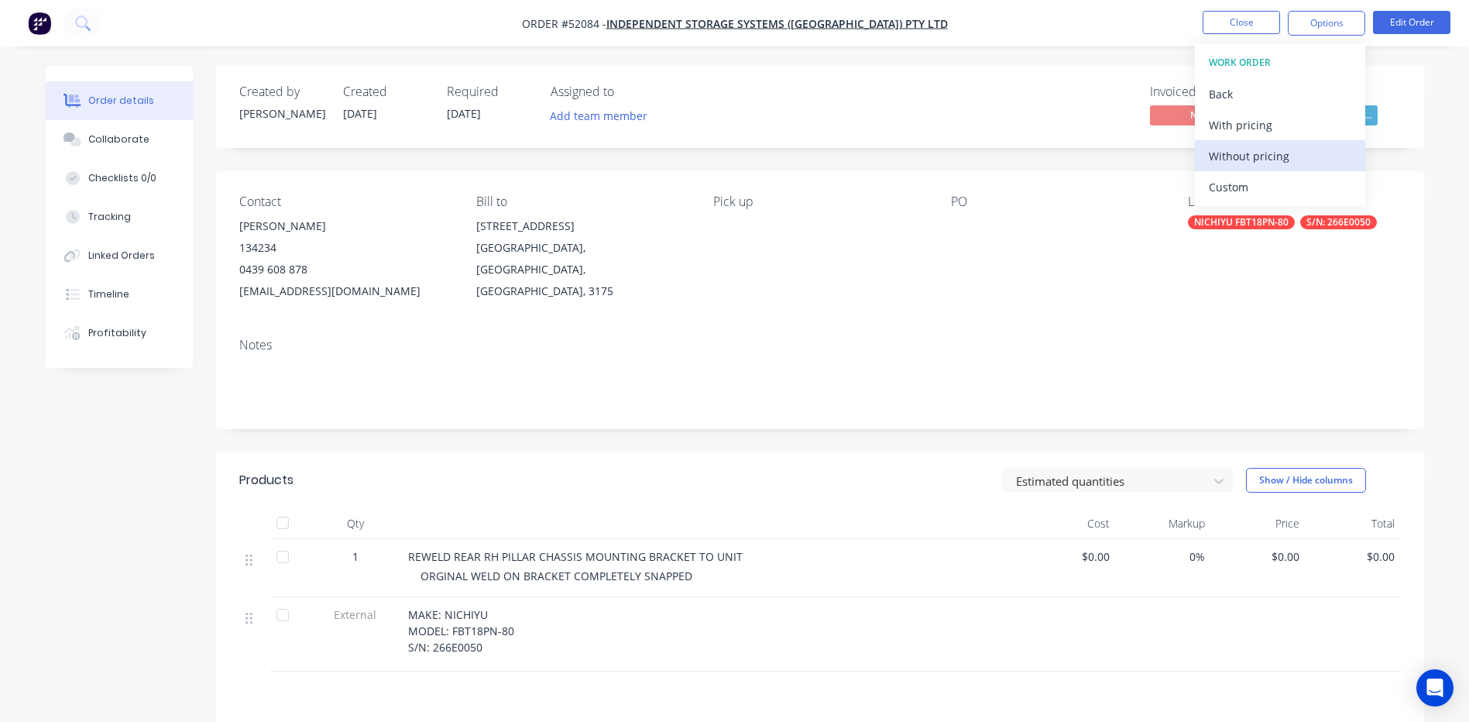
click at [1247, 164] on div "Without pricing" at bounding box center [1280, 156] width 142 height 22
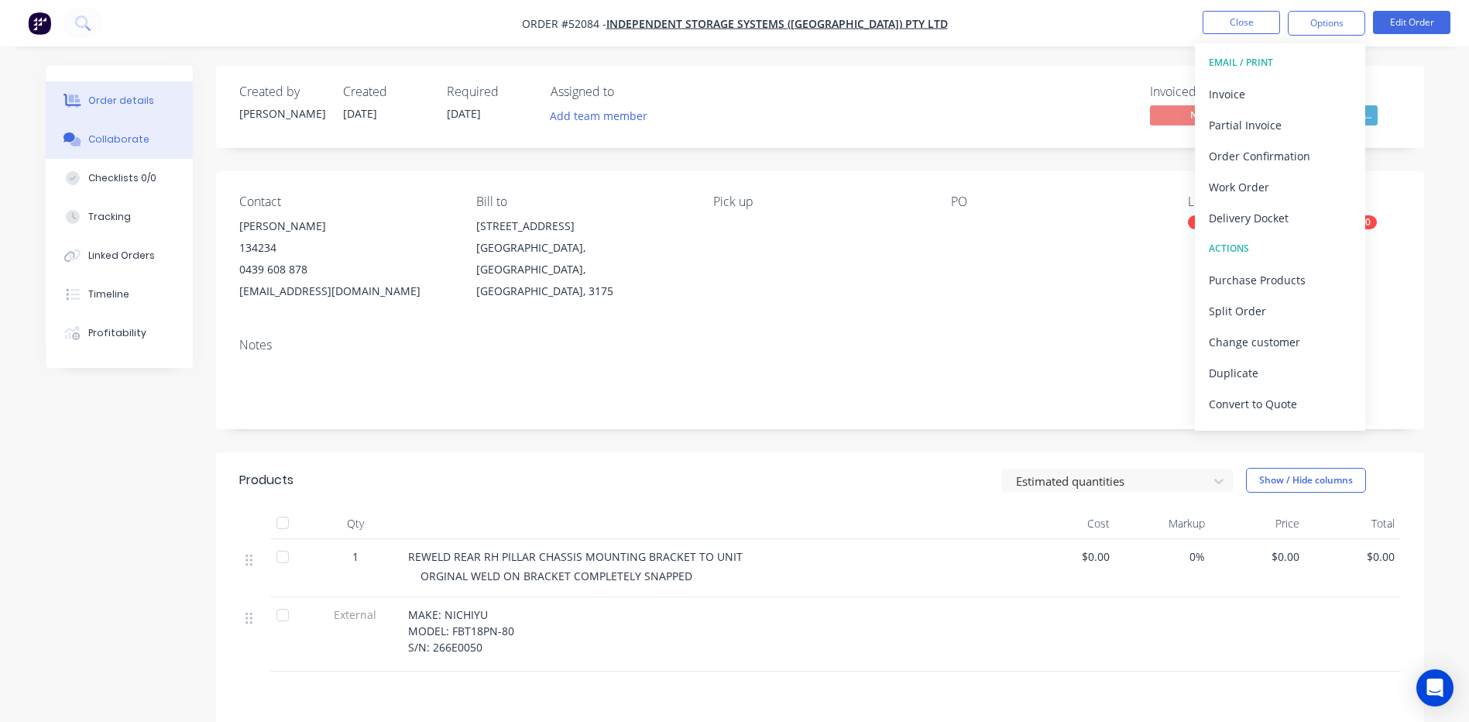
click at [142, 139] on div "Collaborate" at bounding box center [118, 139] width 61 height 14
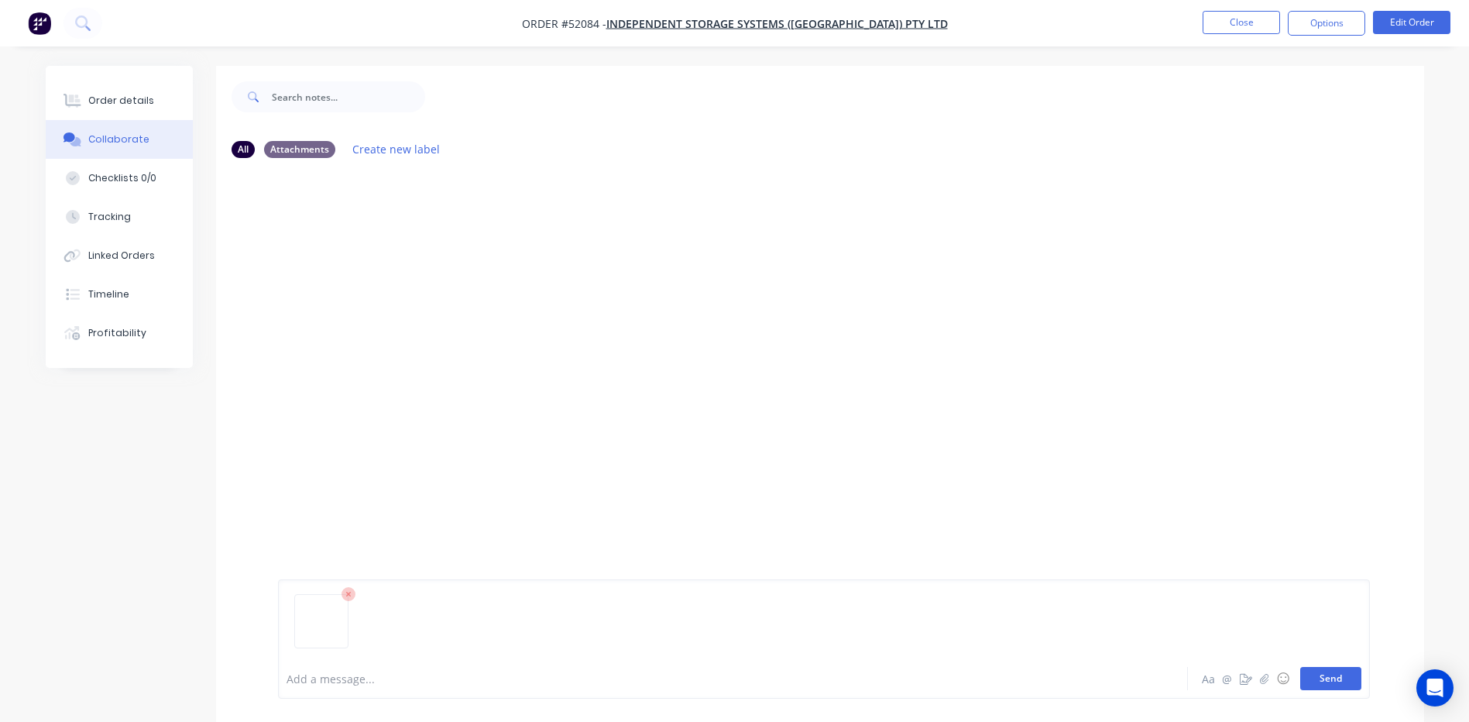
click at [1320, 678] on button "Send" at bounding box center [1330, 678] width 61 height 23
click at [94, 93] on button "Order details" at bounding box center [119, 100] width 147 height 39
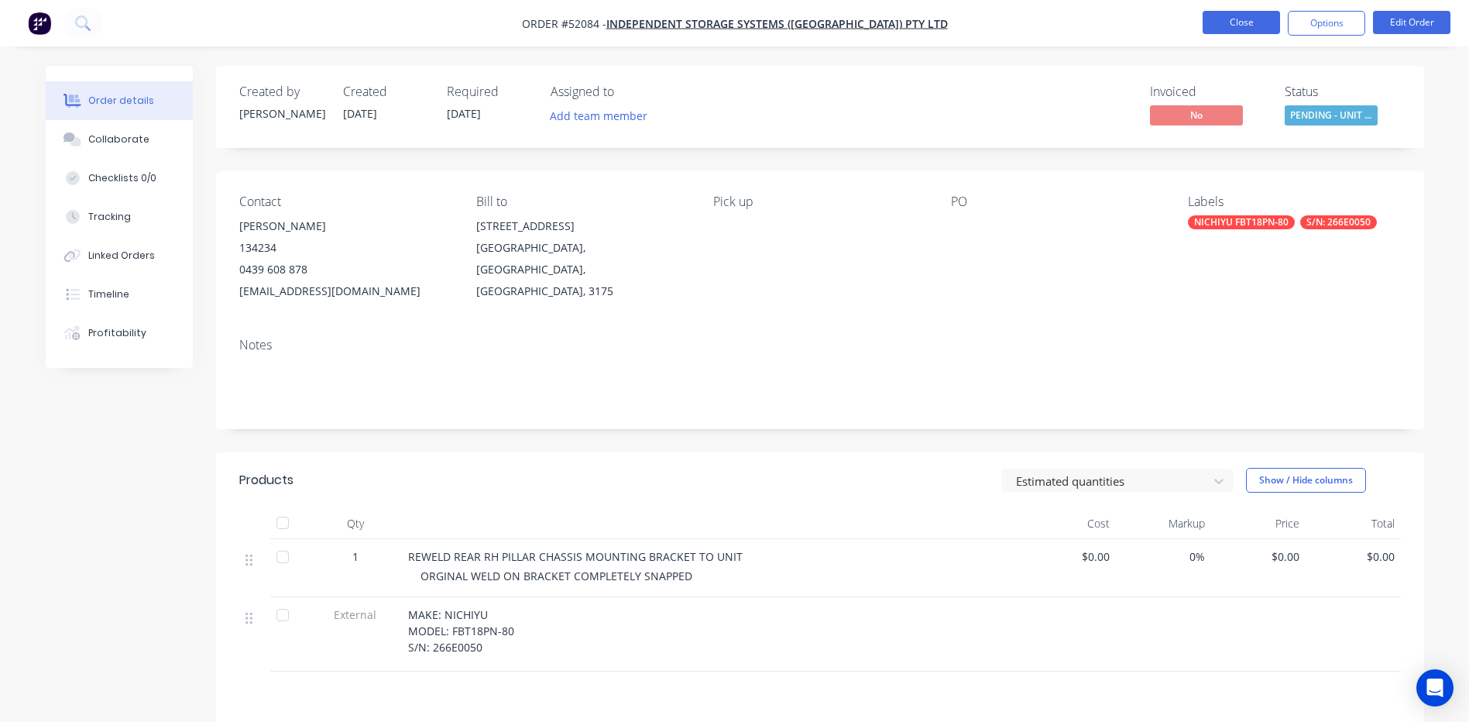
click at [1241, 26] on button "Close" at bounding box center [1240, 22] width 77 height 23
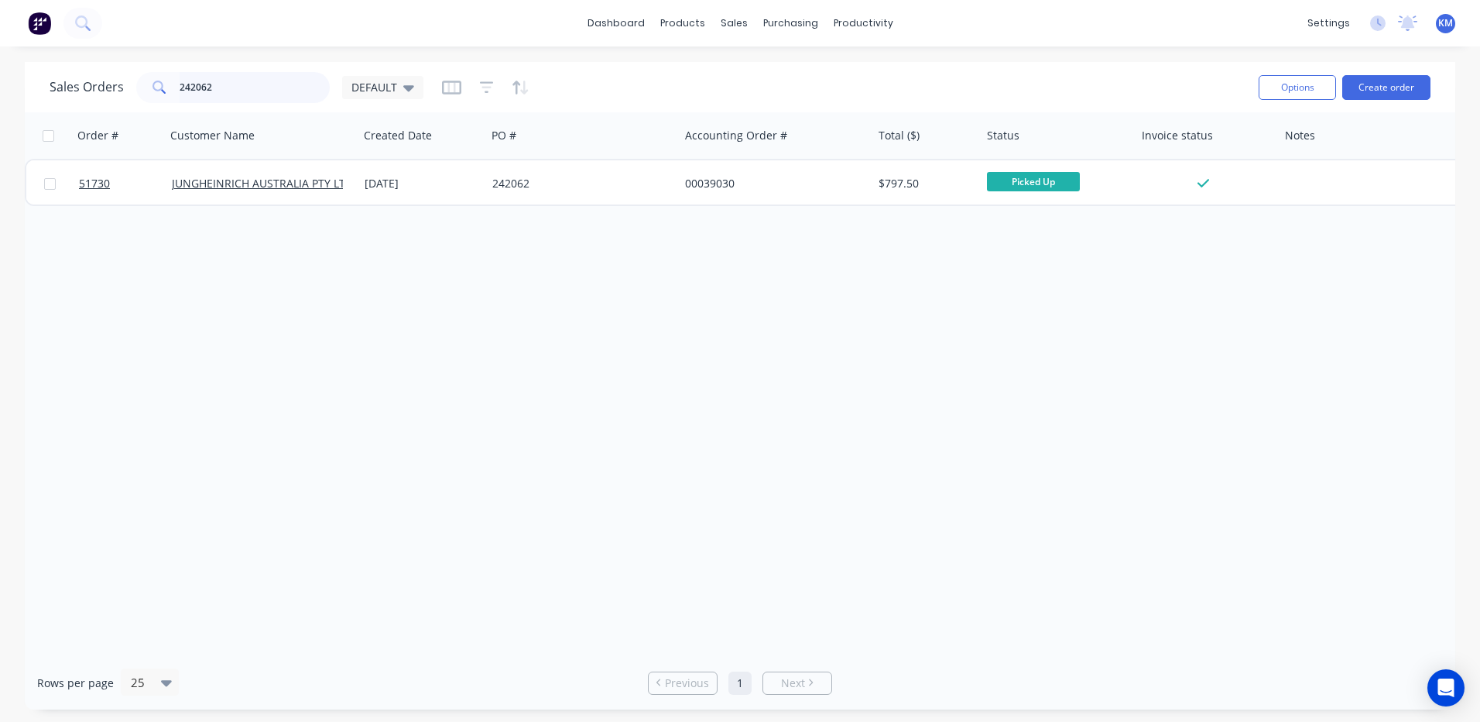
click at [272, 94] on input "242062" at bounding box center [255, 87] width 151 height 31
